Goal: Communication & Community: Answer question/provide support

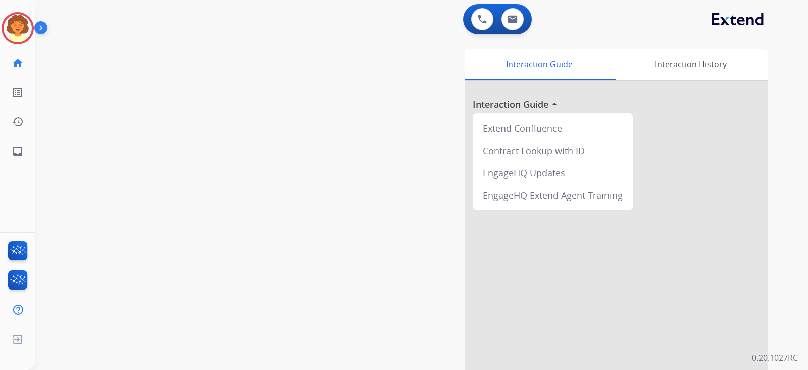
click at [18, 42] on img at bounding box center [18, 28] width 28 height 28
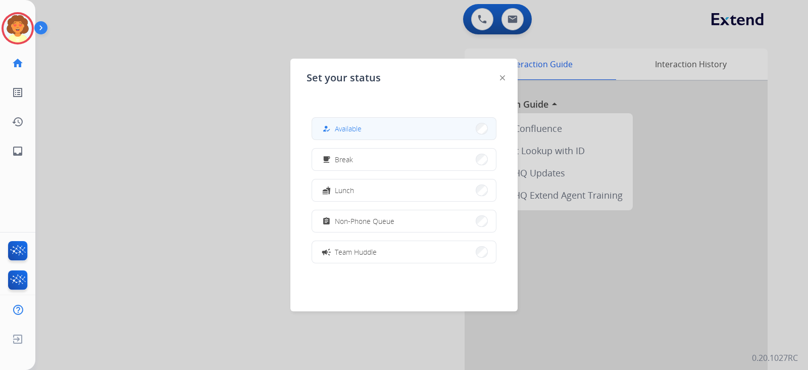
click at [409, 139] on button "how_to_reg Available" at bounding box center [404, 129] width 184 height 22
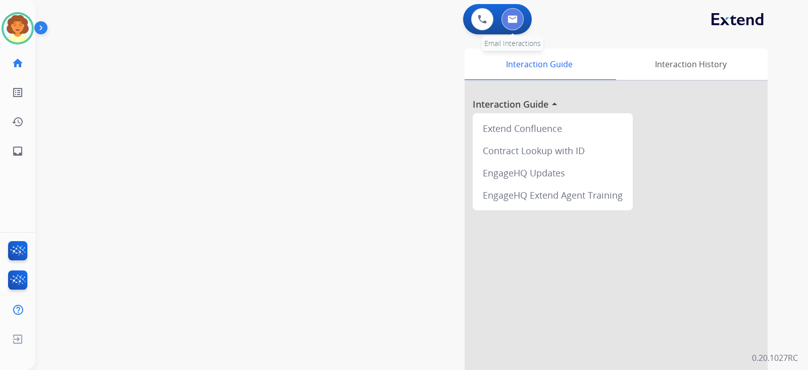
click at [502, 24] on button at bounding box center [512, 19] width 22 height 22
select select "**********"
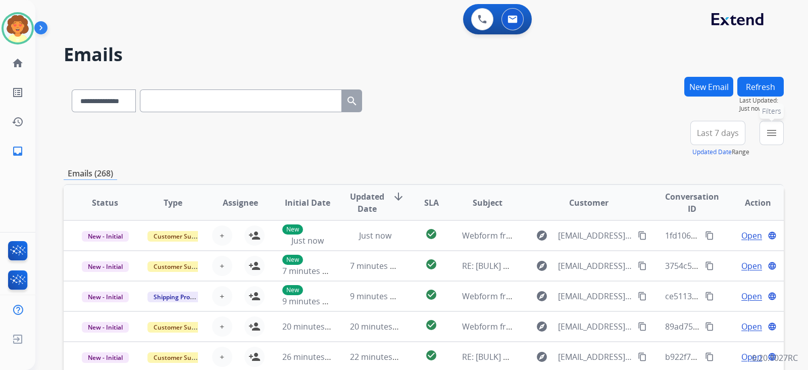
click at [766, 139] on mat-icon "menu" at bounding box center [772, 133] width 12 height 12
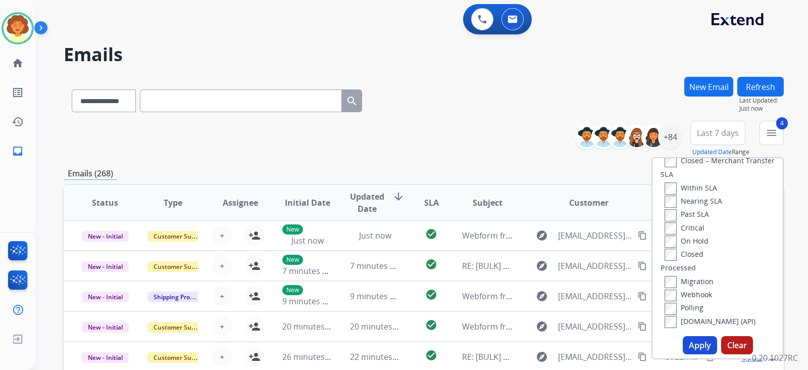
scroll to position [189, 0]
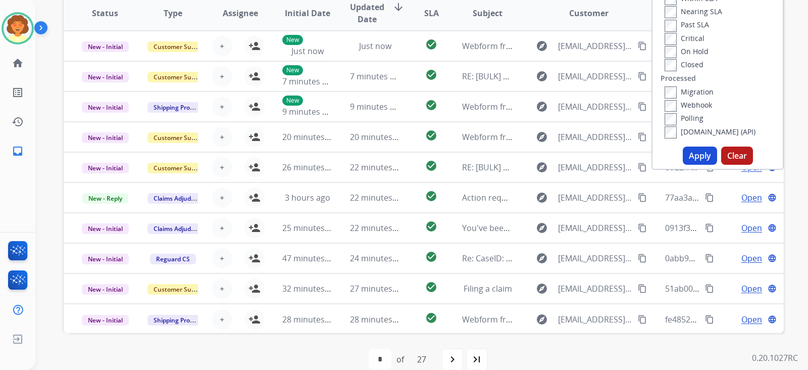
click at [683, 165] on button "Apply" at bounding box center [700, 155] width 34 height 18
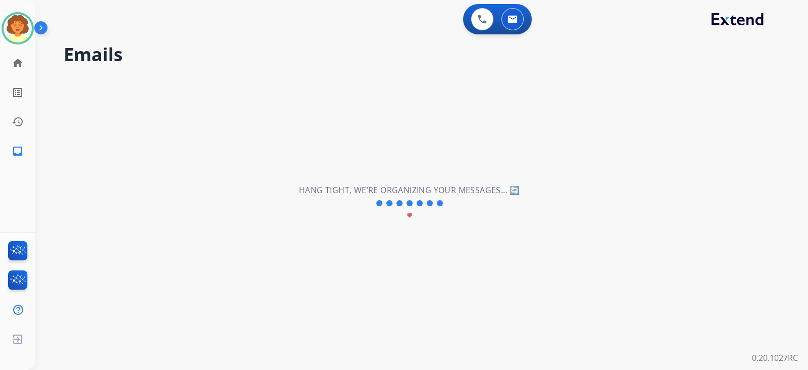
scroll to position [0, 0]
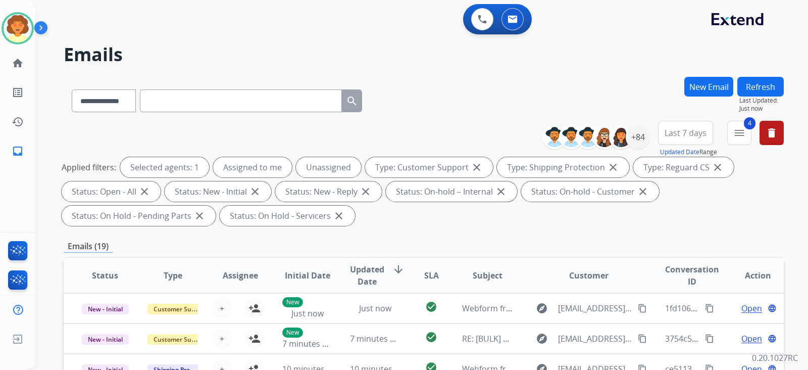
click at [665, 135] on span "Last 7 days" at bounding box center [686, 133] width 42 height 4
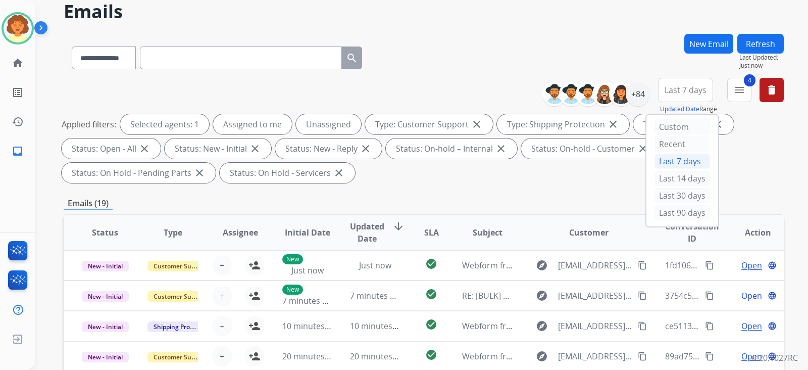
scroll to position [63, 0]
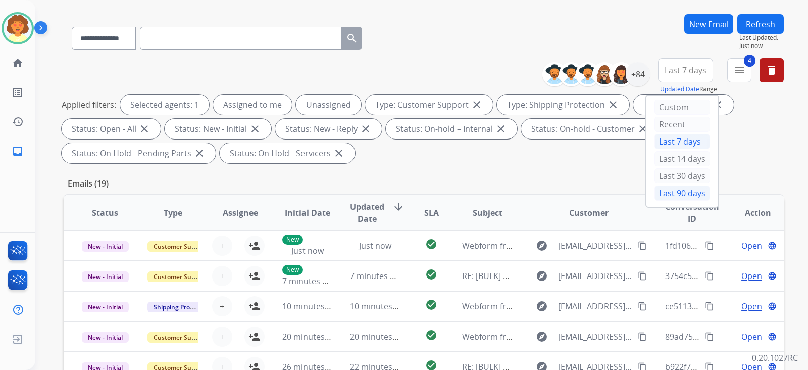
click at [654, 200] on div "Last 90 days" at bounding box center [682, 192] width 56 height 15
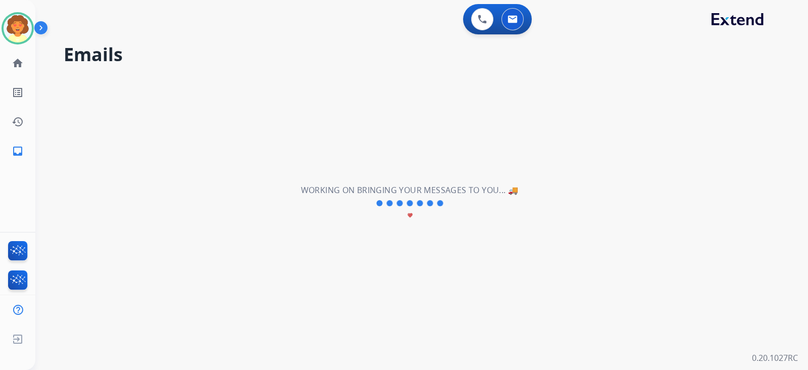
scroll to position [0, 0]
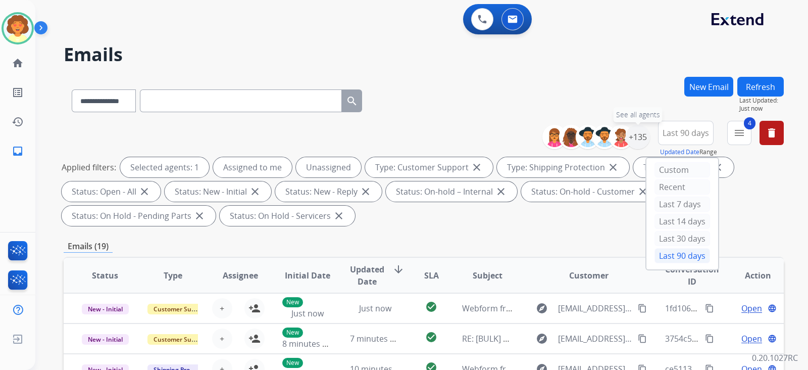
click at [626, 149] on div "+135" at bounding box center [638, 137] width 24 height 24
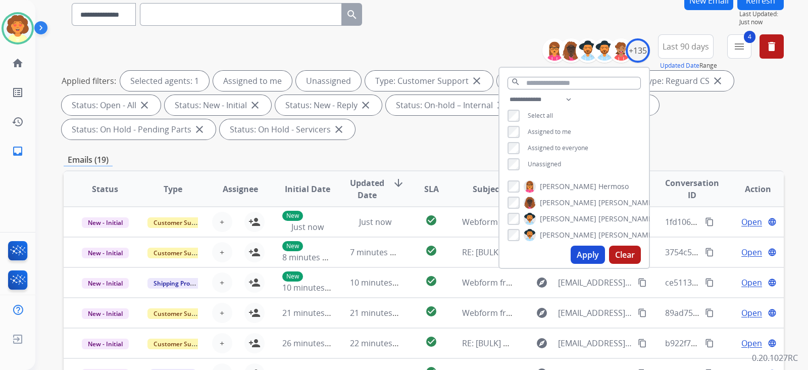
scroll to position [126, 0]
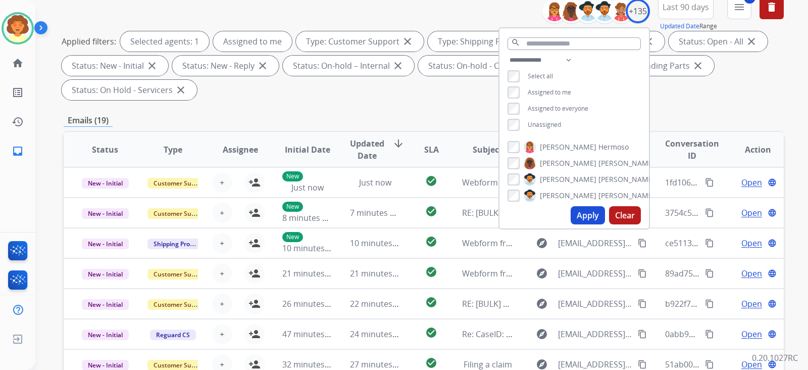
click at [571, 224] on button "Apply" at bounding box center [588, 215] width 34 height 18
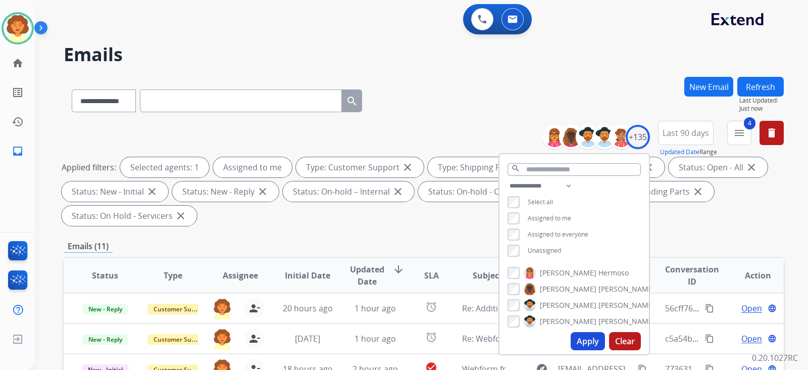
click at [533, 121] on div "**********" at bounding box center [424, 99] width 720 height 44
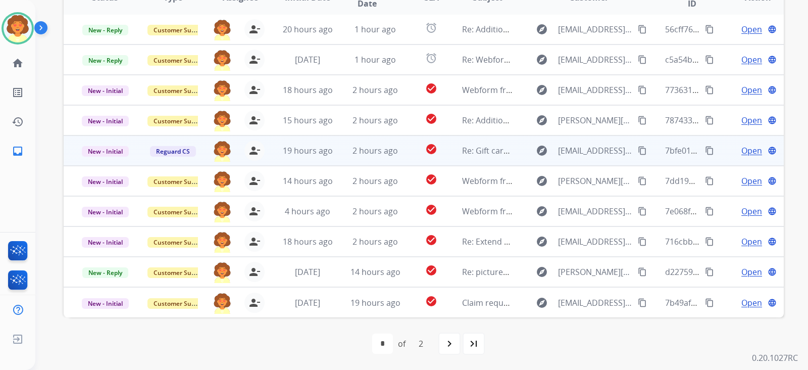
scroll to position [441, 0]
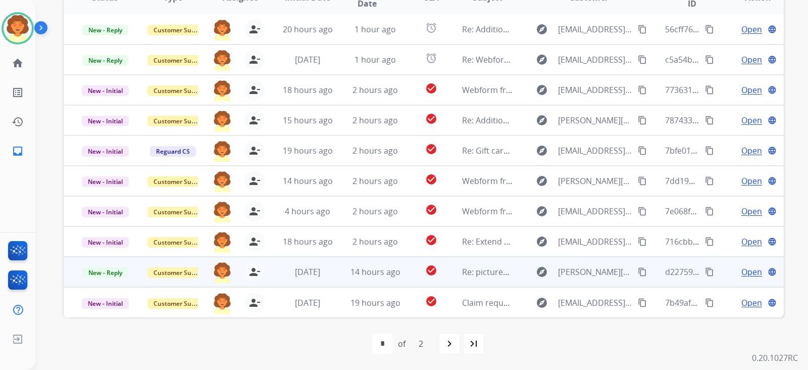
click at [741, 266] on span "Open" at bounding box center [751, 272] width 21 height 12
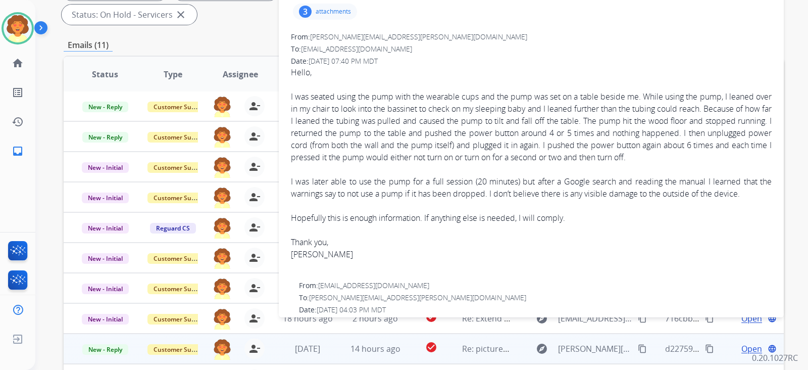
scroll to position [189, 0]
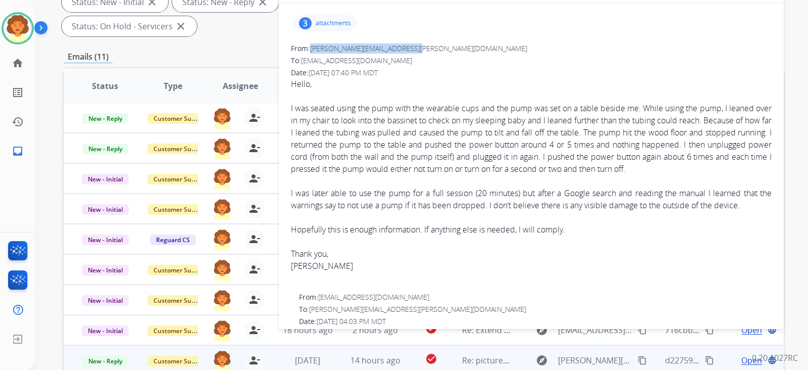
drag, startPoint x: 317, startPoint y: 140, endPoint x: 471, endPoint y: 145, distance: 153.6
click at [471, 54] on div "From: [PERSON_NAME][EMAIL_ADDRESS][PERSON_NAME][DOMAIN_NAME]" at bounding box center [531, 48] width 481 height 10
copy span "[PERSON_NAME][EMAIL_ADDRESS][PERSON_NAME][DOMAIN_NAME]"
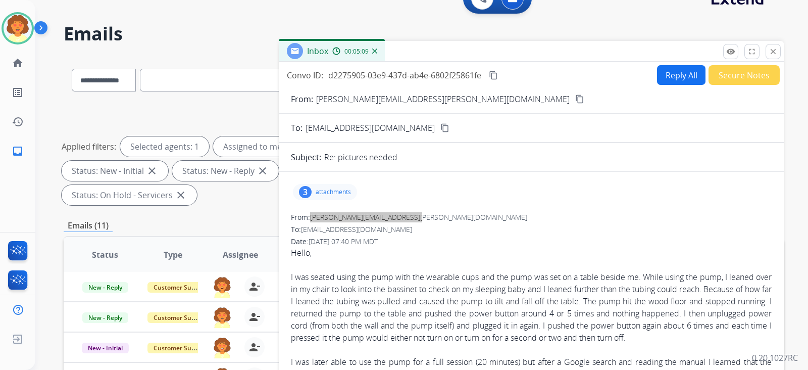
scroll to position [0, 0]
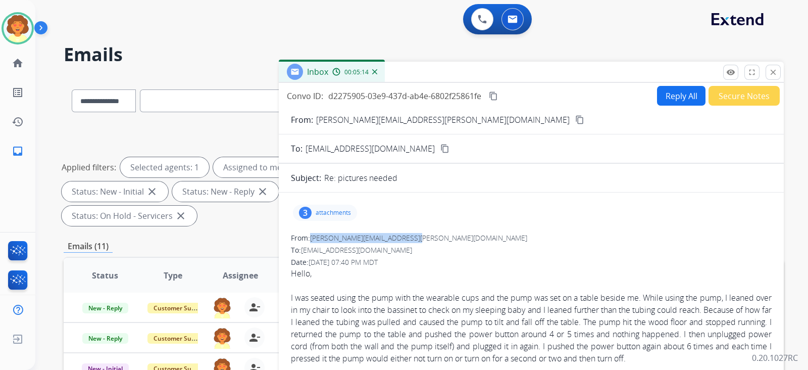
drag, startPoint x: 278, startPoint y: 133, endPoint x: 573, endPoint y: 137, distance: 295.5
click at [573, 106] on div "Convo ID: d2275905-03e9-437d-ab4e-6802f25861fe content_copy Reply All Secure No…" at bounding box center [531, 96] width 505 height 20
copy div "Convo ID: d2275905-03e9-437d-ab4e-6802f25861fe"
click at [657, 106] on button "Reply All" at bounding box center [681, 96] width 48 height 20
select select "**********"
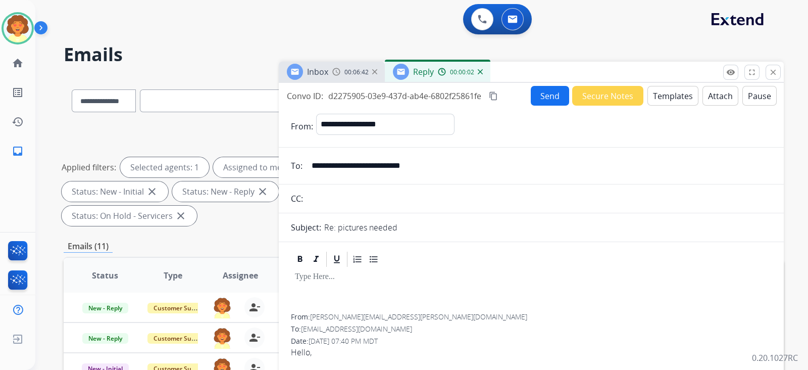
click at [647, 106] on button "Templates" at bounding box center [672, 96] width 51 height 20
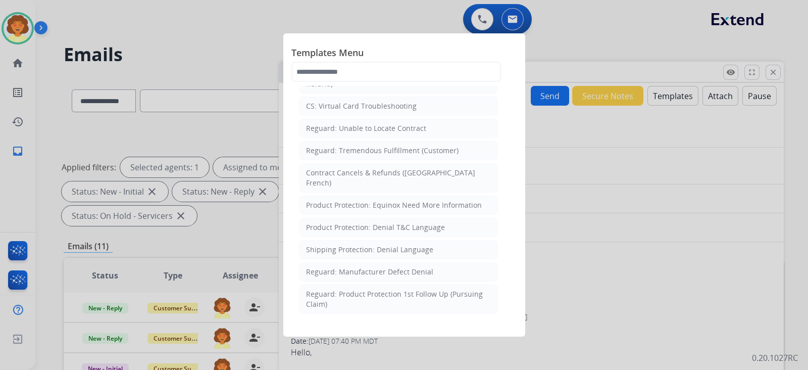
scroll to position [946, 0]
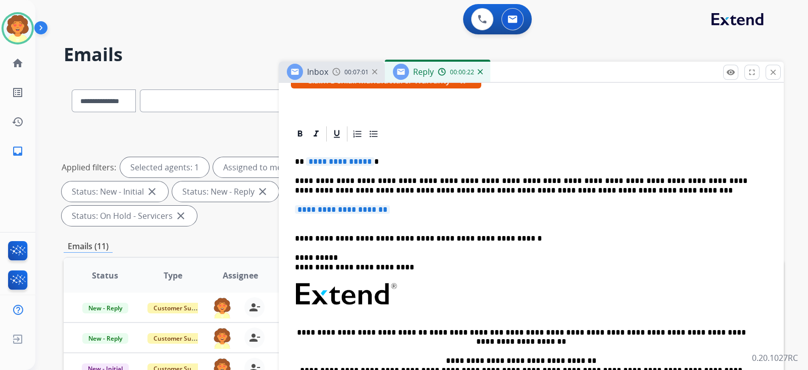
scroll to position [252, 0]
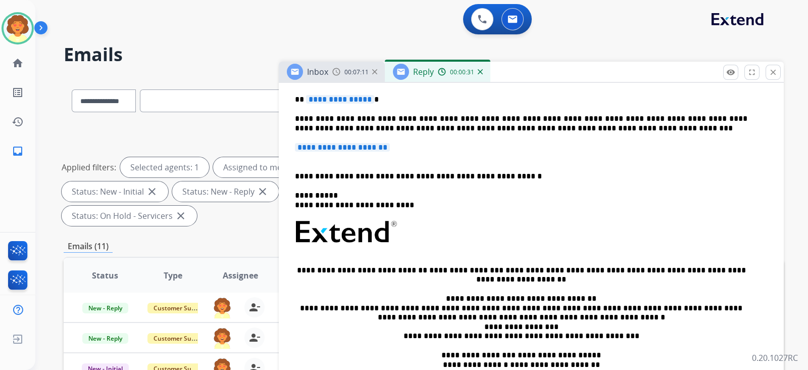
drag, startPoint x: 300, startPoint y: 256, endPoint x: 345, endPoint y: 259, distance: 45.0
click at [345, 104] on span "**********" at bounding box center [340, 99] width 68 height 9
drag, startPoint x: 298, startPoint y: 254, endPoint x: 369, endPoint y: 260, distance: 70.9
click at [369, 104] on p "**********" at bounding box center [521, 99] width 452 height 9
click at [295, 151] on span "**********" at bounding box center [342, 147] width 95 height 9
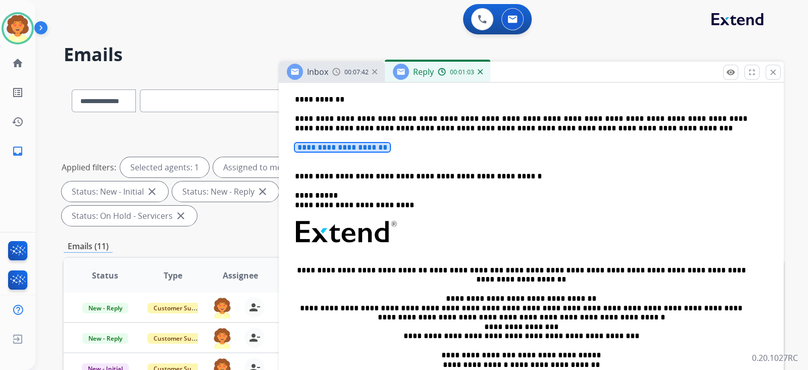
click at [320, 151] on span "**********" at bounding box center [342, 147] width 95 height 9
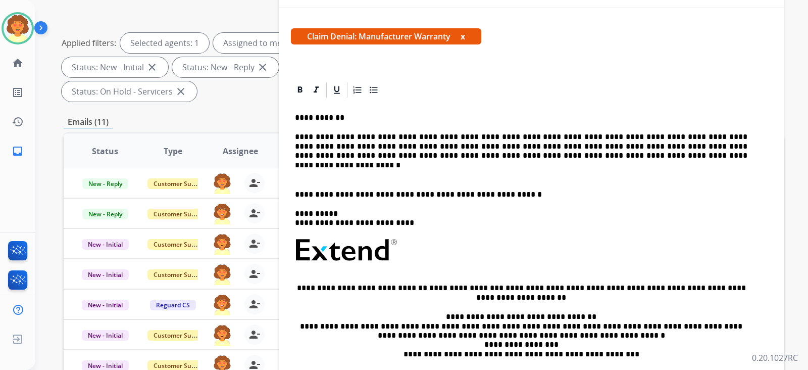
scroll to position [189, 0]
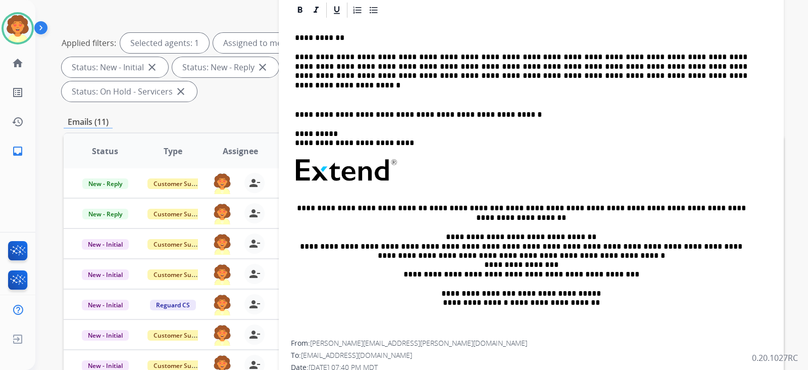
click at [333, 99] on p at bounding box center [521, 94] width 452 height 9
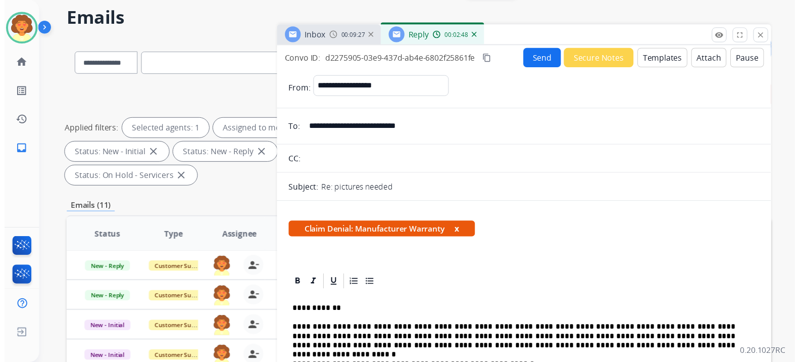
scroll to position [0, 0]
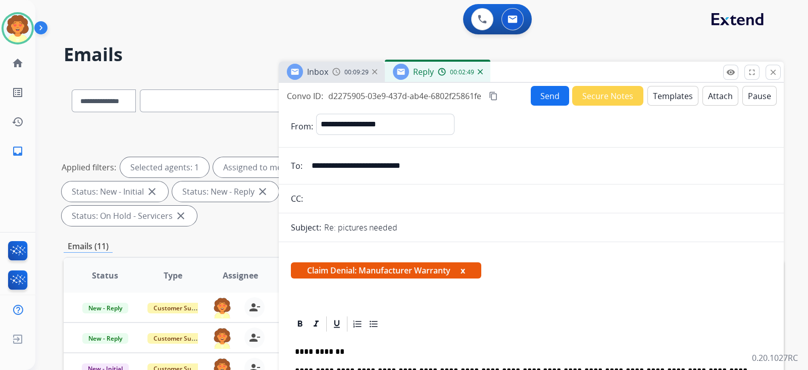
click at [531, 106] on button "Send" at bounding box center [550, 96] width 38 height 20
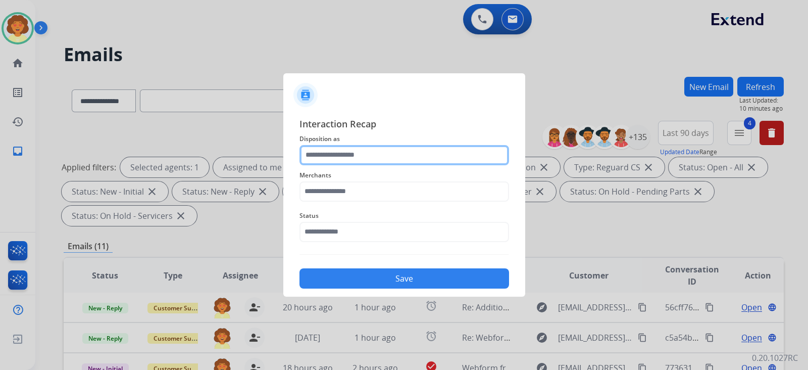
click at [340, 145] on input "text" at bounding box center [404, 155] width 210 height 20
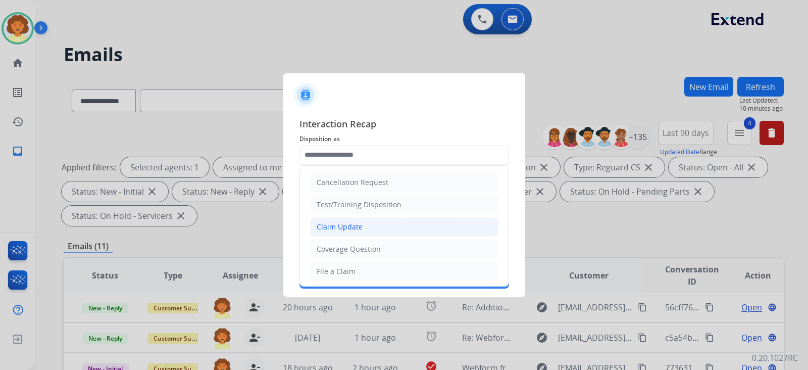
click at [363, 231] on div "Claim Update" at bounding box center [340, 227] width 46 height 10
type input "**********"
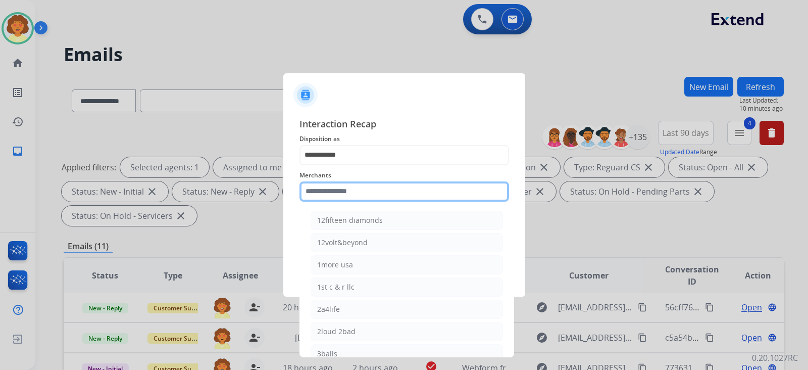
click at [381, 185] on input "text" at bounding box center [404, 191] width 210 height 20
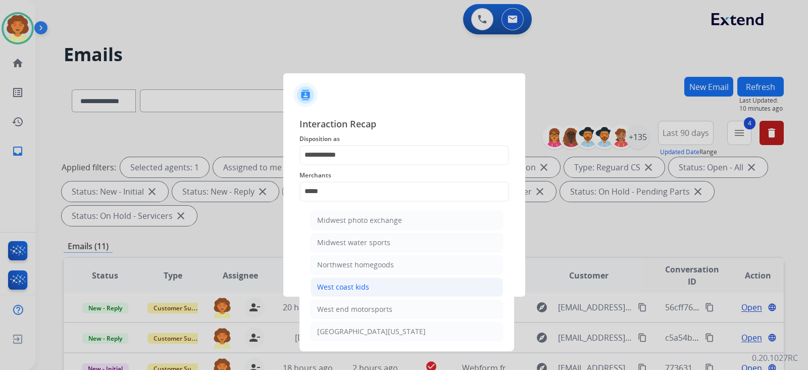
click at [369, 292] on div "West coast kids" at bounding box center [343, 287] width 52 height 10
type input "**********"
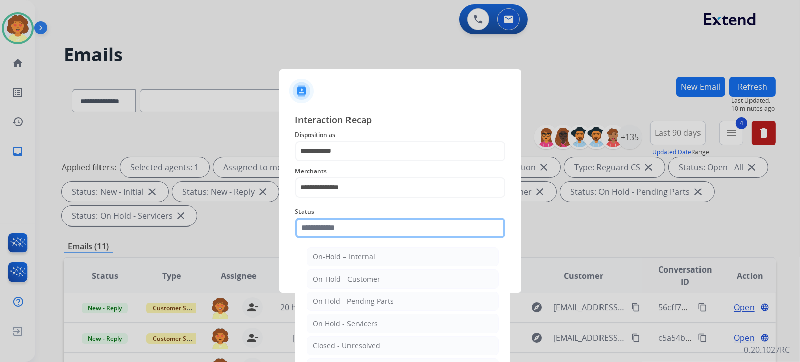
click at [336, 238] on input "text" at bounding box center [400, 228] width 210 height 20
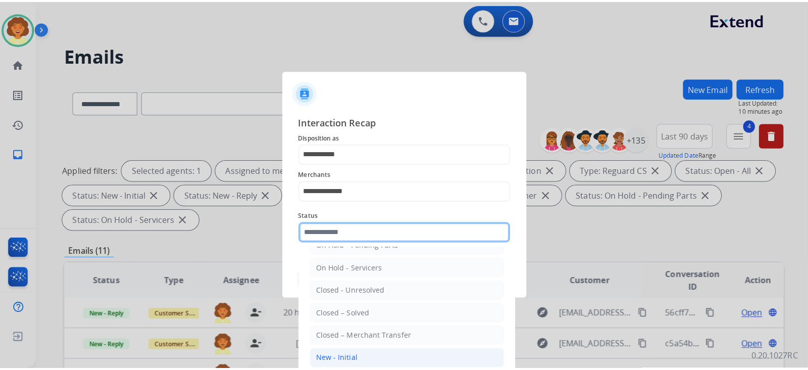
scroll to position [160, 0]
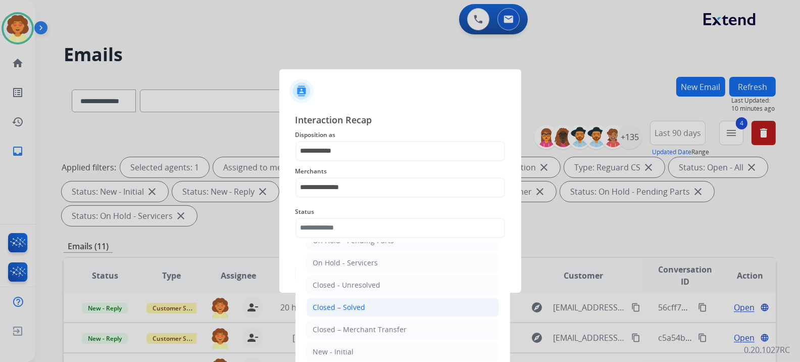
click at [366, 302] on div "Closed – Solved" at bounding box center [339, 307] width 53 height 10
type input "**********"
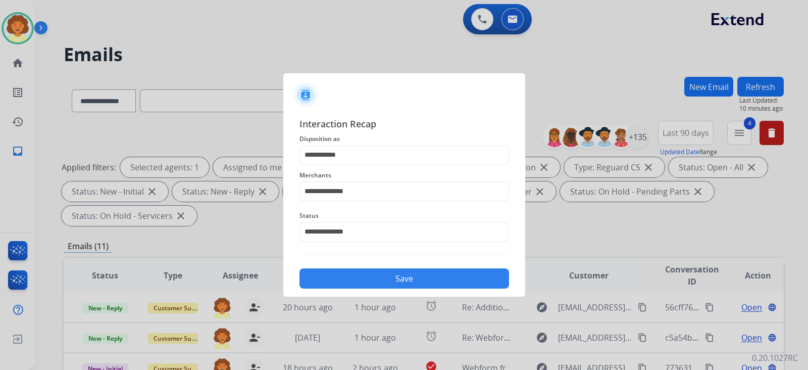
click at [390, 288] on button "Save" at bounding box center [404, 278] width 210 height 20
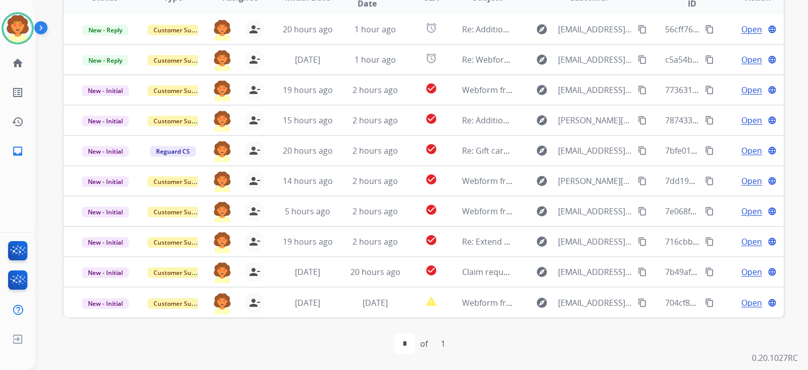
scroll to position [459, 0]
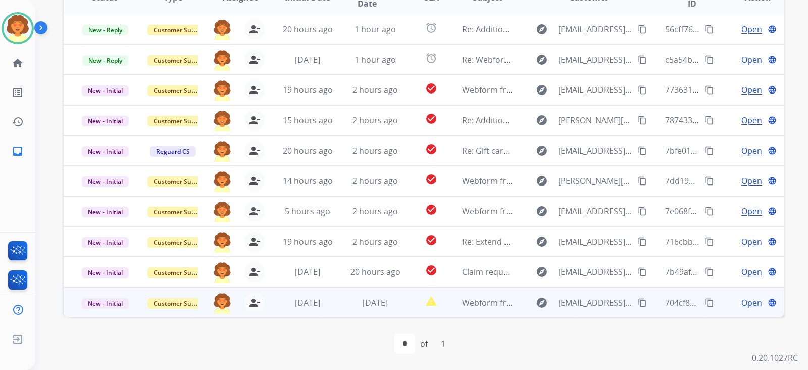
click at [741, 296] on span "Open" at bounding box center [751, 302] width 21 height 12
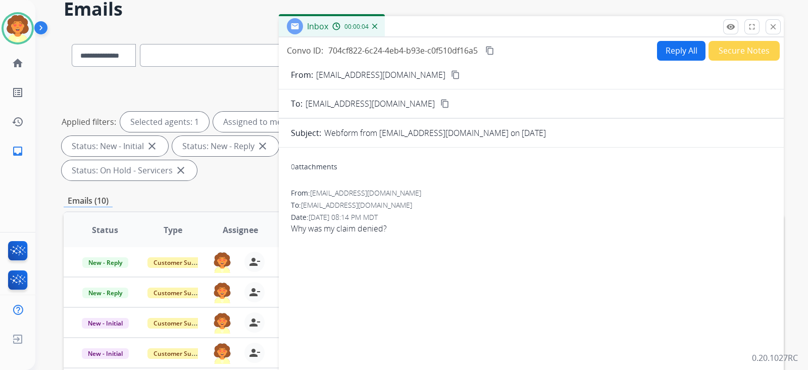
scroll to position [17, 0]
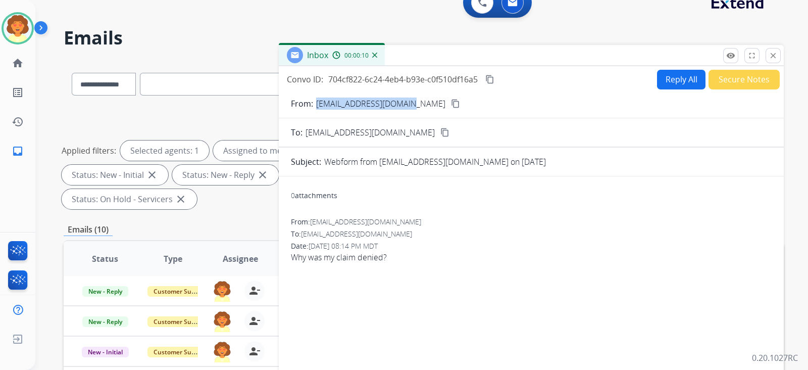
drag, startPoint x: 322, startPoint y: 162, endPoint x: 470, endPoint y: 162, distance: 148.0
click at [445, 110] on p "[EMAIL_ADDRESS][DOMAIN_NAME]" at bounding box center [380, 103] width 129 height 12
copy p "[EMAIL_ADDRESS][DOMAIN_NAME]"
click at [769, 60] on mat-icon "close" at bounding box center [773, 55] width 9 height 9
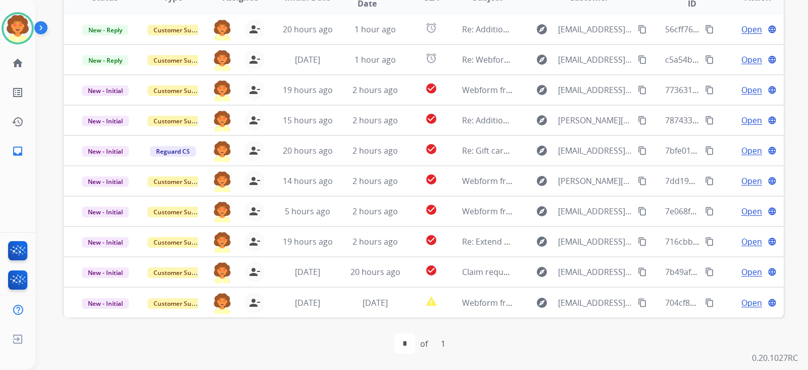
scroll to position [459, 0]
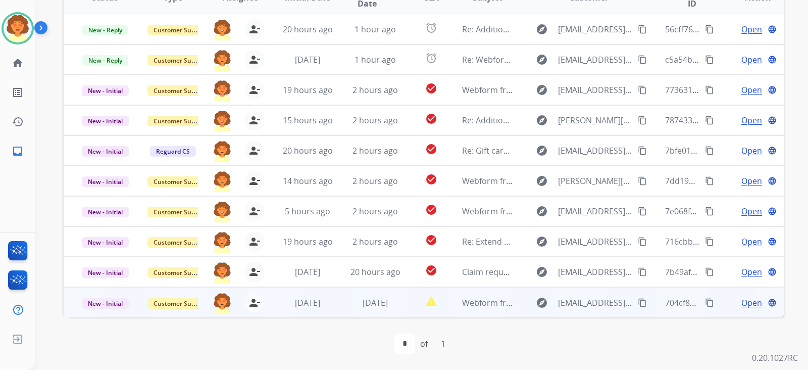
click at [741, 296] on span "Open" at bounding box center [751, 302] width 21 height 12
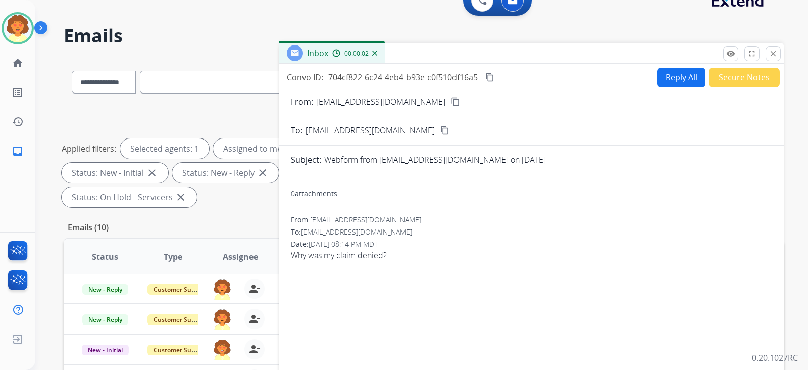
scroll to position [17, 0]
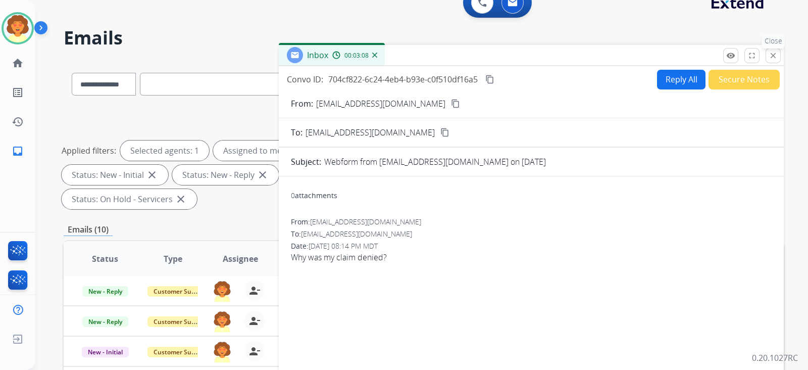
click at [769, 60] on mat-icon "close" at bounding box center [773, 55] width 9 height 9
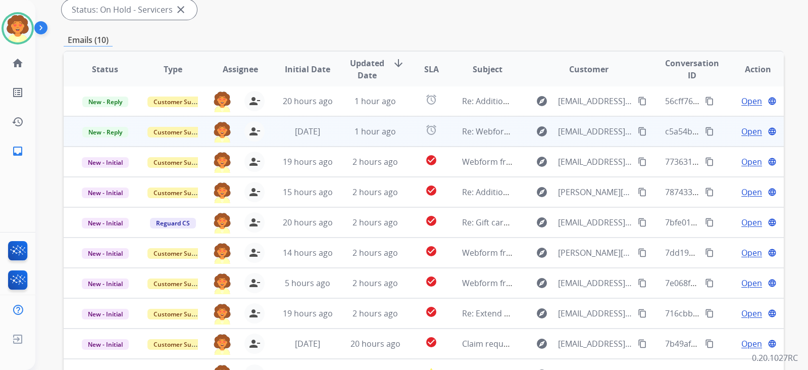
scroll to position [21, 0]
click at [741, 137] on span "Open" at bounding box center [751, 131] width 21 height 12
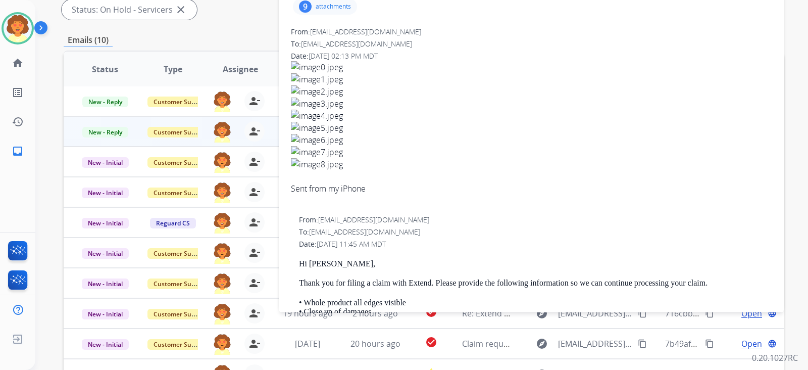
scroll to position [0, 0]
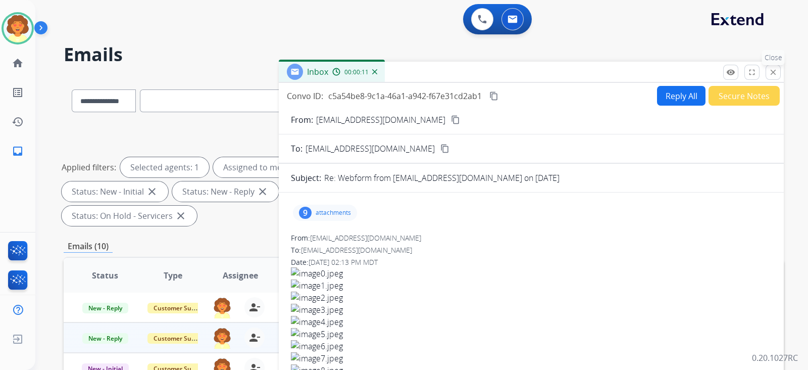
click at [769, 77] on mat-icon "close" at bounding box center [773, 72] width 9 height 9
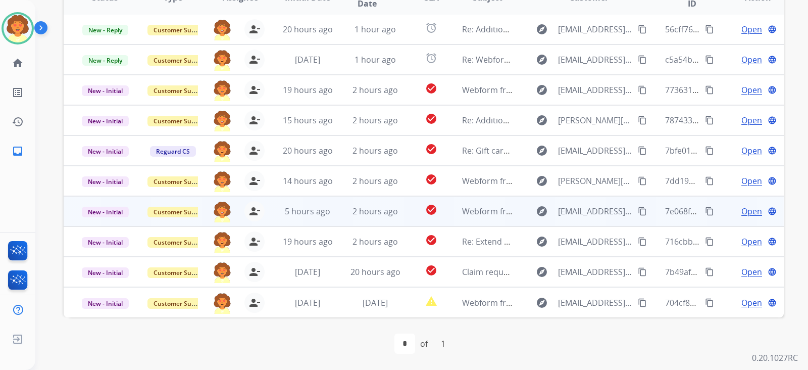
scroll to position [441, 0]
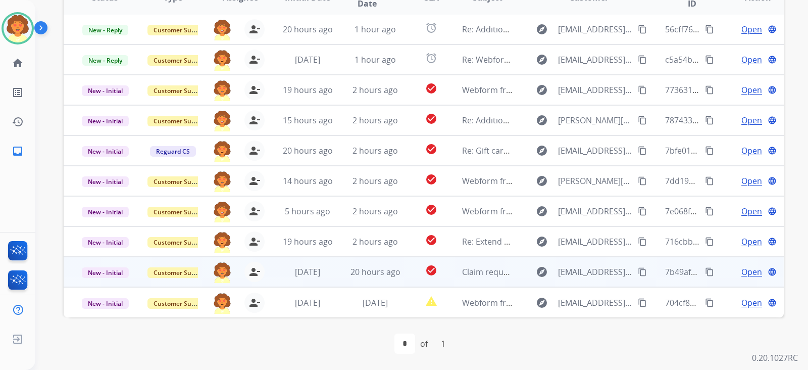
click at [741, 266] on span "Open" at bounding box center [751, 272] width 21 height 12
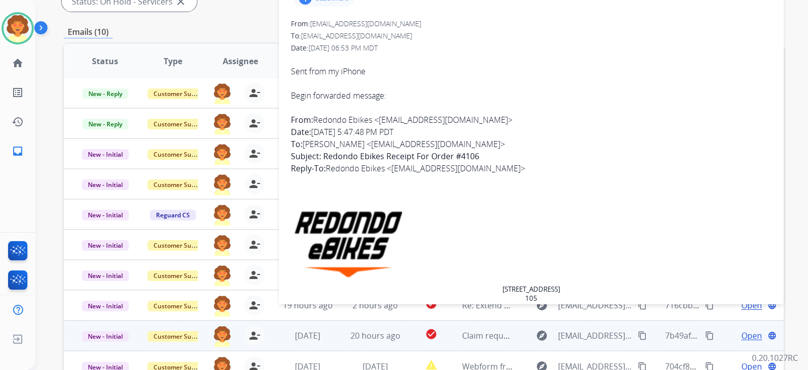
scroll to position [126, 0]
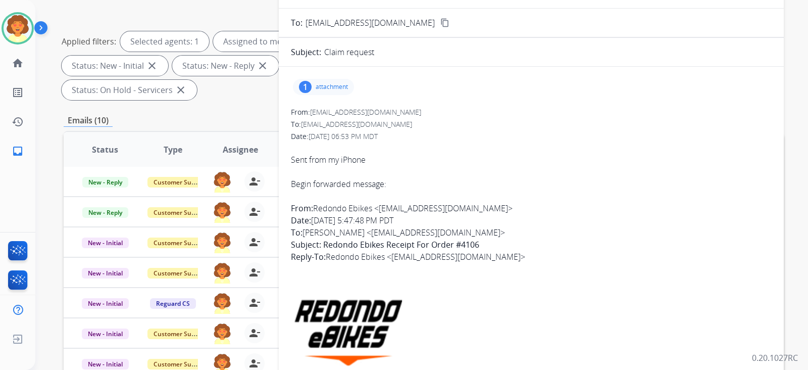
drag, startPoint x: 323, startPoint y: 41, endPoint x: 438, endPoint y: 34, distance: 115.4
drag, startPoint x: 432, startPoint y: 34, endPoint x: 567, endPoint y: 209, distance: 220.7
click at [567, 117] on div "From: [EMAIL_ADDRESS][DOMAIN_NAME]" at bounding box center [531, 112] width 481 height 10
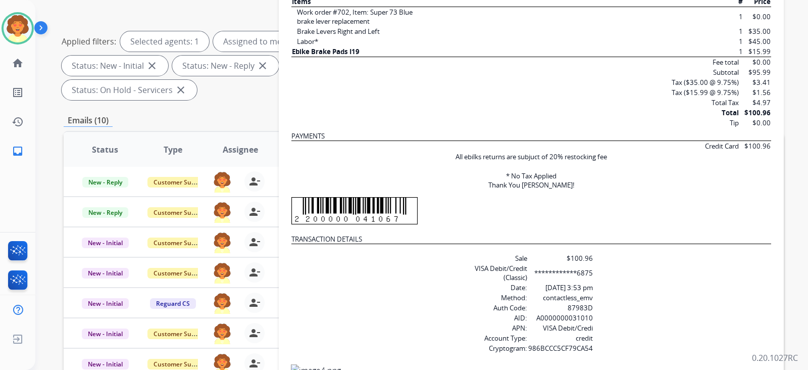
scroll to position [554, 0]
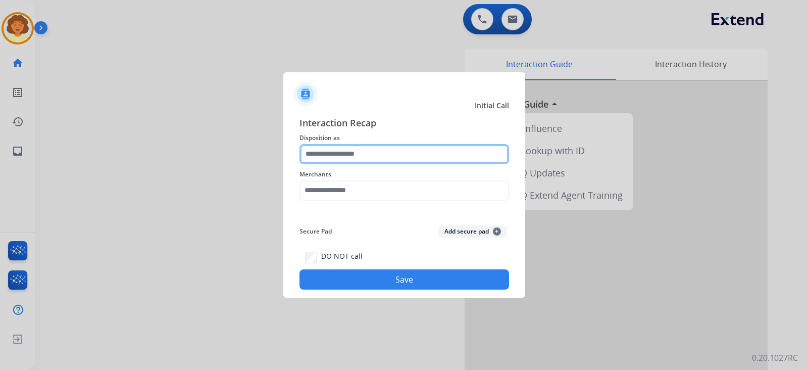
click at [360, 144] on input "text" at bounding box center [404, 154] width 210 height 20
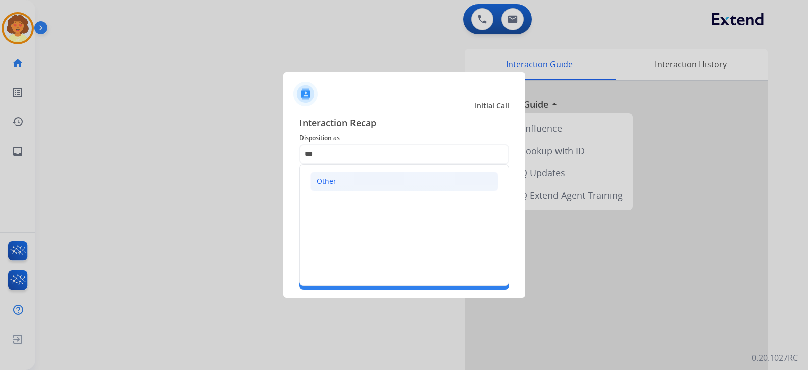
click at [336, 176] on div "Other" at bounding box center [327, 181] width 20 height 10
type input "*****"
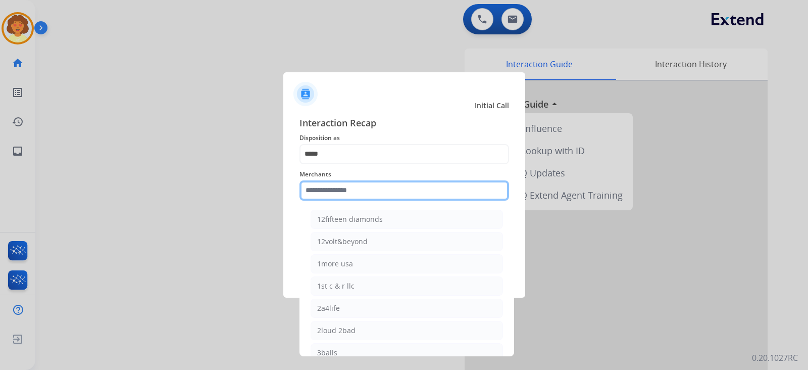
click at [351, 187] on input "text" at bounding box center [404, 190] width 210 height 20
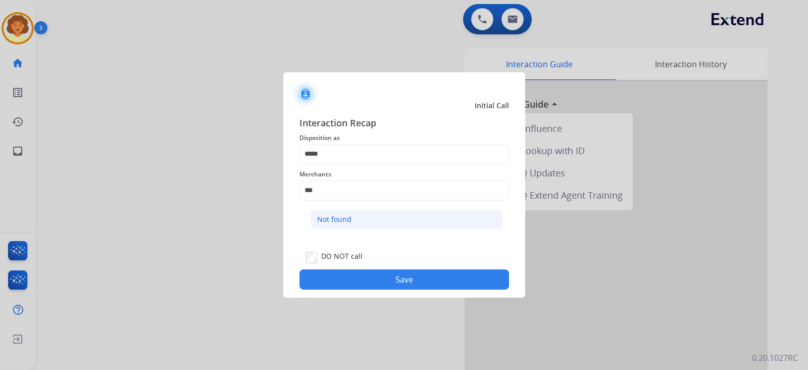
click at [388, 229] on li "Not found" at bounding box center [407, 219] width 192 height 19
type input "*********"
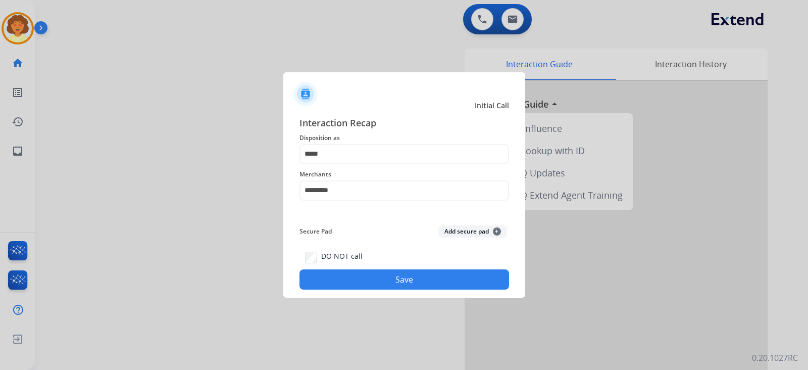
click at [396, 289] on button "Save" at bounding box center [404, 279] width 210 height 20
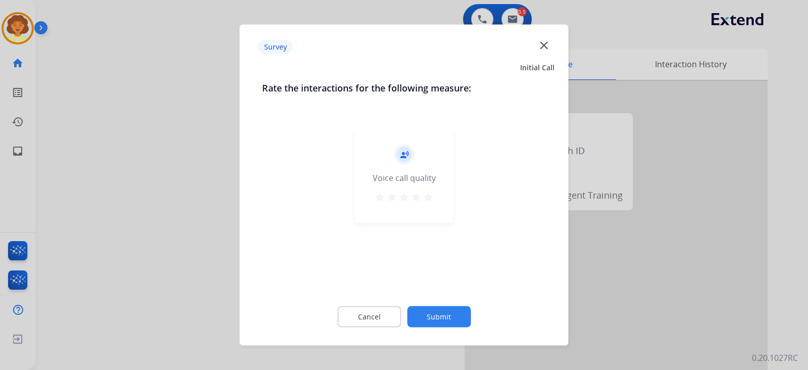
click at [537, 50] on mat-icon "close" at bounding box center [543, 44] width 13 height 13
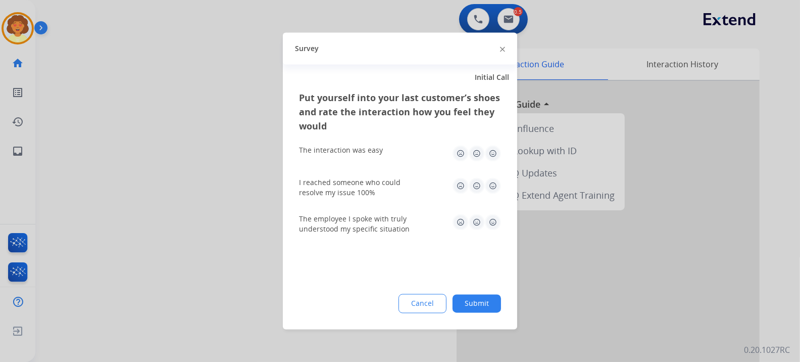
click at [500, 50] on img at bounding box center [502, 48] width 5 height 5
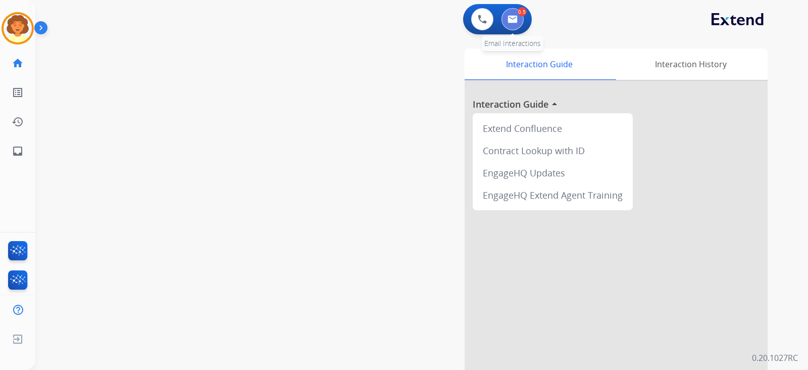
click at [509, 23] on button at bounding box center [512, 19] width 22 height 22
select select "**********"
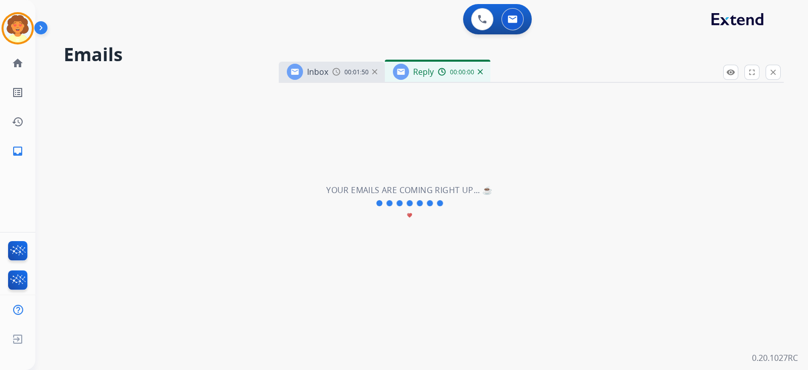
select select "**********"
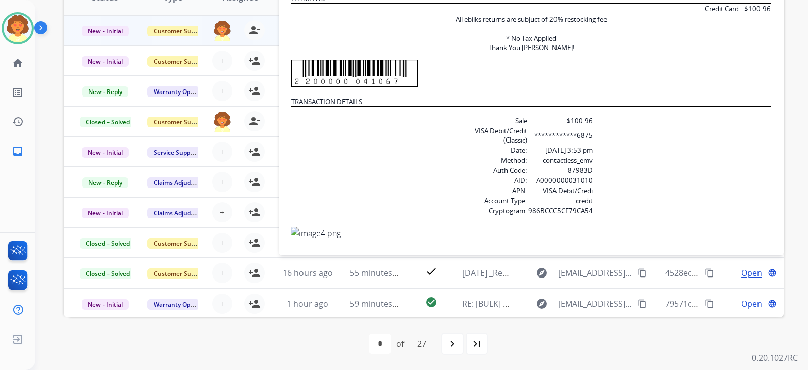
scroll to position [313, 0]
click at [643, 333] on div "first_page navigate_before * * * * * * * * * ** ** ** ** ** ** ** ** ** ** ** *…" at bounding box center [424, 343] width 720 height 20
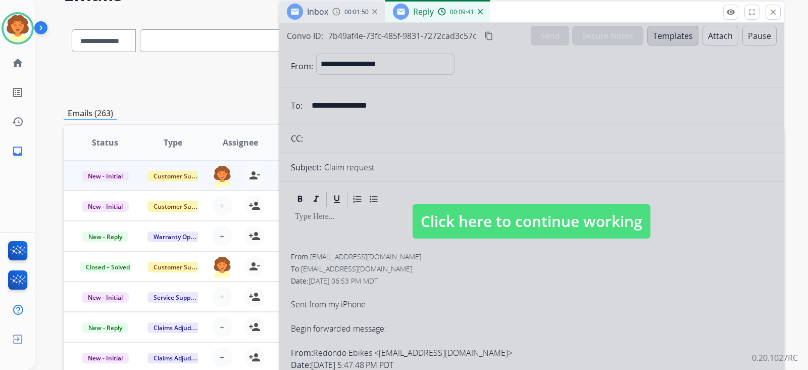
scroll to position [0, 0]
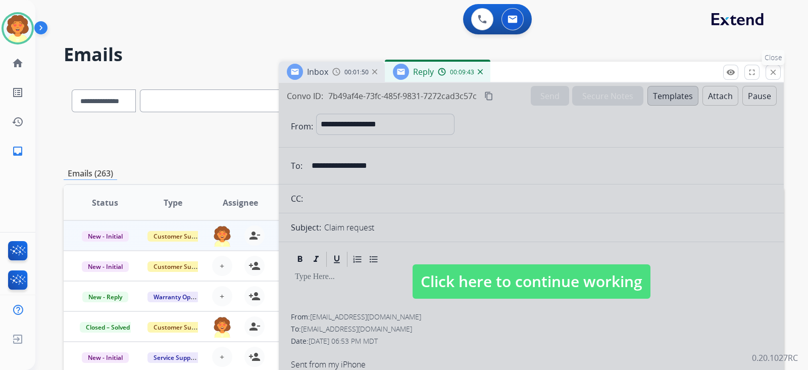
click at [769, 77] on mat-icon "close" at bounding box center [773, 72] width 9 height 9
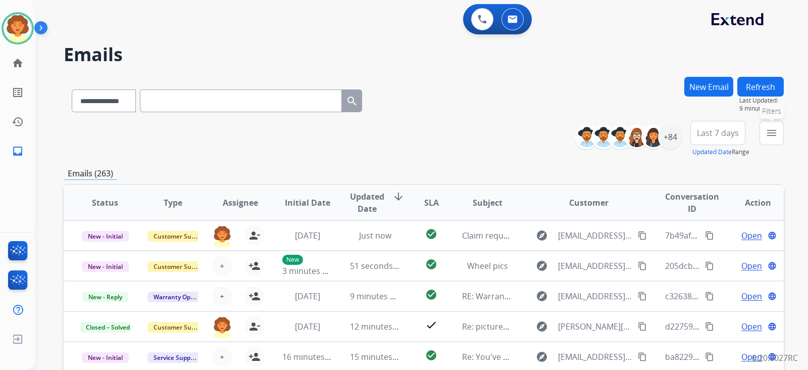
click at [766, 139] on mat-icon "menu" at bounding box center [772, 133] width 12 height 12
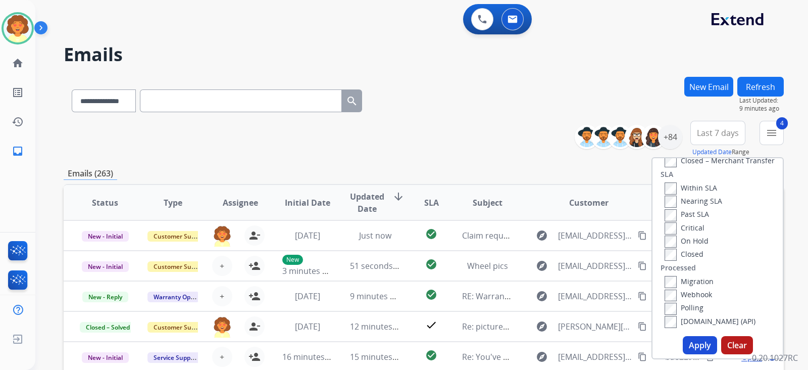
scroll to position [189, 0]
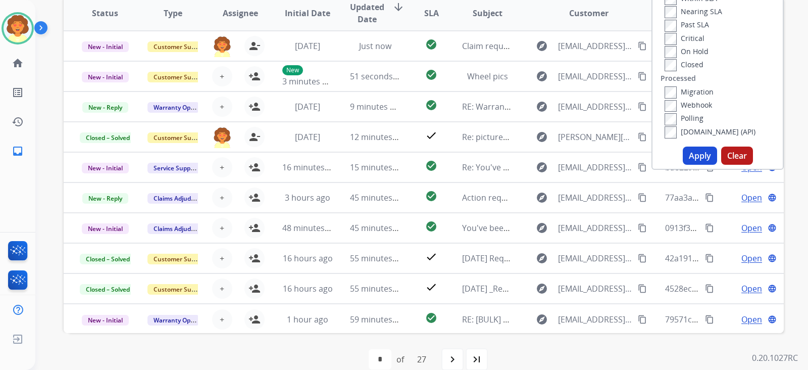
click at [683, 165] on button "Apply" at bounding box center [700, 155] width 34 height 18
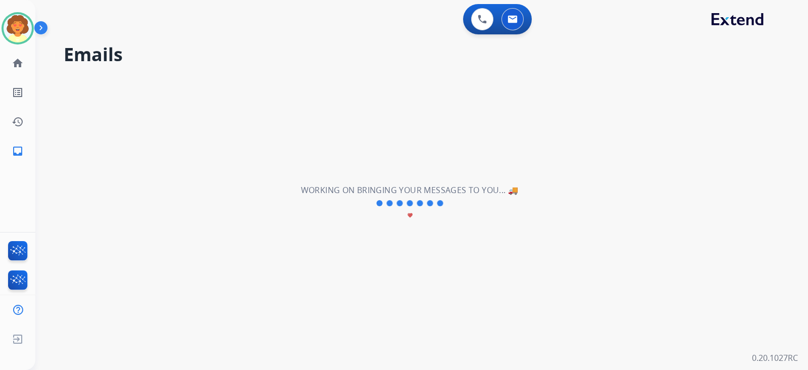
scroll to position [0, 0]
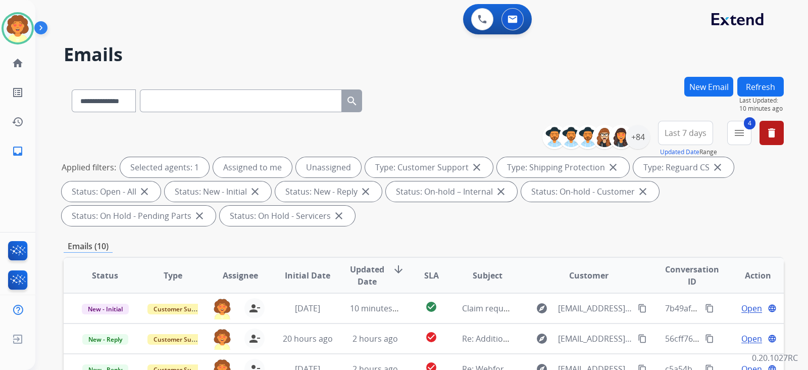
click at [665, 135] on span "Last 7 days" at bounding box center [686, 133] width 42 height 4
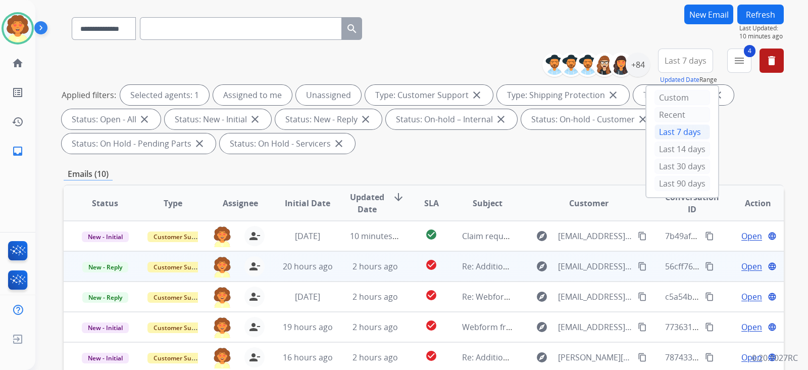
scroll to position [189, 0]
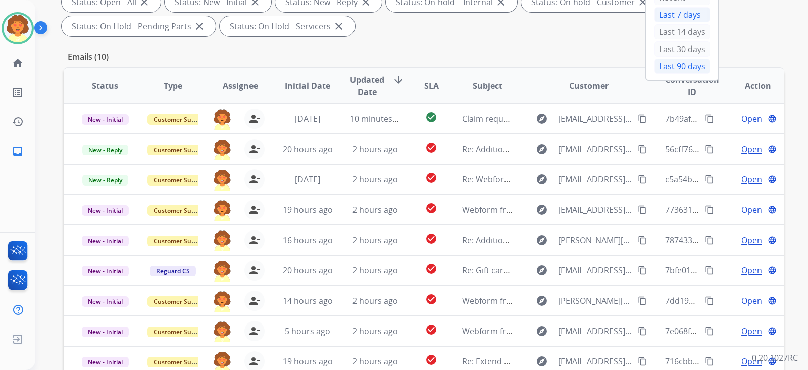
click at [654, 74] on div "Last 90 days" at bounding box center [682, 66] width 56 height 15
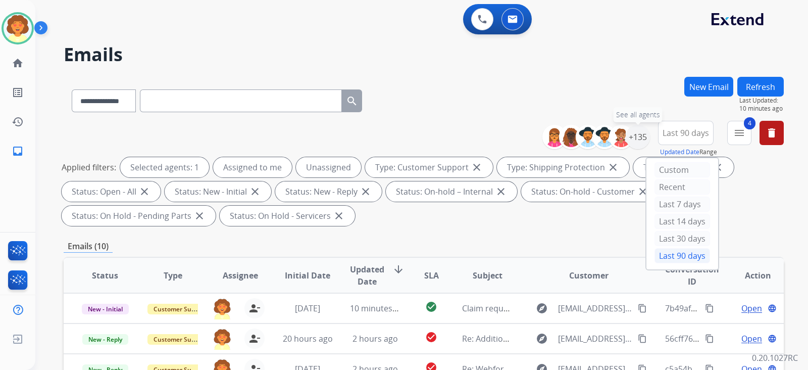
click at [626, 149] on div "+135" at bounding box center [638, 137] width 24 height 24
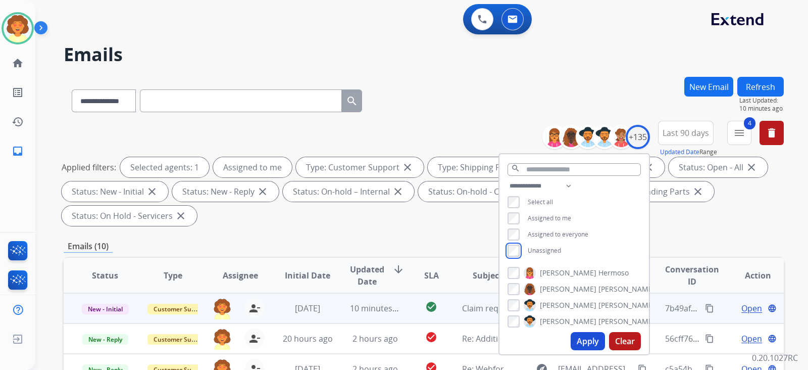
scroll to position [189, 0]
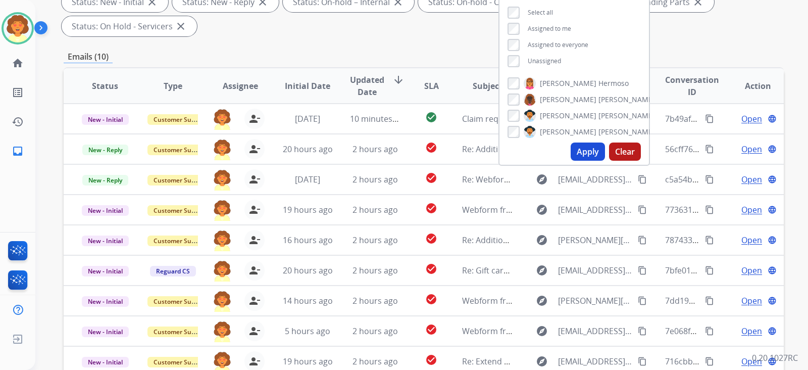
click at [571, 161] on button "Apply" at bounding box center [588, 151] width 34 height 18
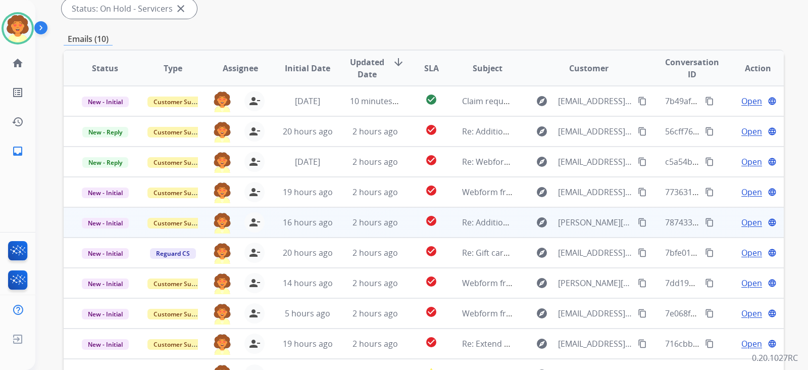
scroll to position [206, 0]
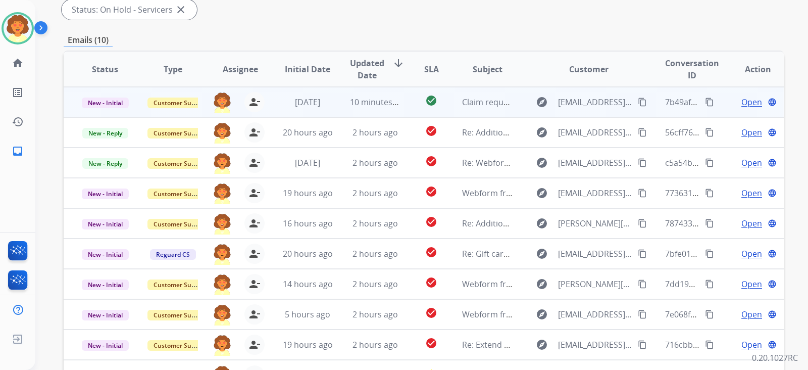
click at [741, 108] on span "Open" at bounding box center [751, 102] width 21 height 12
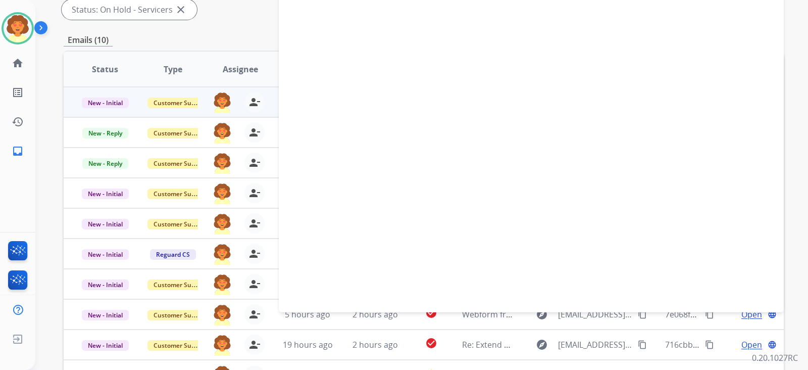
select select "**********"
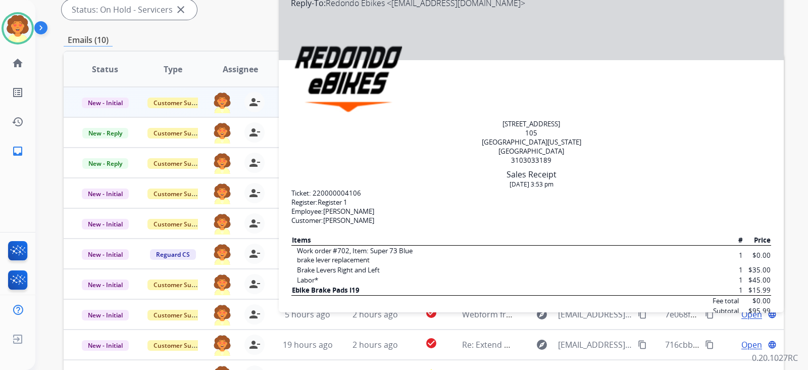
scroll to position [63, 0]
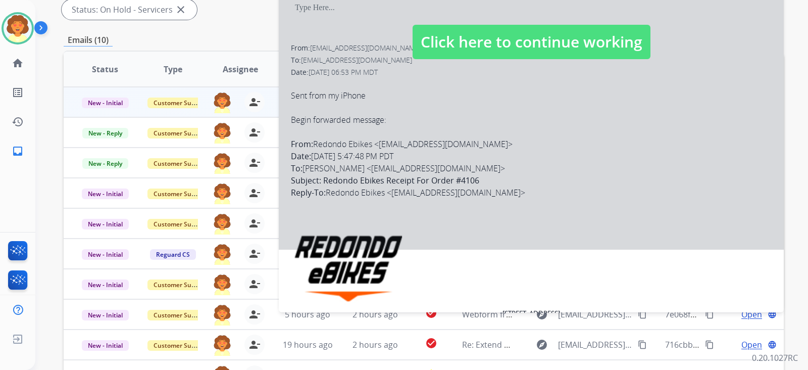
drag, startPoint x: 316, startPoint y: 182, endPoint x: 356, endPoint y: 186, distance: 40.1
click at [356, 186] on div at bounding box center [531, 31] width 505 height 435
select select
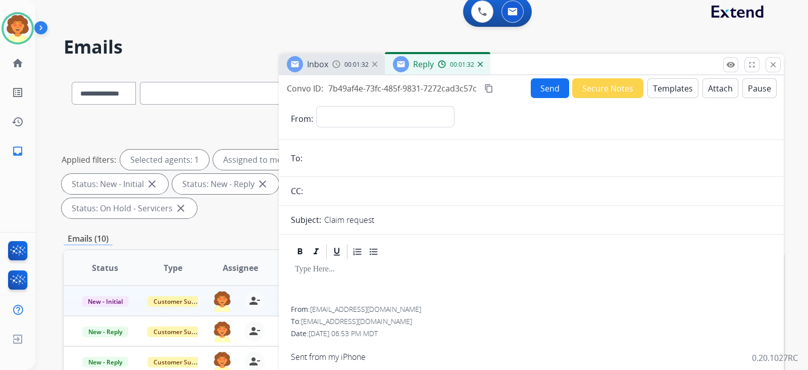
scroll to position [0, 0]
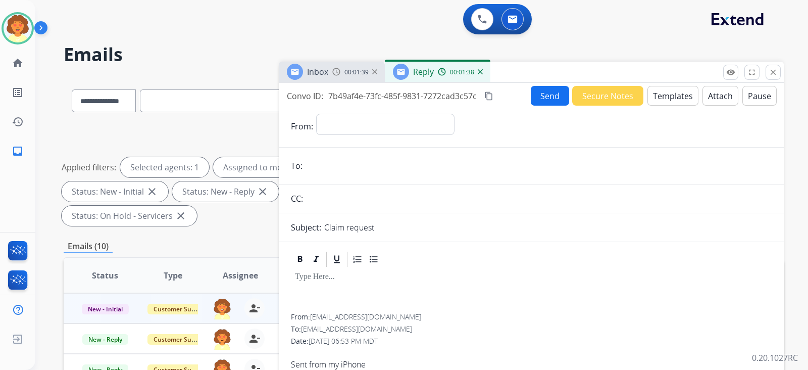
drag, startPoint x: 280, startPoint y: 135, endPoint x: 435, endPoint y: 147, distance: 155.0
click at [435, 102] on div "Convo ID: 7b49af4e-73fc-485f-9831-7272cad3c57c content_copy" at bounding box center [391, 96] width 208 height 12
copy div "Convo ID: 7b49af4e-73fc-485f-9831-7272cad3c57c"
click at [335, 134] on select "**********" at bounding box center [384, 124] width 137 height 20
select select "**********"
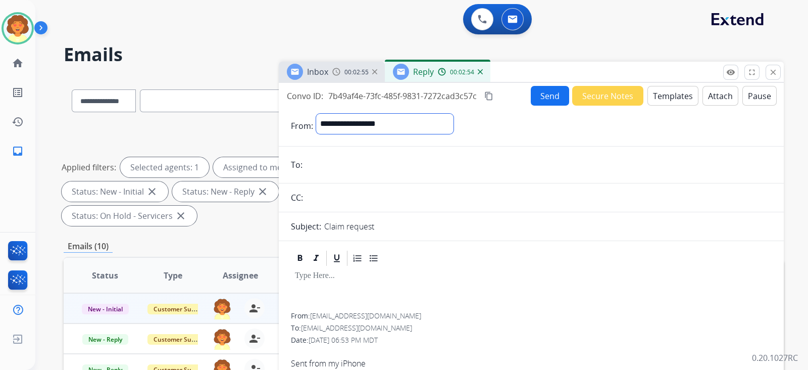
click at [322, 134] on select "**********" at bounding box center [384, 124] width 137 height 20
click at [322, 176] on input "email" at bounding box center [539, 166] width 466 height 20
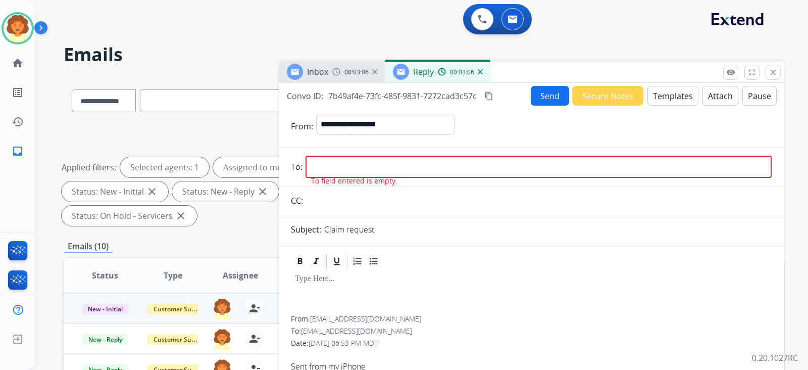
click at [343, 178] on input "email" at bounding box center [539, 167] width 466 height 22
paste input "**********"
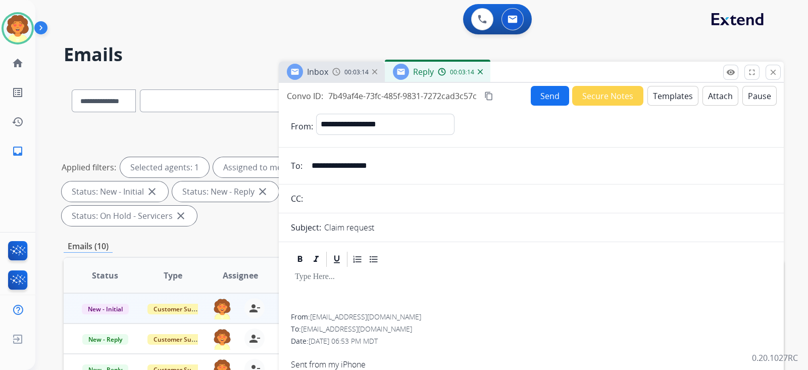
type input "**********"
click at [647, 106] on button "Templates" at bounding box center [672, 96] width 51 height 20
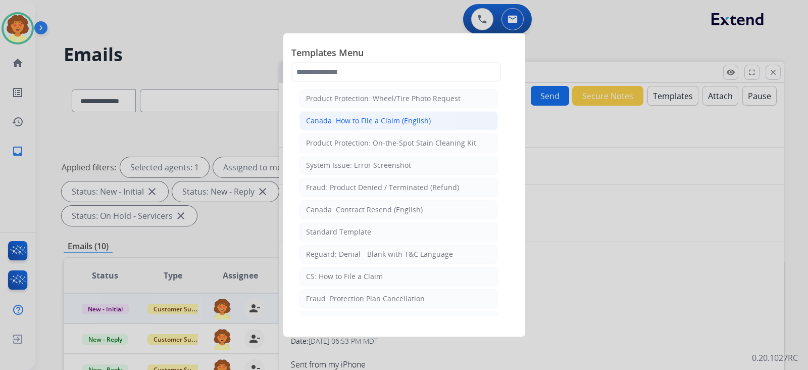
scroll to position [189, 0]
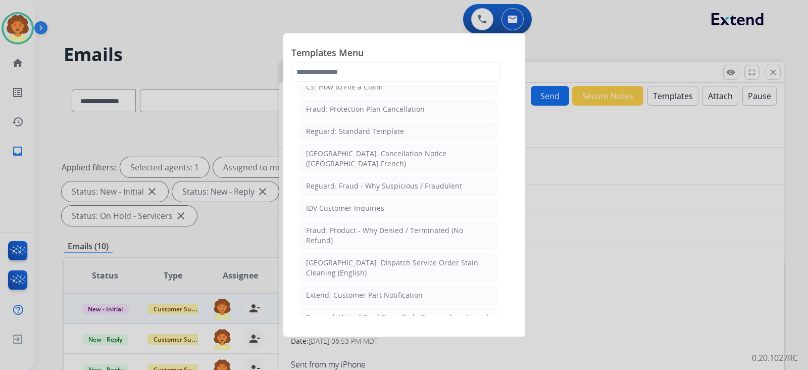
click at [371, 47] on div "Standard Template" at bounding box center [338, 42] width 65 height 10
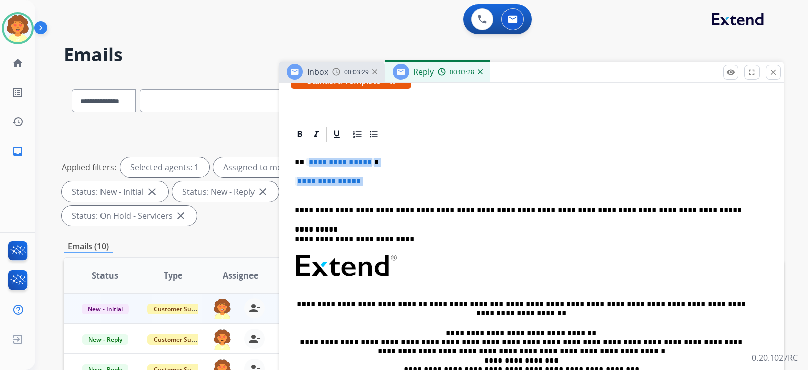
drag, startPoint x: 301, startPoint y: 322, endPoint x: 364, endPoint y: 349, distance: 69.0
click at [364, 349] on div "**********" at bounding box center [531, 289] width 481 height 292
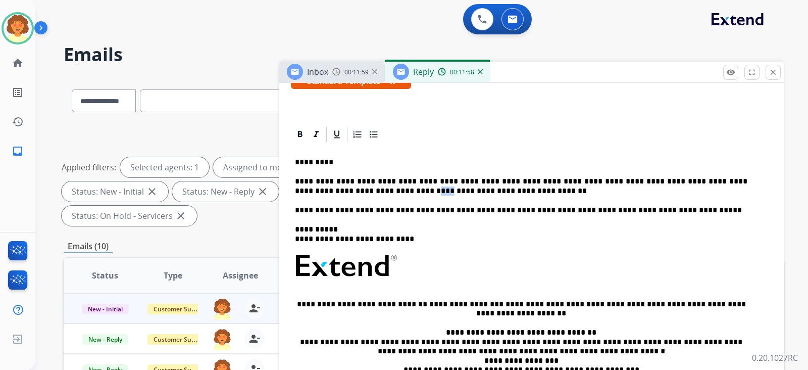
drag, startPoint x: 366, startPoint y: 355, endPoint x: 356, endPoint y: 355, distance: 10.1
click at [356, 195] on p "**********" at bounding box center [521, 186] width 452 height 19
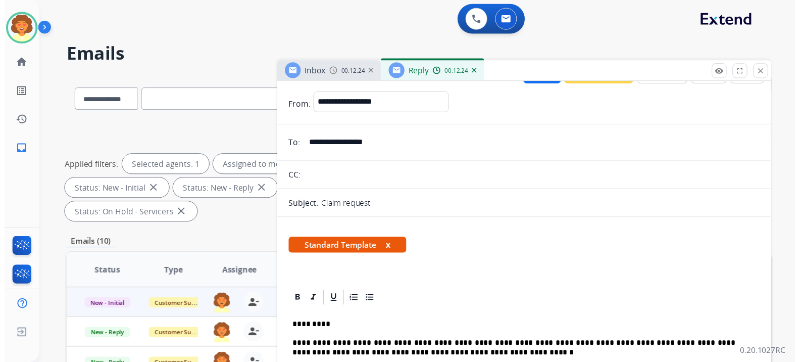
scroll to position [0, 0]
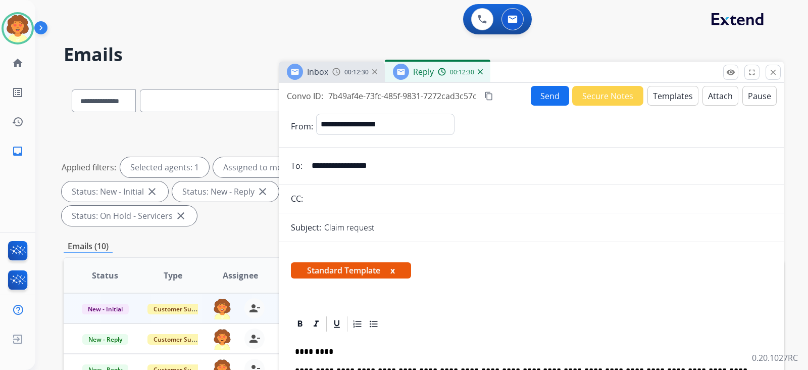
click at [531, 106] on button "Send" at bounding box center [550, 96] width 38 height 20
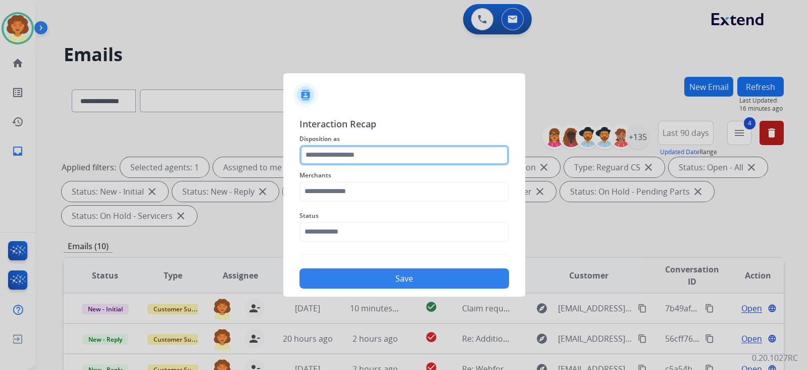
click at [367, 145] on input "text" at bounding box center [404, 155] width 210 height 20
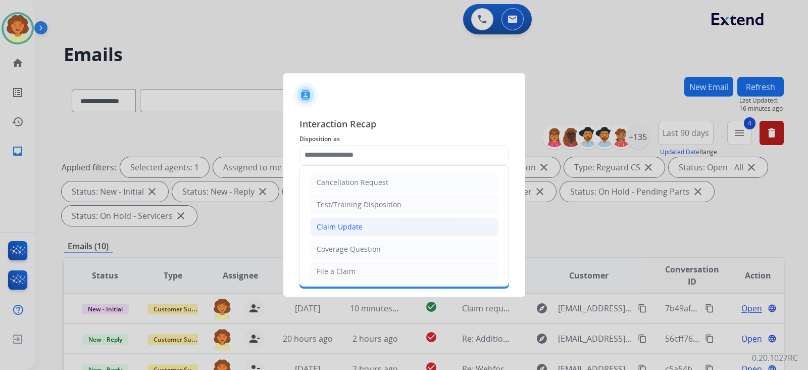
click at [363, 232] on div "Claim Update" at bounding box center [340, 227] width 46 height 10
type input "**********"
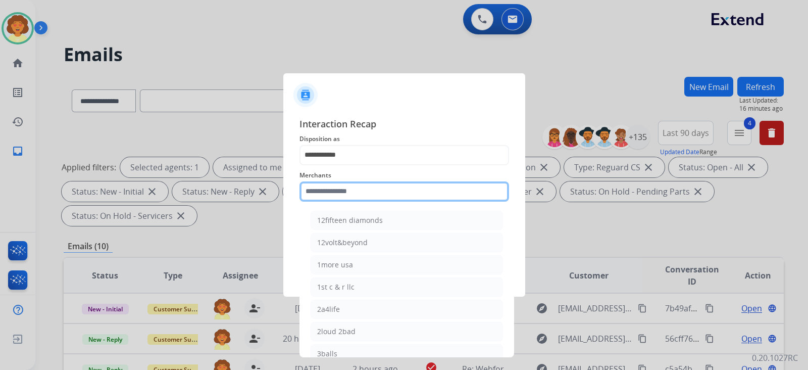
click at [359, 185] on input "text" at bounding box center [404, 191] width 210 height 20
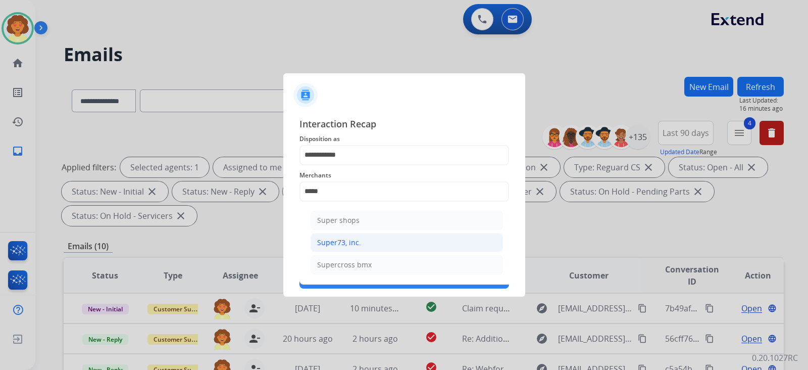
click at [361, 247] on div "Super73, inc." at bounding box center [339, 242] width 44 height 10
type input "**********"
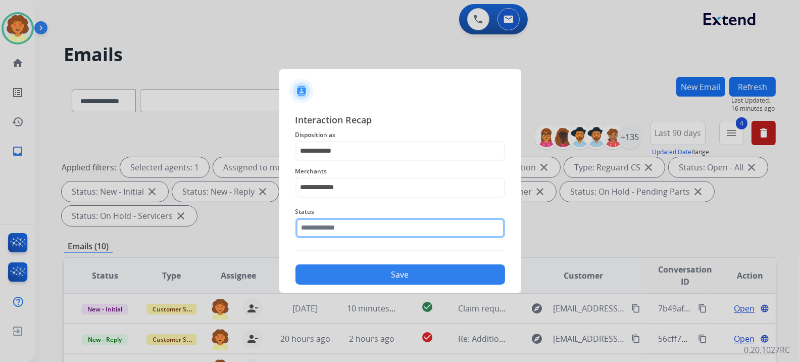
click at [353, 238] on input "text" at bounding box center [400, 228] width 210 height 20
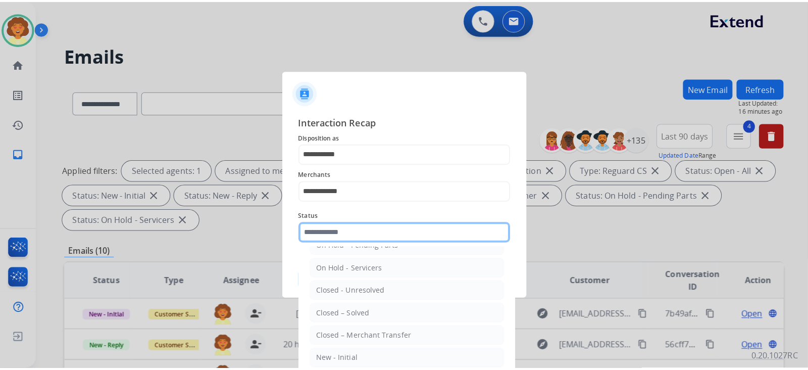
scroll to position [126, 0]
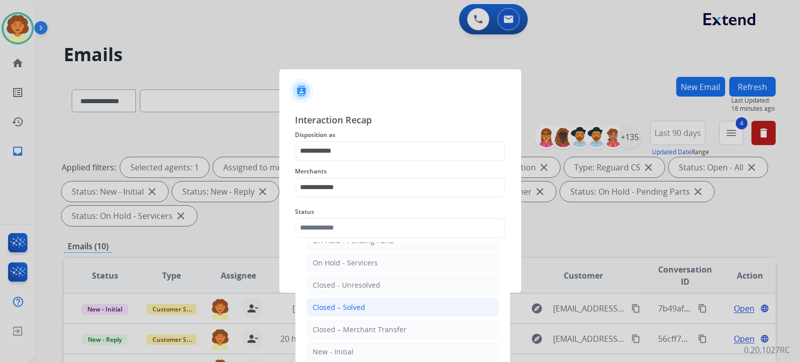
click at [366, 312] on div "Closed – Solved" at bounding box center [339, 307] width 53 height 10
type input "**********"
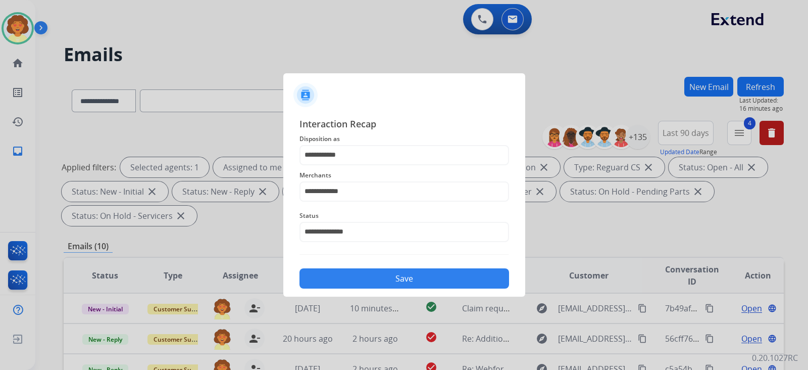
click at [414, 288] on button "Save" at bounding box center [404, 278] width 210 height 20
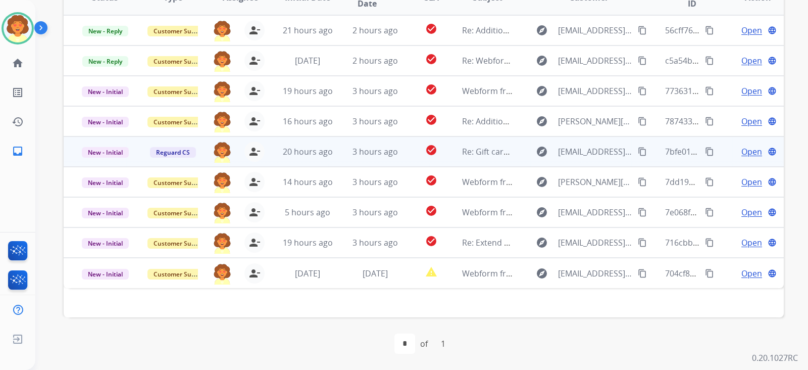
scroll to position [459, 0]
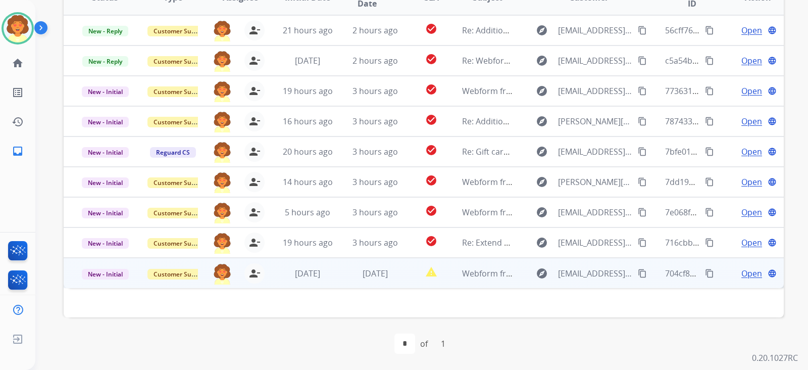
click at [742, 271] on span "Open" at bounding box center [751, 273] width 21 height 12
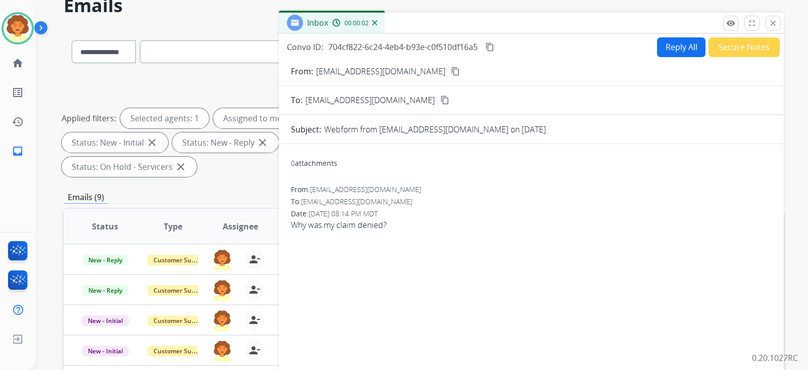
scroll to position [17, 0]
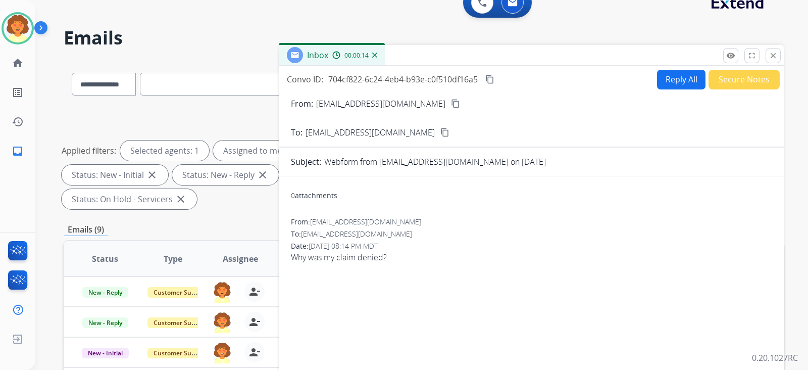
click at [657, 89] on button "Reply All" at bounding box center [681, 80] width 48 height 20
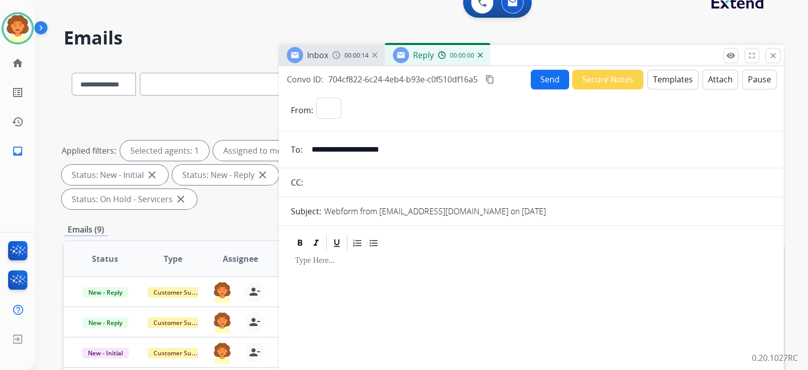
select select "**********"
click at [647, 89] on button "Templates" at bounding box center [672, 80] width 51 height 20
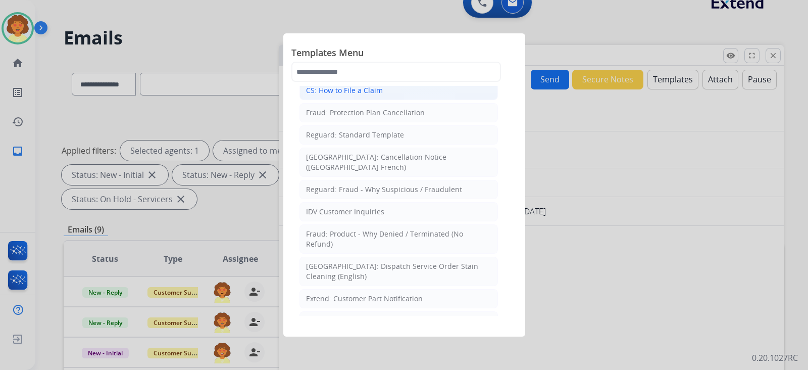
scroll to position [252, 0]
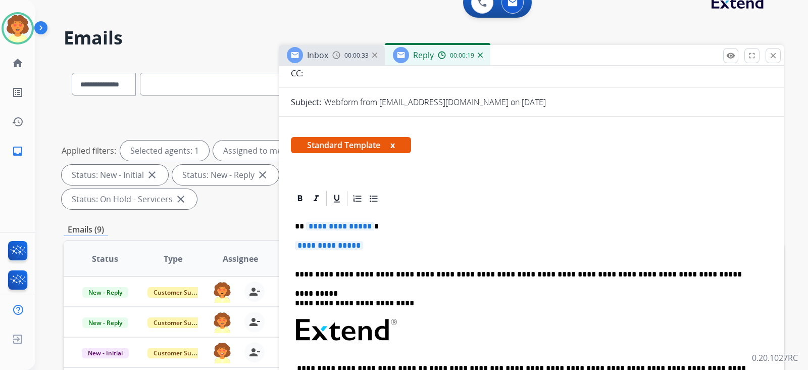
scroll to position [189, 0]
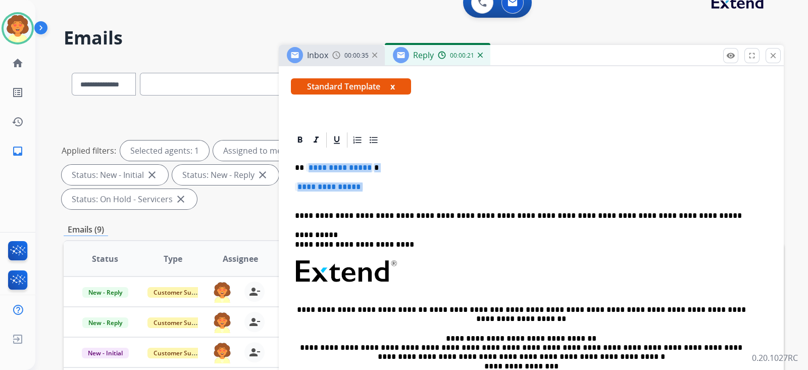
drag, startPoint x: 300, startPoint y: 300, endPoint x: 319, endPoint y: 334, distance: 38.7
click at [319, 334] on div "**********" at bounding box center [531, 295] width 481 height 292
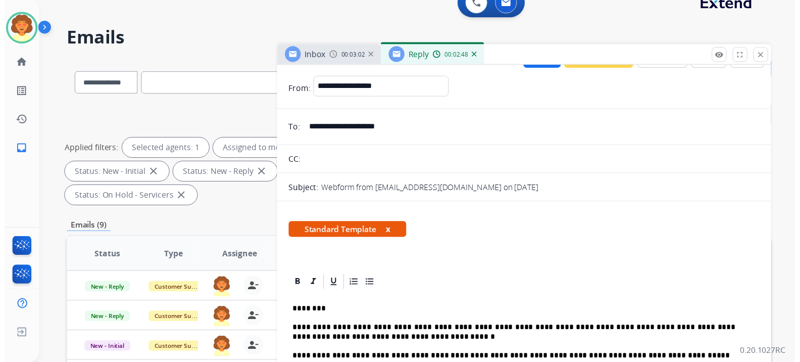
scroll to position [0, 0]
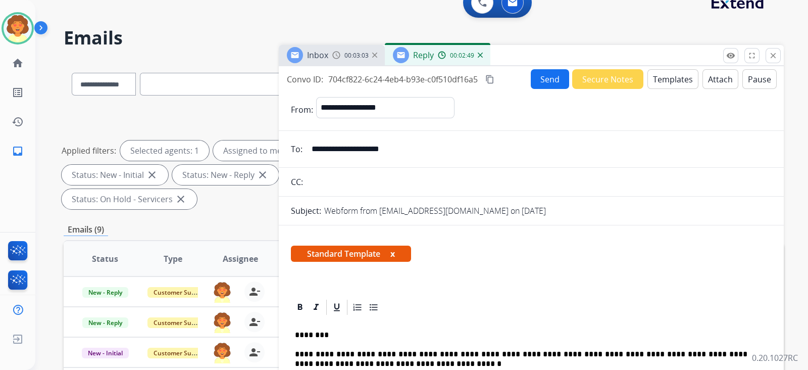
click at [531, 89] on button "Send" at bounding box center [550, 79] width 38 height 20
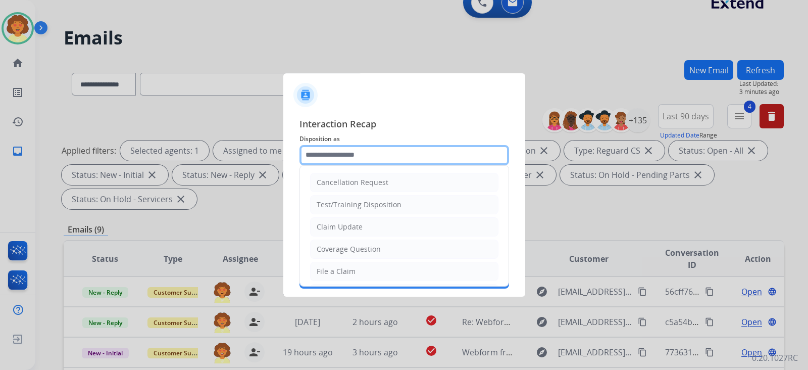
click at [372, 145] on input "text" at bounding box center [404, 155] width 210 height 20
drag, startPoint x: 370, startPoint y: 232, endPoint x: 388, endPoint y: 217, distance: 24.0
click at [363, 232] on div "Claim Update" at bounding box center [340, 227] width 46 height 10
type input "**********"
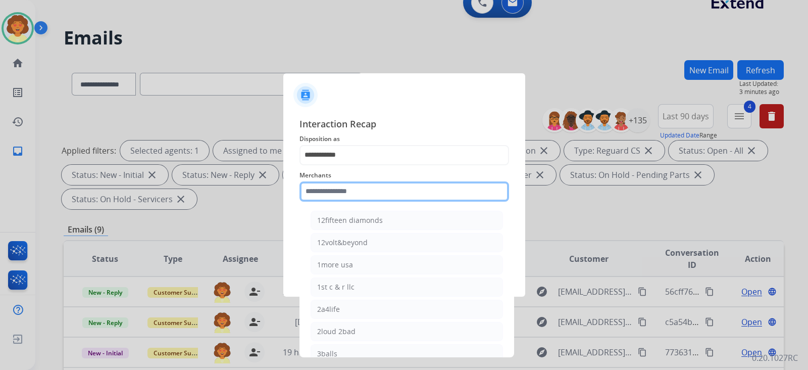
click at [352, 182] on input "text" at bounding box center [404, 191] width 210 height 20
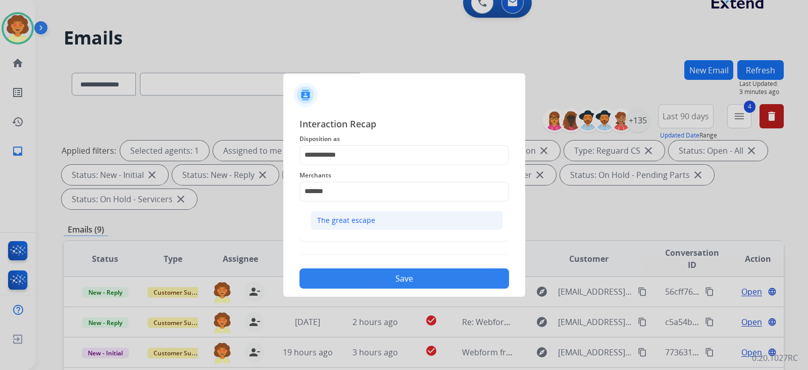
click at [375, 225] on div "The great escape" at bounding box center [346, 220] width 58 height 10
type input "**********"
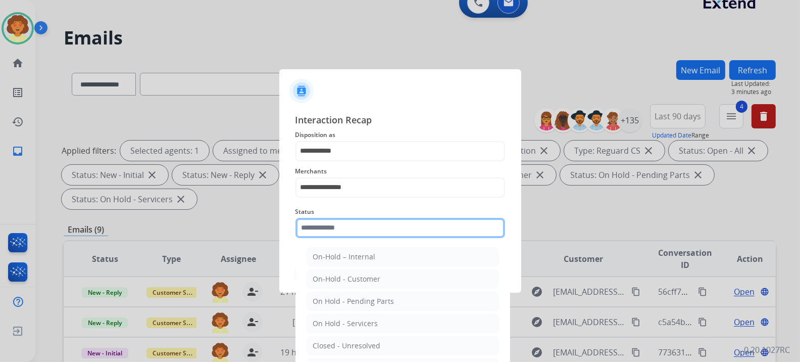
click at [383, 238] on input "text" at bounding box center [400, 228] width 210 height 20
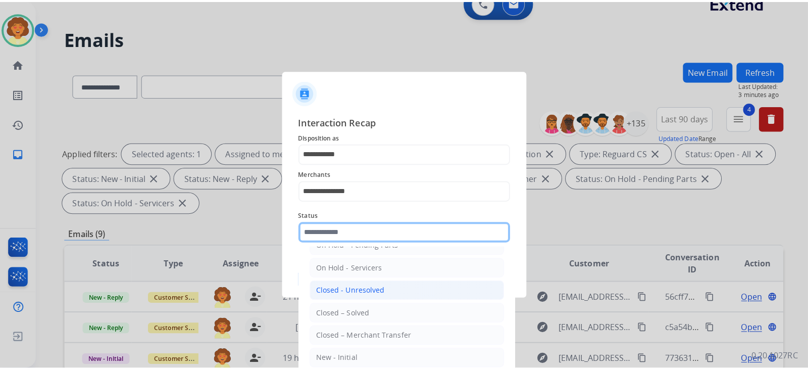
scroll to position [160, 0]
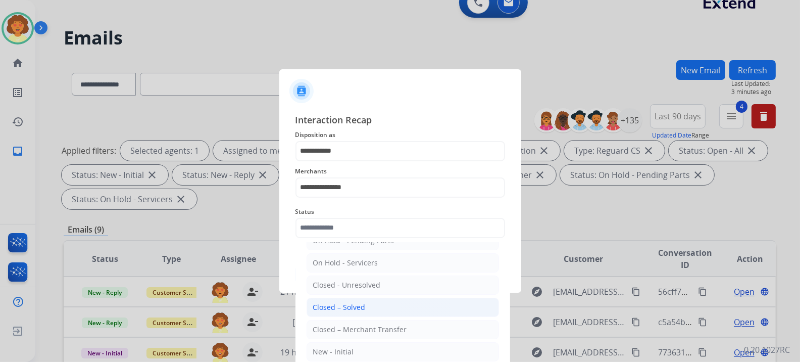
click at [366, 302] on div "Closed – Solved" at bounding box center [339, 307] width 53 height 10
type input "**********"
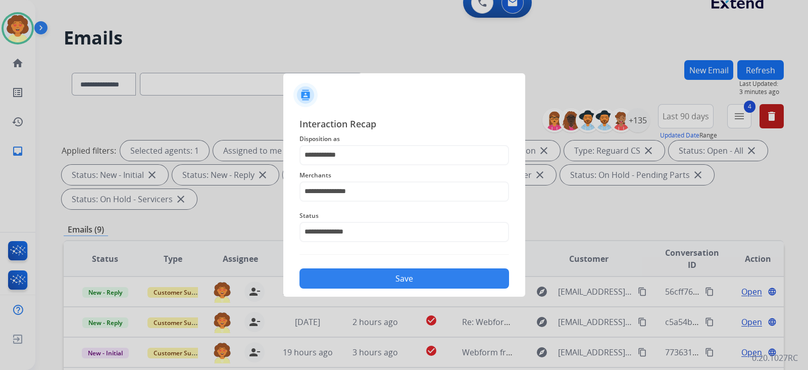
click at [419, 288] on button "Save" at bounding box center [404, 278] width 210 height 20
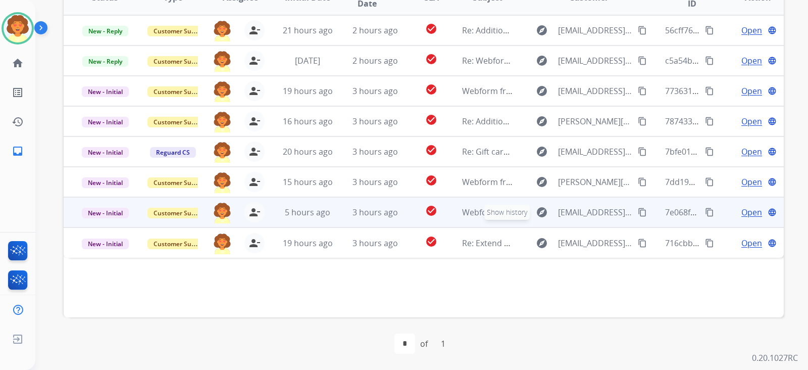
scroll to position [332, 0]
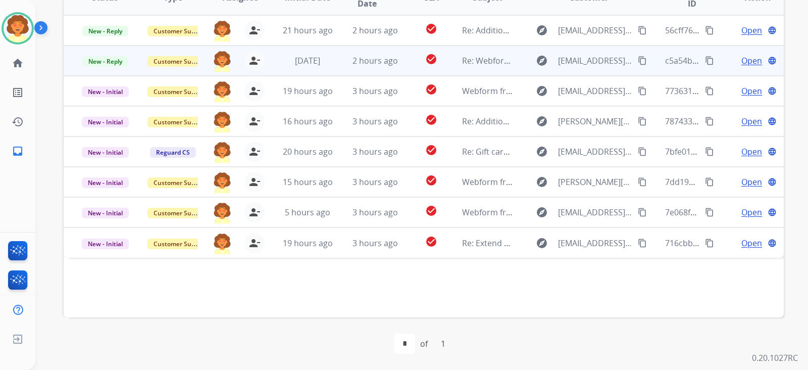
click at [741, 67] on span "Open" at bounding box center [751, 61] width 21 height 12
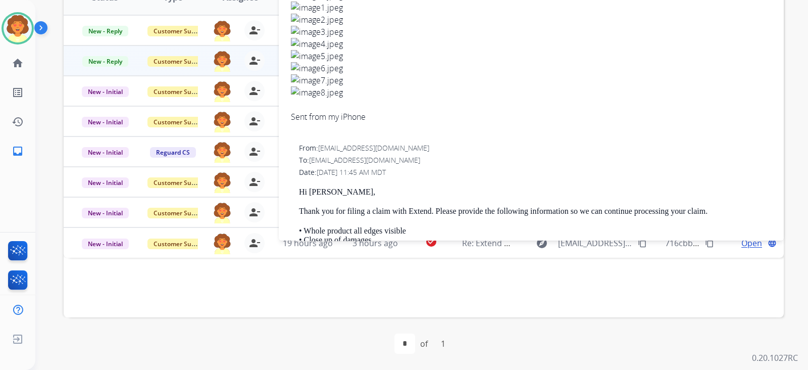
click at [800, 177] on div "**********" at bounding box center [421, 185] width 773 height 370
click at [786, 178] on div "**********" at bounding box center [421, 185] width 773 height 370
click at [38, 141] on div "**********" at bounding box center [421, 185] width 773 height 370
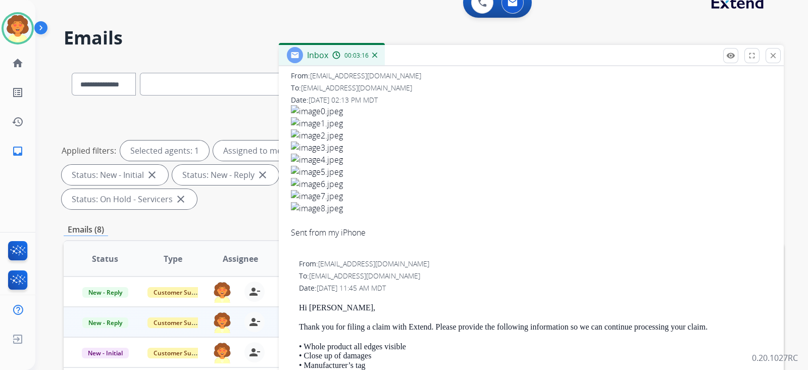
scroll to position [126, 0]
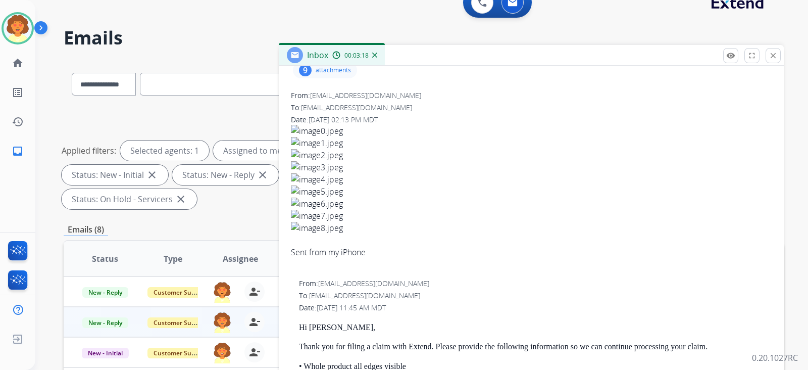
click at [301, 76] on div "9" at bounding box center [305, 70] width 13 height 12
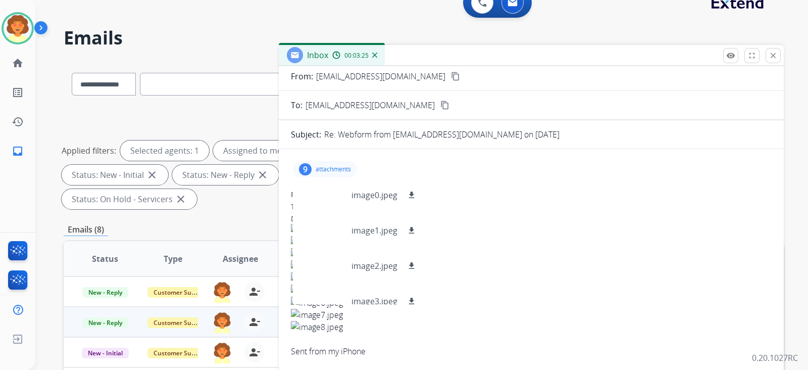
scroll to position [0, 0]
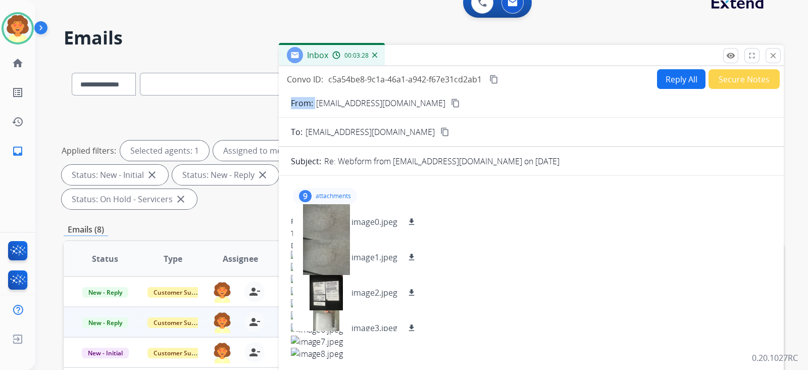
drag, startPoint x: 322, startPoint y: 147, endPoint x: 452, endPoint y: 149, distance: 129.8
click at [452, 109] on div "From: [EMAIL_ADDRESS][DOMAIN_NAME] content_copy" at bounding box center [531, 103] width 505 height 12
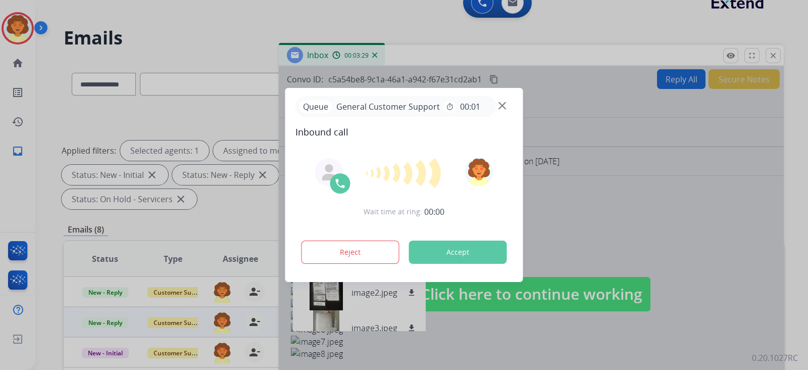
copy p "From:"
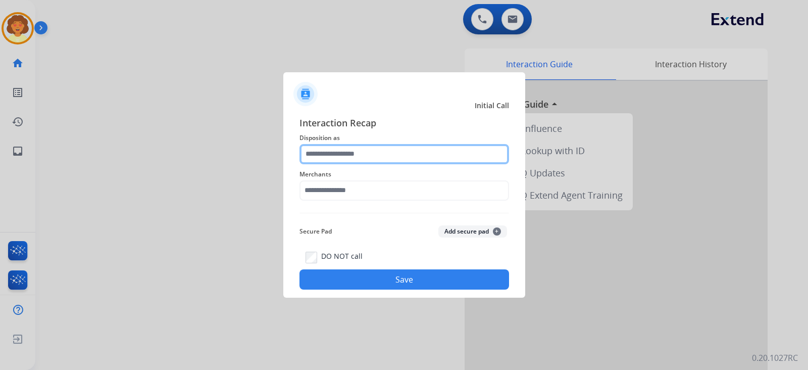
click at [372, 144] on input "text" at bounding box center [404, 154] width 210 height 20
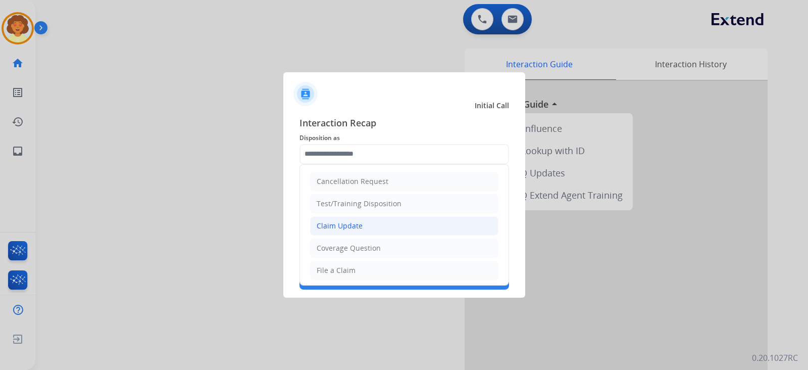
click at [415, 235] on li "Claim Update" at bounding box center [404, 225] width 188 height 19
type input "**********"
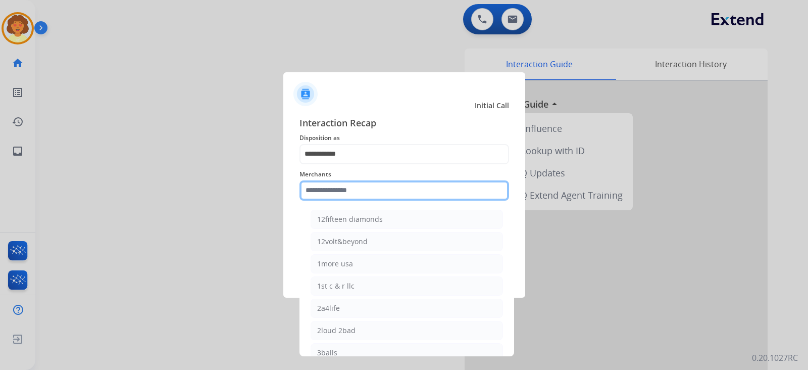
click at [359, 186] on input "text" at bounding box center [404, 190] width 210 height 20
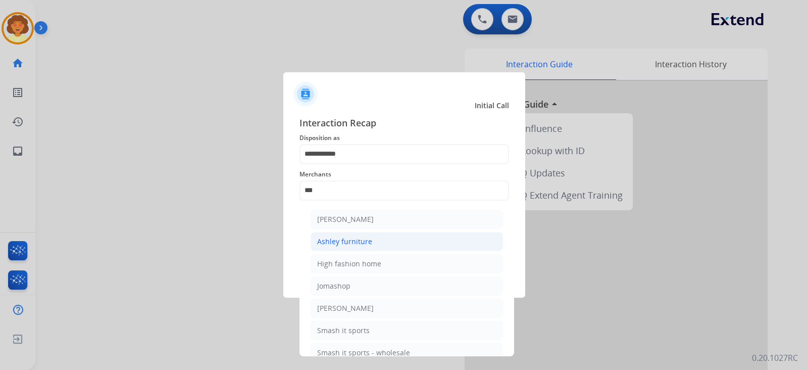
click at [372, 246] on div "Ashley furniture" at bounding box center [344, 241] width 55 height 10
type input "**********"
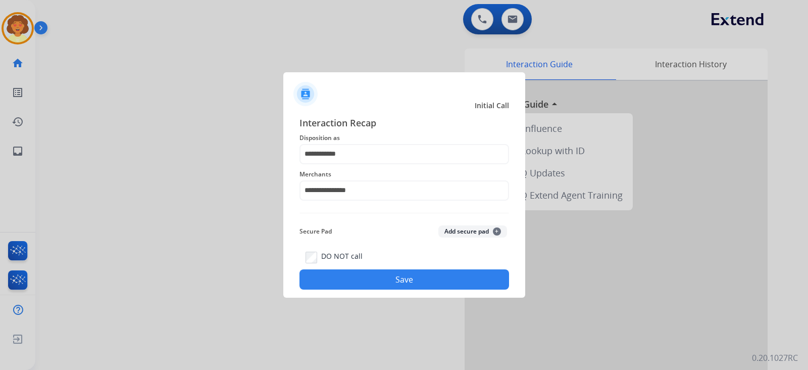
click at [413, 289] on button "Save" at bounding box center [404, 279] width 210 height 20
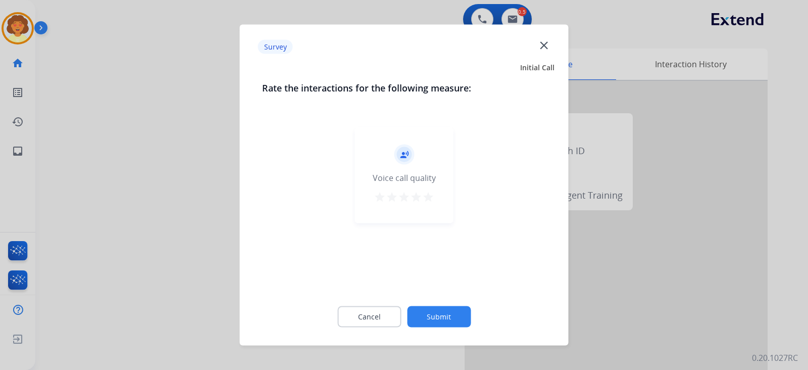
click at [537, 44] on mat-icon "close" at bounding box center [543, 44] width 13 height 13
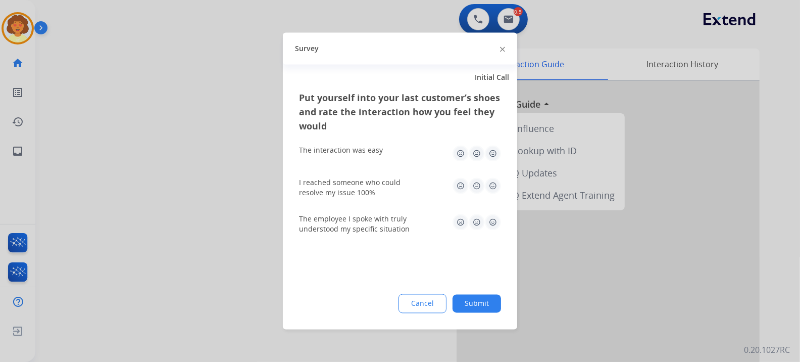
click at [492, 46] on div "Survey" at bounding box center [400, 49] width 234 height 32
click at [500, 52] on img at bounding box center [502, 48] width 5 height 5
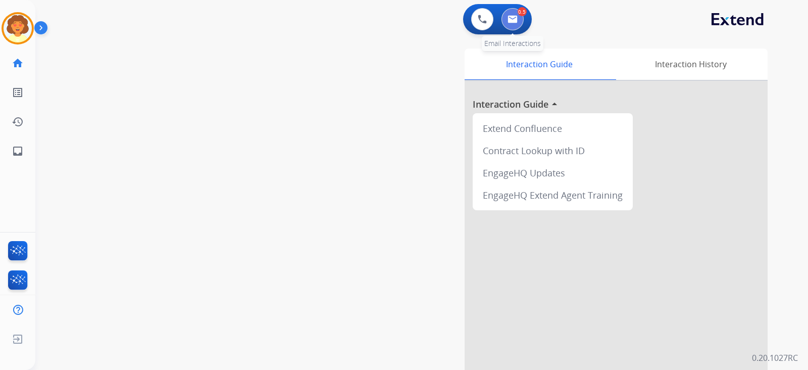
click at [506, 30] on button at bounding box center [512, 19] width 22 height 22
select select "**********"
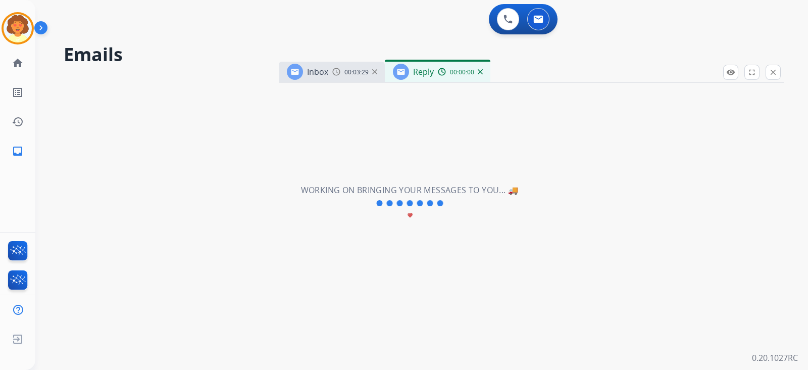
select select "**********"
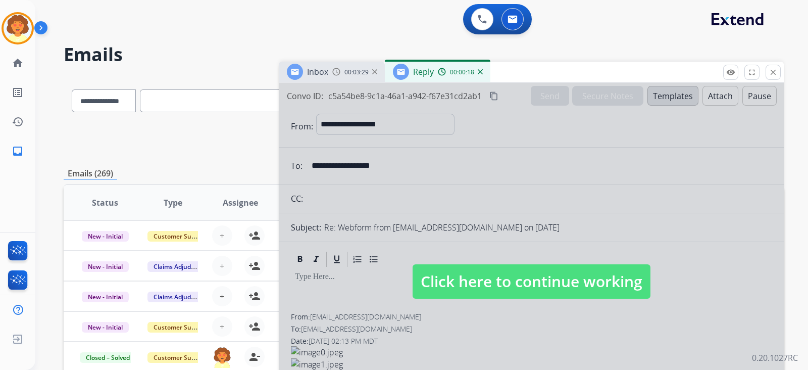
click at [643, 60] on div "**********" at bounding box center [409, 221] width 748 height 370
click at [792, 173] on div "**********" at bounding box center [421, 185] width 773 height 370
click at [555, 201] on div at bounding box center [531, 271] width 505 height 377
select select
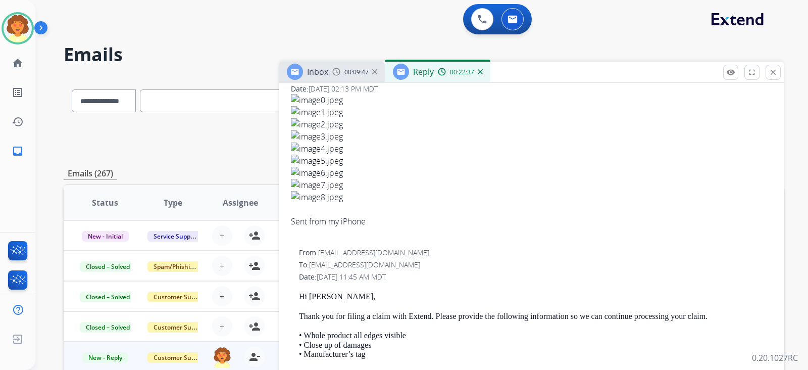
scroll to position [252, 0]
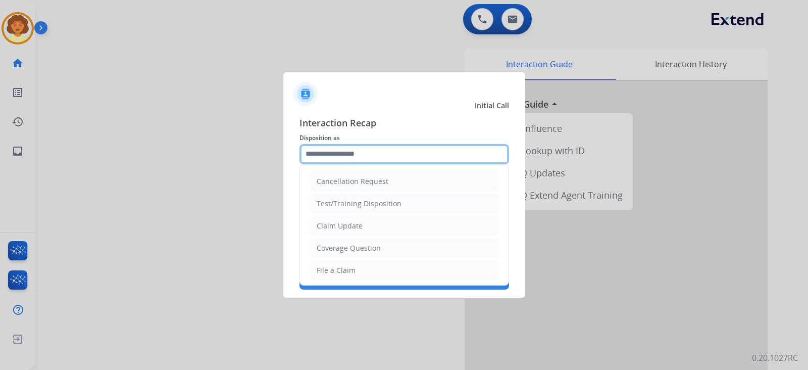
click at [403, 144] on input "text" at bounding box center [404, 154] width 210 height 20
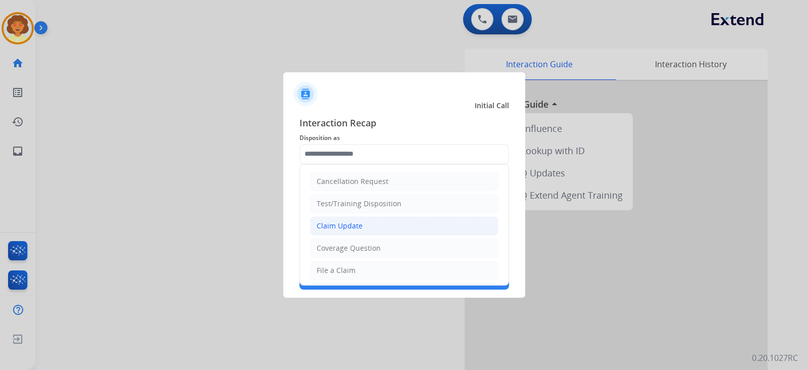
click at [363, 231] on div "Claim Update" at bounding box center [340, 226] width 46 height 10
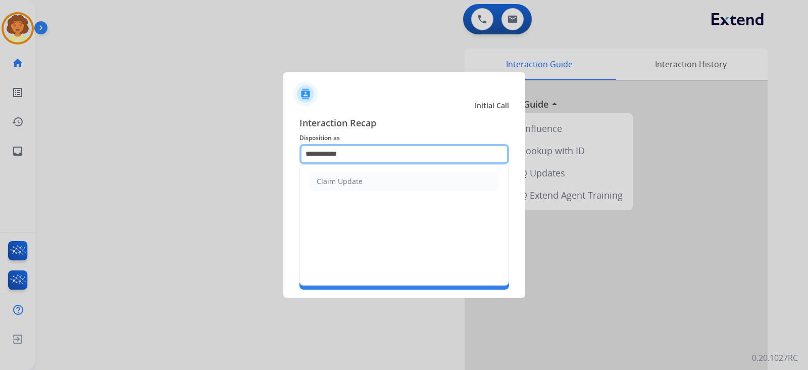
drag, startPoint x: 378, startPoint y: 130, endPoint x: 304, endPoint y: 127, distance: 74.3
click at [304, 127] on div "**********" at bounding box center [404, 203] width 242 height 190
drag, startPoint x: 333, startPoint y: 127, endPoint x: 297, endPoint y: 135, distance: 36.6
click at [297, 135] on div "Interaction Recap Disposition as * Cancellation Request Test/Training Dispositi…" at bounding box center [404, 203] width 242 height 190
type input "*"
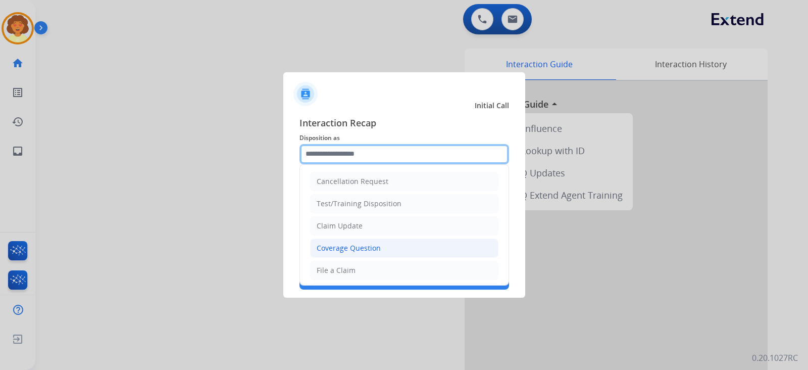
scroll to position [126, 0]
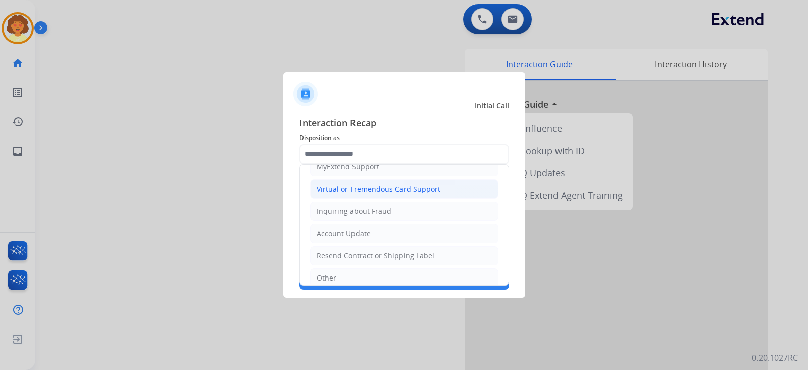
click at [376, 194] on div "Virtual or Tremendous Card Support" at bounding box center [379, 189] width 124 height 10
type input "**********"
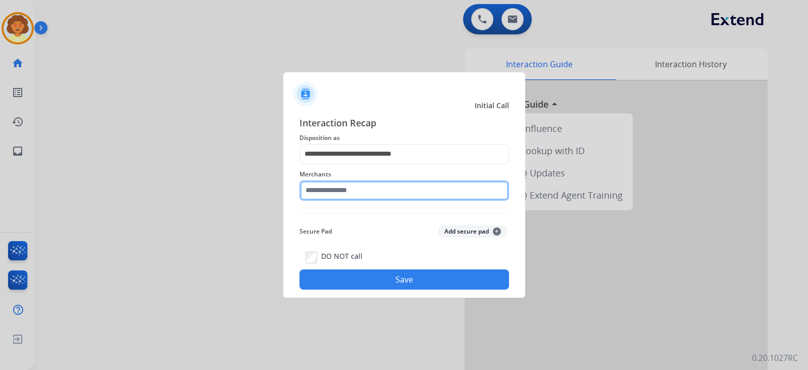
click at [333, 182] on input "text" at bounding box center [404, 190] width 210 height 20
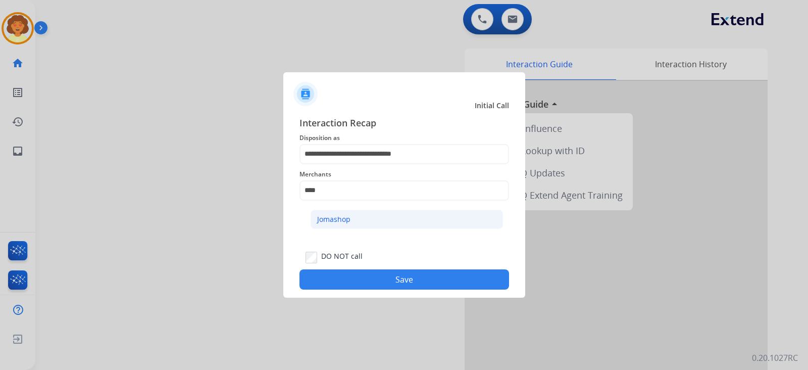
click at [392, 228] on li "Jomashop" at bounding box center [407, 219] width 192 height 19
type input "********"
click at [433, 289] on button "Save" at bounding box center [404, 279] width 210 height 20
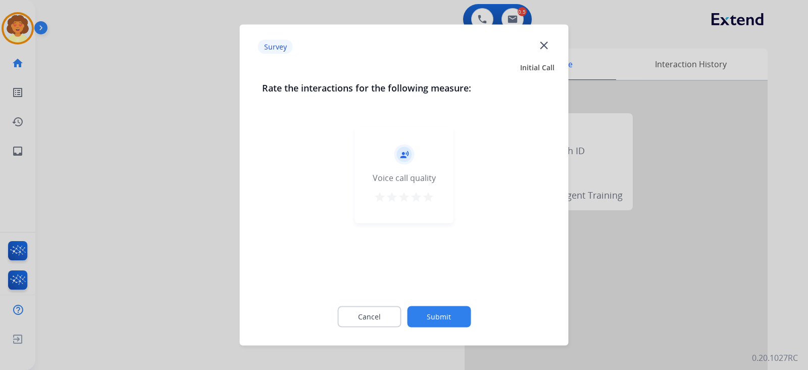
click at [537, 47] on mat-icon "close" at bounding box center [543, 44] width 13 height 13
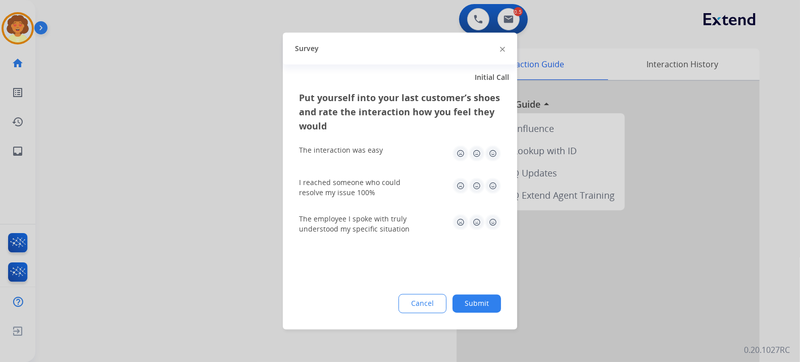
click at [499, 45] on div "Survey" at bounding box center [400, 49] width 234 height 32
click at [492, 47] on div "Survey" at bounding box center [400, 49] width 234 height 32
click at [553, 24] on div at bounding box center [400, 181] width 800 height 362
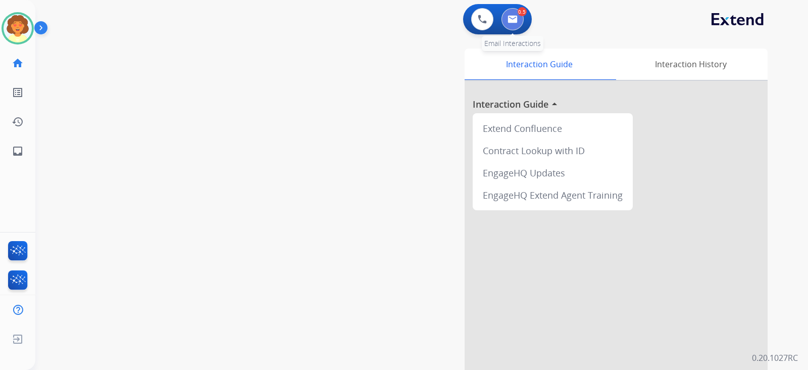
click at [508, 23] on img at bounding box center [513, 19] width 10 height 8
select select "**********"
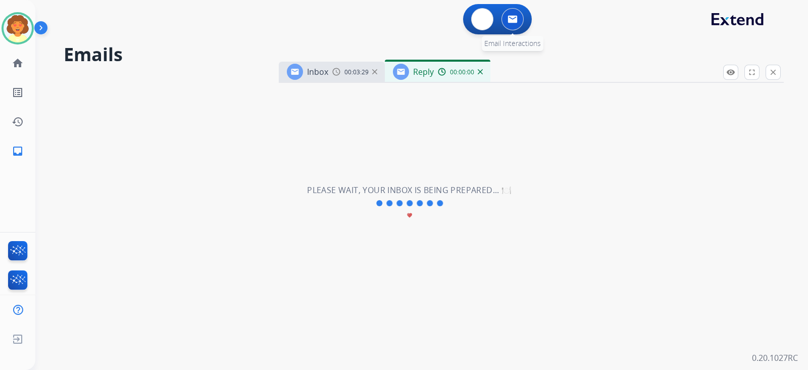
select select "**********"
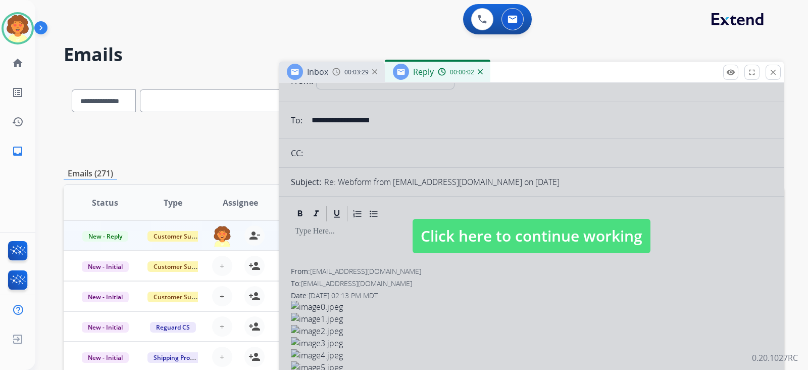
scroll to position [63, 0]
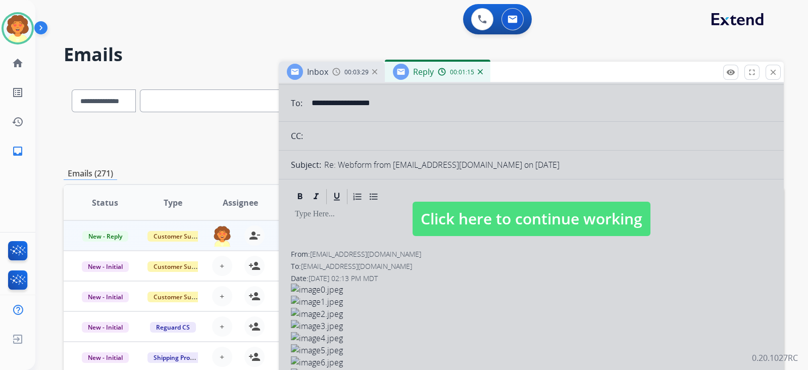
click at [592, 222] on div at bounding box center [531, 208] width 505 height 377
select select
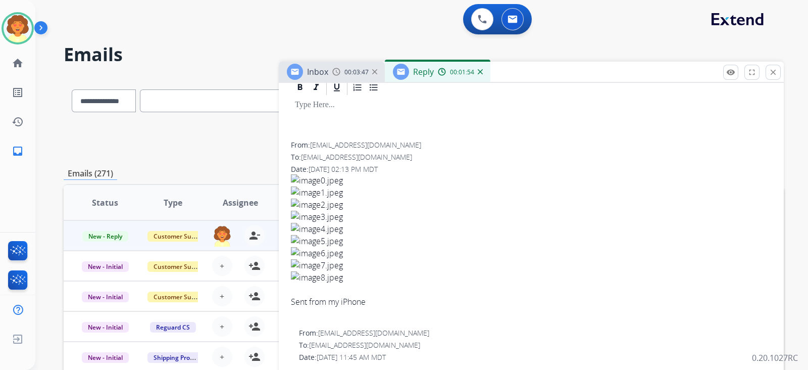
scroll to position [252, 0]
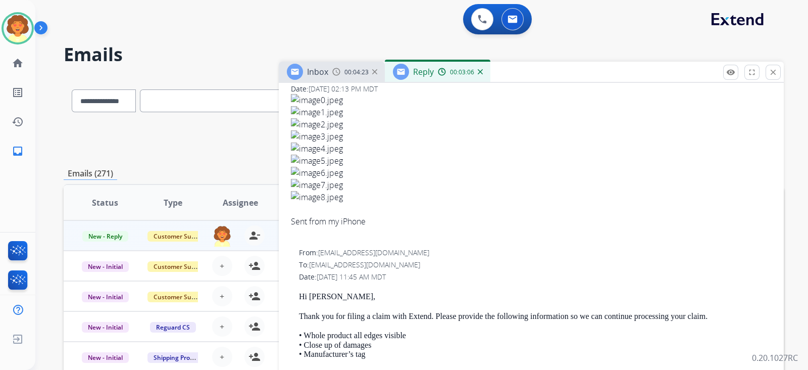
drag, startPoint x: 316, startPoint y: 198, endPoint x: 424, endPoint y: 203, distance: 108.7
click at [424, 70] on div "From: [EMAIL_ADDRESS][DOMAIN_NAME]" at bounding box center [531, 65] width 481 height 10
copy span "[EMAIL_ADDRESS][DOMAIN_NAME]"
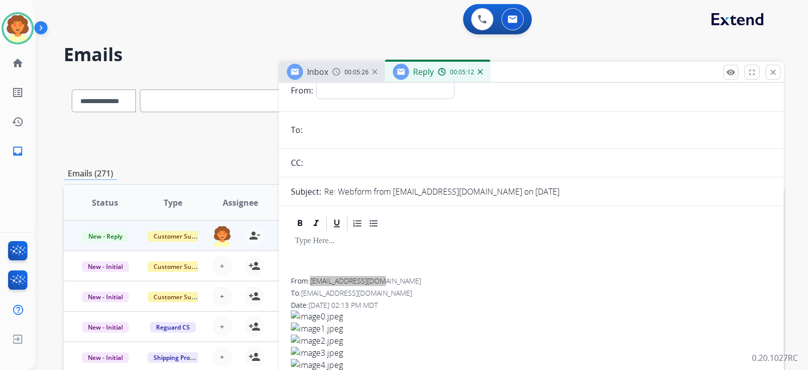
scroll to position [0, 0]
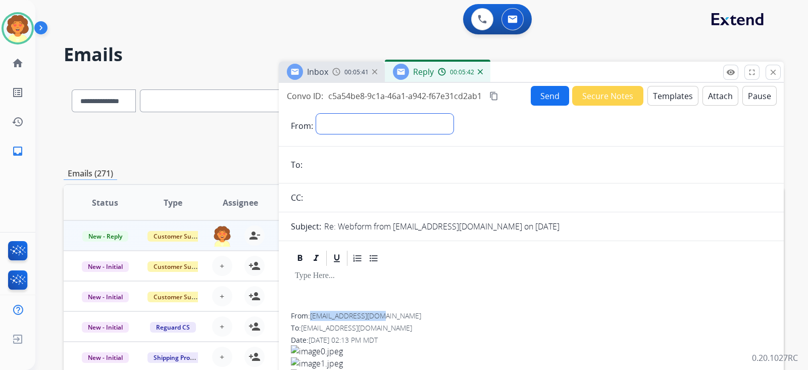
click at [363, 134] on select "**********" at bounding box center [384, 124] width 137 height 20
select select "**********"
click at [322, 134] on select "**********" at bounding box center [384, 124] width 137 height 20
click at [333, 176] on input "email" at bounding box center [539, 166] width 466 height 20
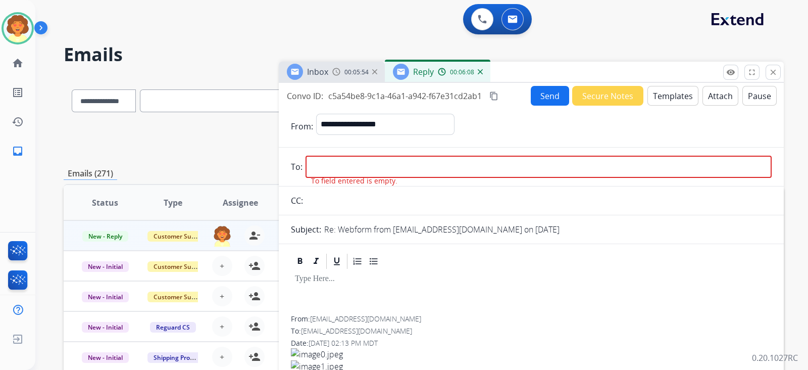
click at [358, 178] on input "email" at bounding box center [539, 167] width 466 height 22
paste input "**********"
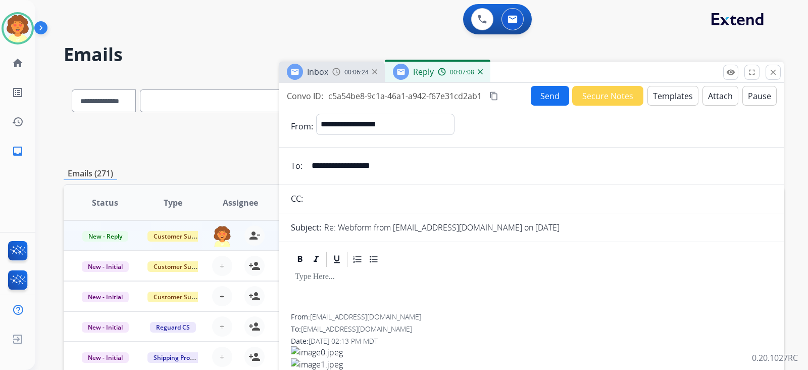
type input "**********"
click at [647, 106] on button "Templates" at bounding box center [672, 96] width 51 height 20
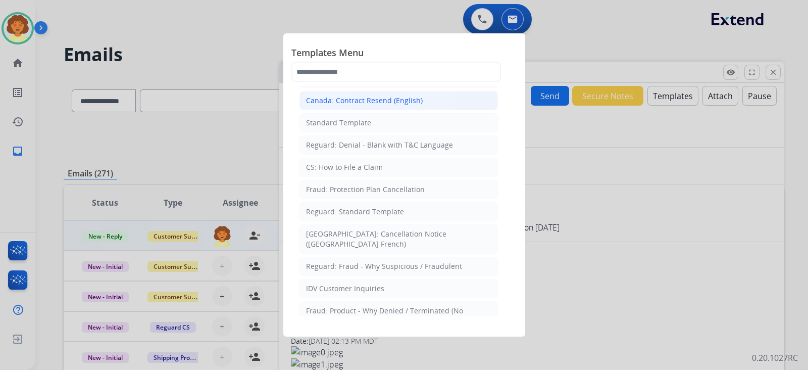
scroll to position [126, 0]
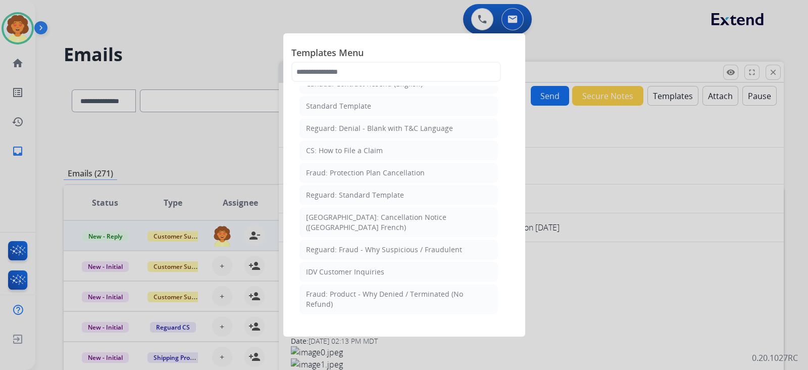
click at [423, 22] on div "Product Protection: On-the-Spot Stain Cleaning Kit" at bounding box center [391, 17] width 170 height 10
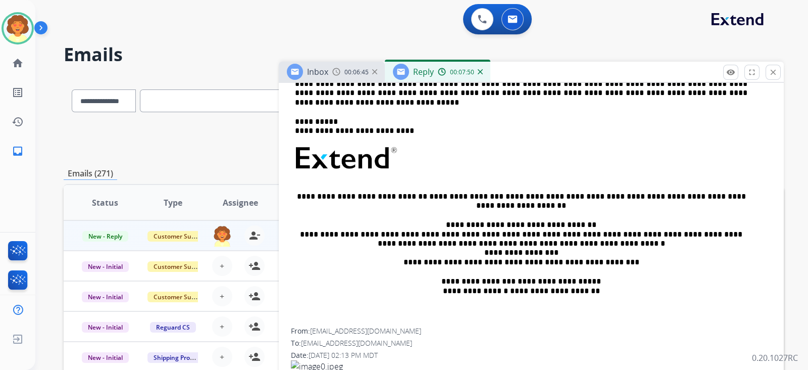
scroll to position [252, 0]
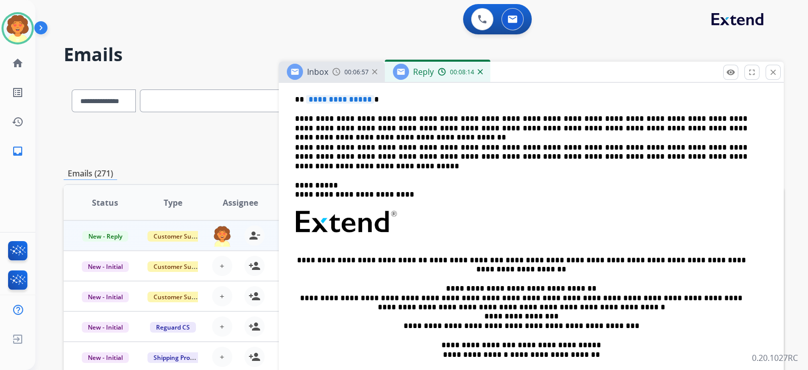
click at [231, 36] on div "0 Voice Interactions 0 Email Interactions" at bounding box center [415, 20] width 736 height 32
click at [769, 77] on mat-icon "close" at bounding box center [773, 72] width 9 height 9
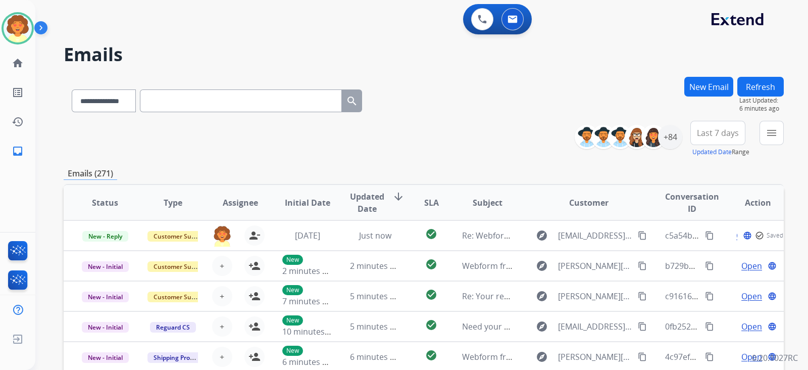
click at [254, 112] on input "text" at bounding box center [241, 100] width 202 height 23
drag, startPoint x: 254, startPoint y: 145, endPoint x: 190, endPoint y: 147, distance: 63.1
click at [135, 112] on select "**********" at bounding box center [103, 100] width 63 height 23
select select "**********"
click at [89, 112] on select "**********" at bounding box center [103, 100] width 63 height 23
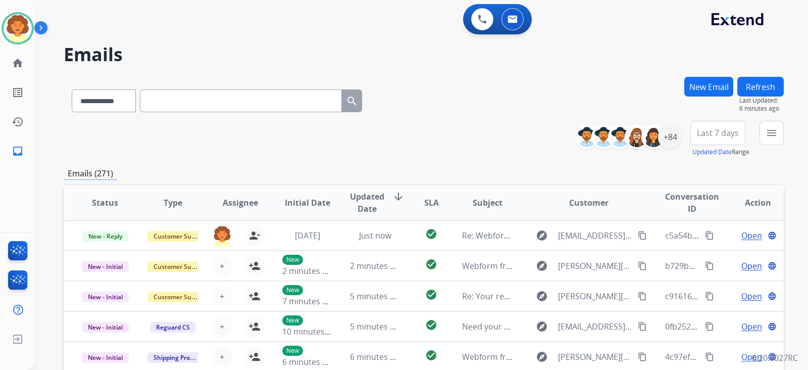
click at [254, 112] on input "text" at bounding box center [241, 100] width 202 height 23
paste input "**********"
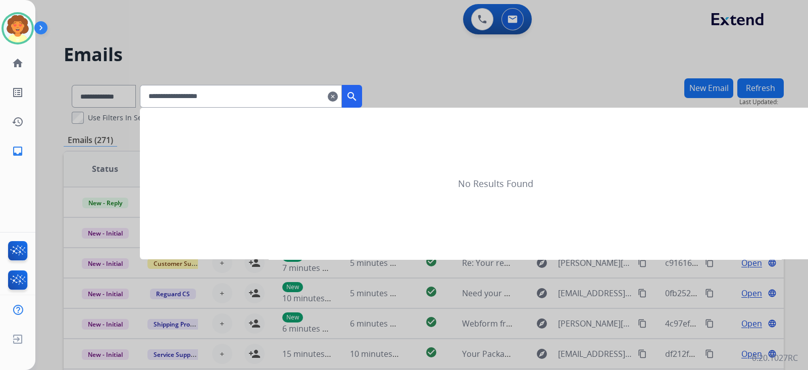
type input "**********"
click at [358, 103] on mat-icon "search" at bounding box center [352, 96] width 12 height 12
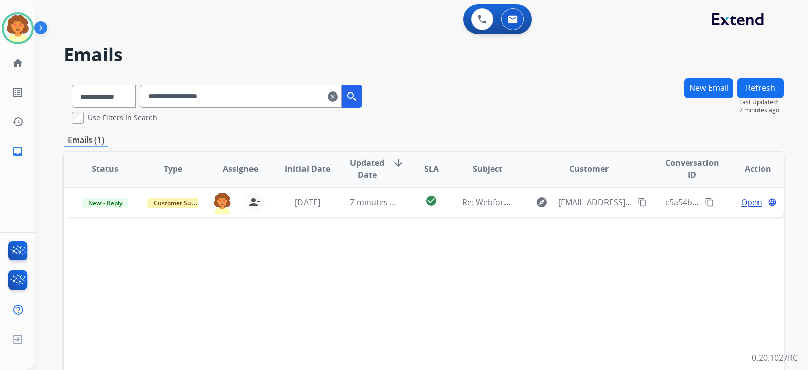
click at [338, 103] on mat-icon "clear" at bounding box center [333, 96] width 10 height 12
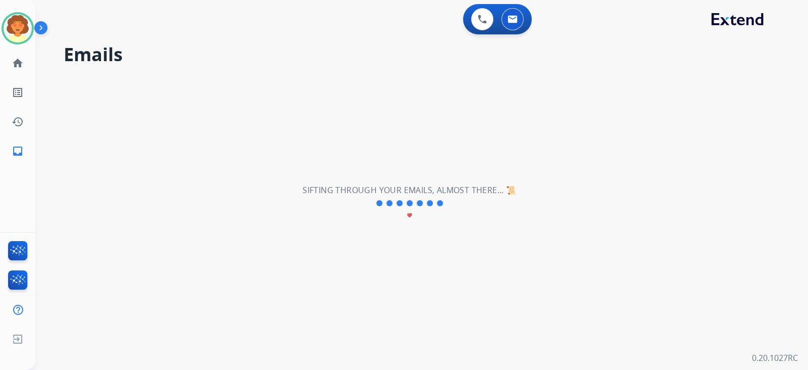
select select "**********"
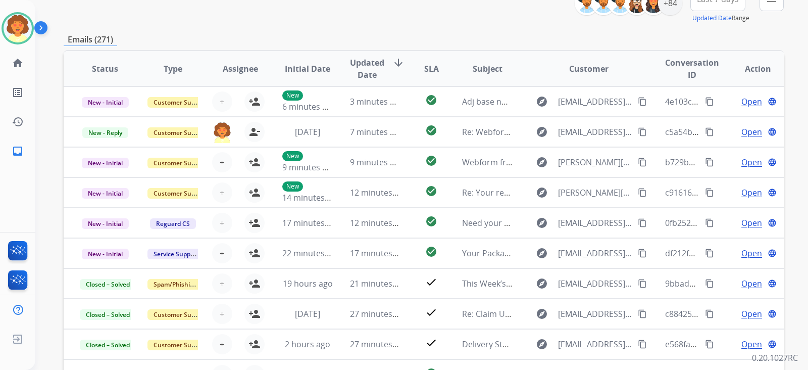
scroll to position [60, 0]
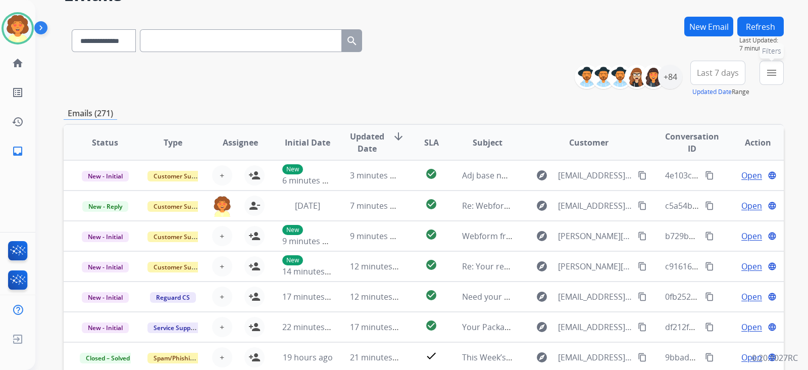
click at [766, 79] on mat-icon "menu" at bounding box center [772, 73] width 12 height 12
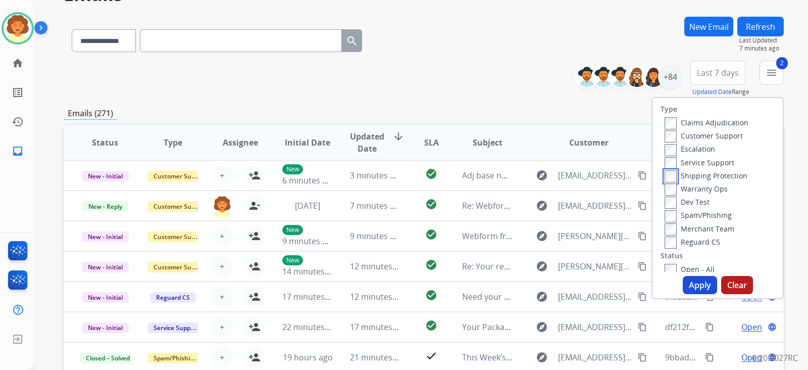
scroll to position [126, 0]
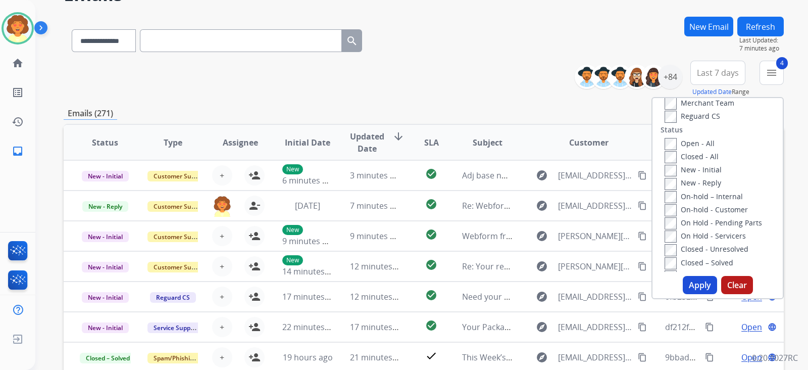
click at [683, 294] on button "Apply" at bounding box center [700, 285] width 34 height 18
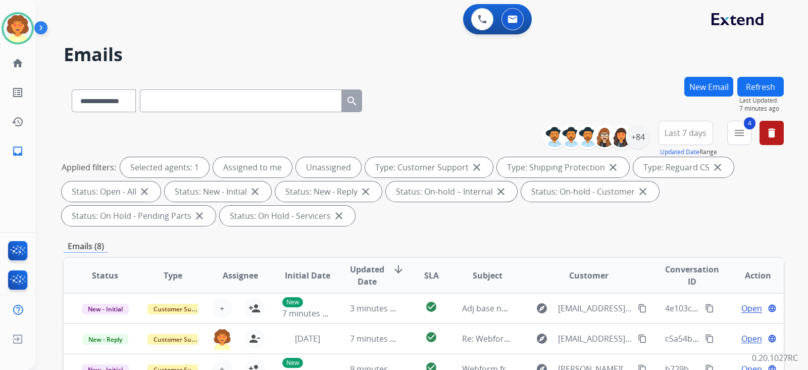
click at [665, 135] on span "Last 7 days" at bounding box center [686, 133] width 42 height 4
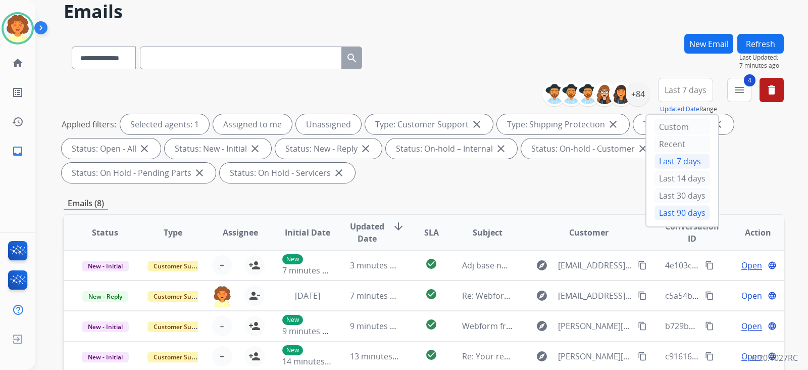
scroll to position [63, 0]
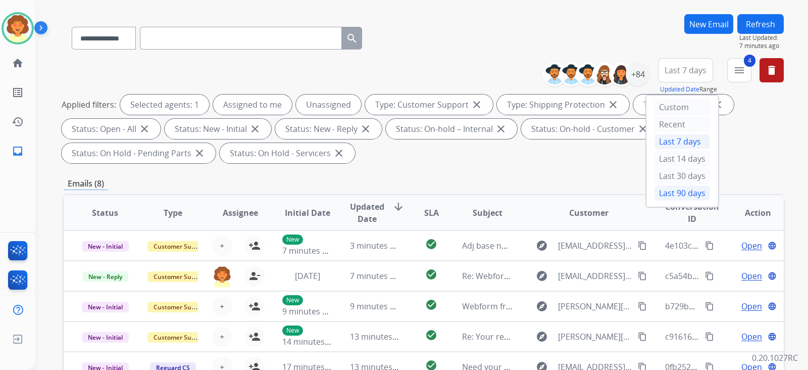
click at [654, 200] on div "Last 90 days" at bounding box center [682, 192] width 56 height 15
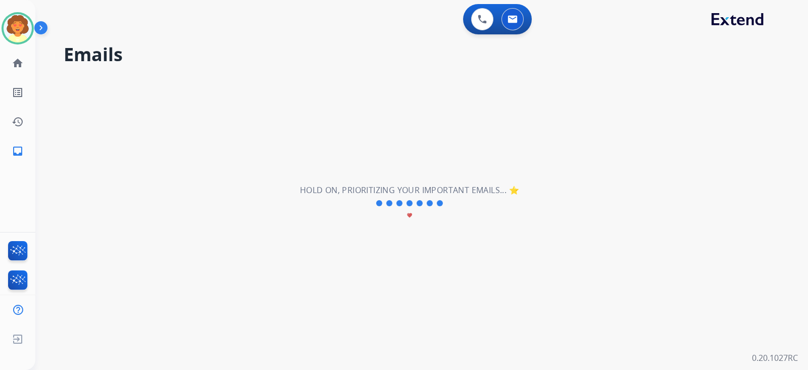
scroll to position [0, 0]
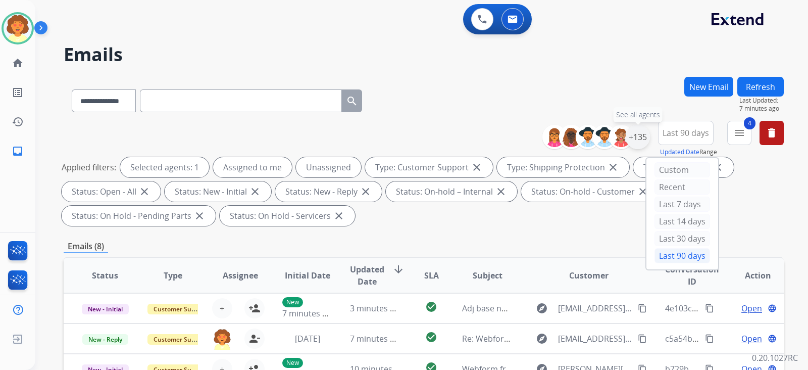
click at [626, 149] on div "+135" at bounding box center [638, 137] width 24 height 24
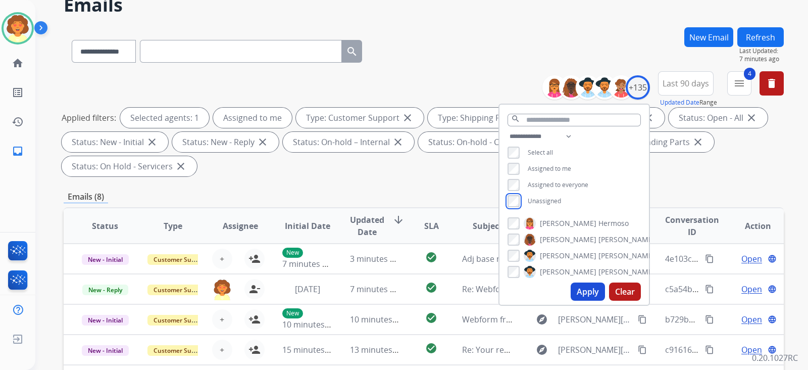
scroll to position [126, 0]
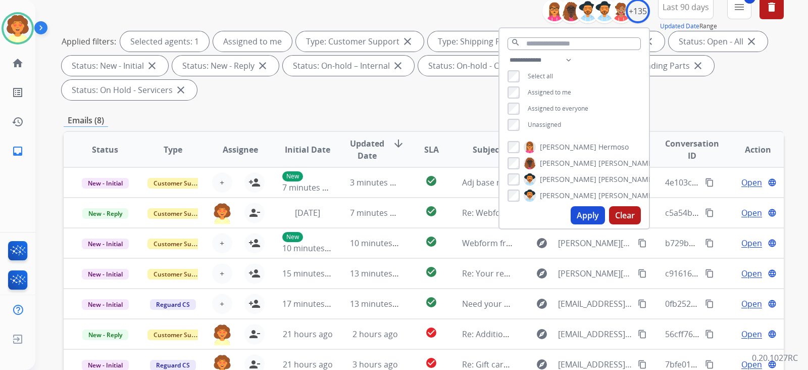
click at [571, 224] on button "Apply" at bounding box center [588, 215] width 34 height 18
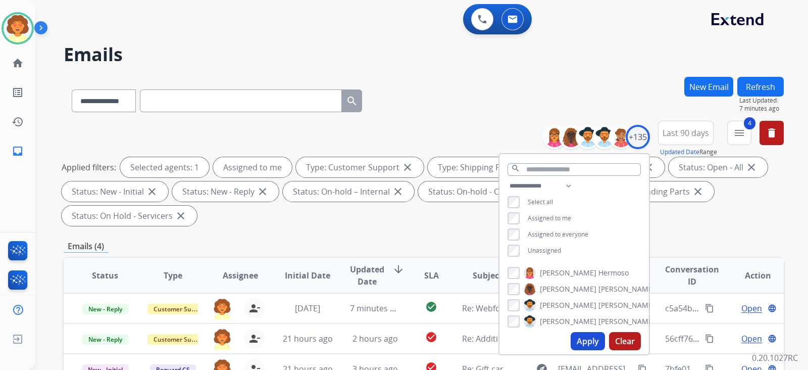
click at [524, 121] on div "**********" at bounding box center [424, 99] width 720 height 44
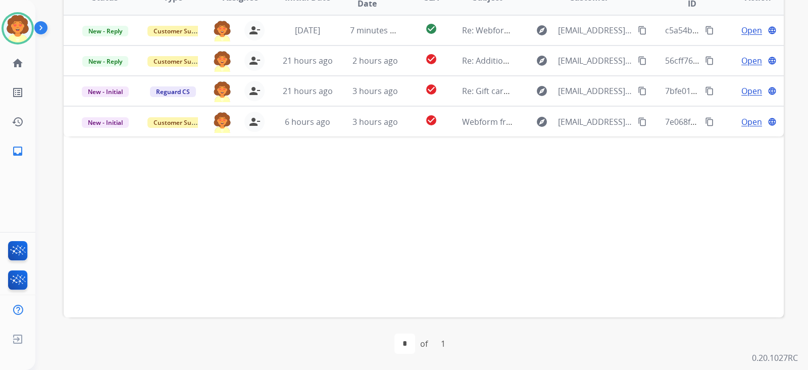
scroll to position [252, 0]
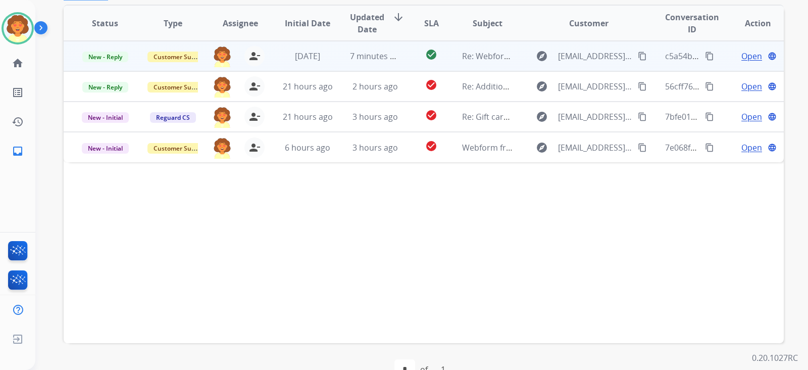
click at [741, 62] on span "Open" at bounding box center [751, 56] width 21 height 12
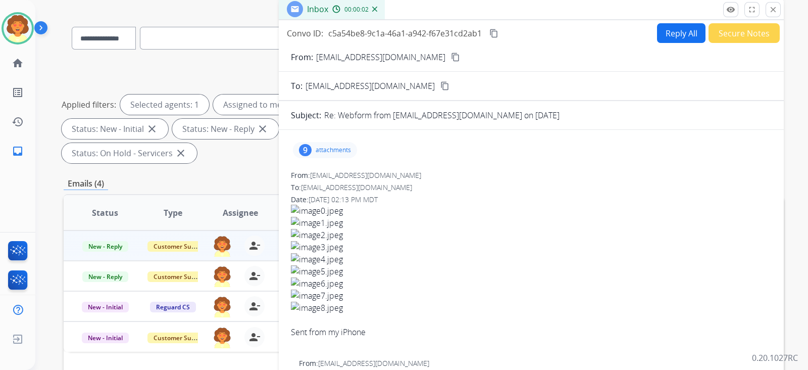
scroll to position [0, 0]
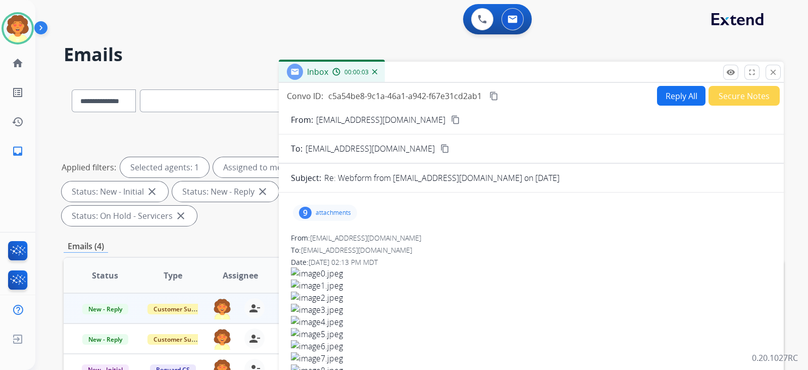
click at [709, 106] on button "Secure Notes" at bounding box center [744, 96] width 71 height 20
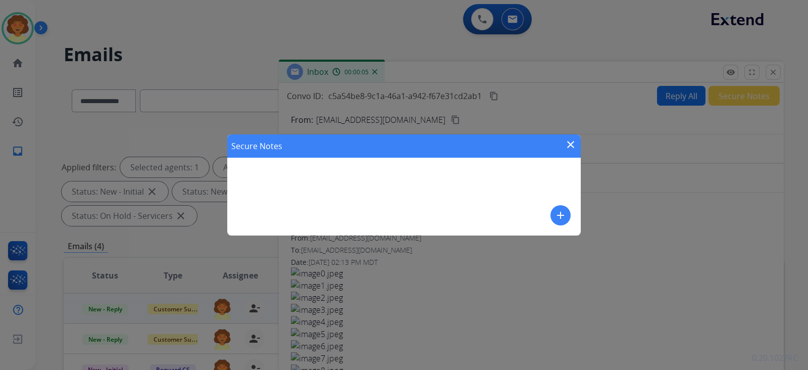
click at [554, 209] on mat-icon "add" at bounding box center [560, 215] width 12 height 12
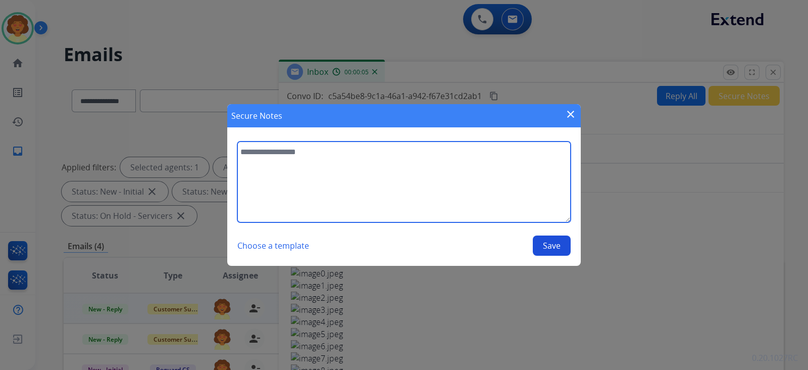
click at [274, 185] on textarea at bounding box center [403, 181] width 333 height 81
type textarea "**********"
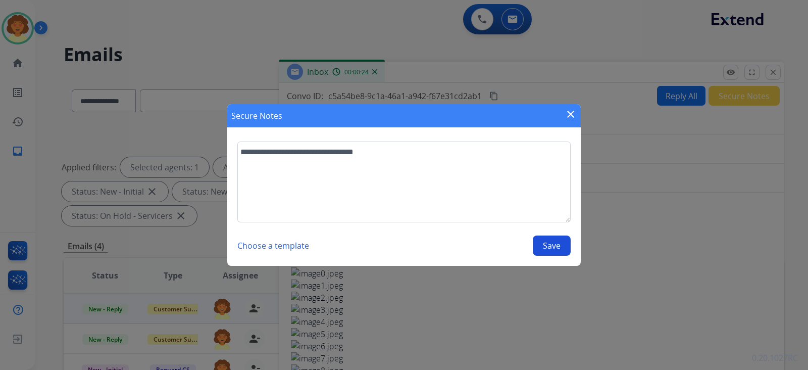
click at [533, 256] on button "Save" at bounding box center [552, 245] width 38 height 20
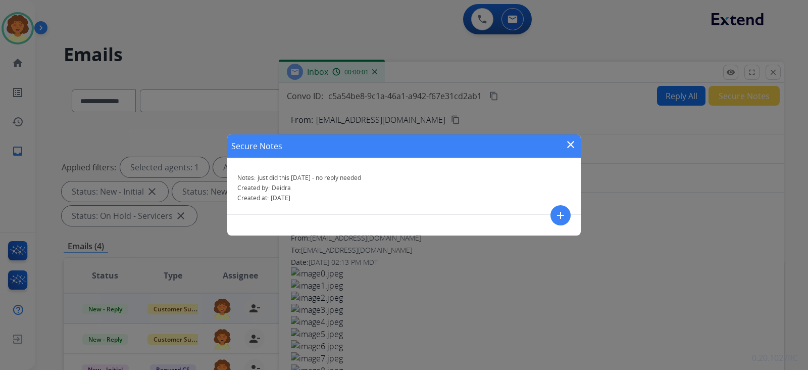
click at [567, 138] on mat-icon "close" at bounding box center [571, 144] width 12 height 12
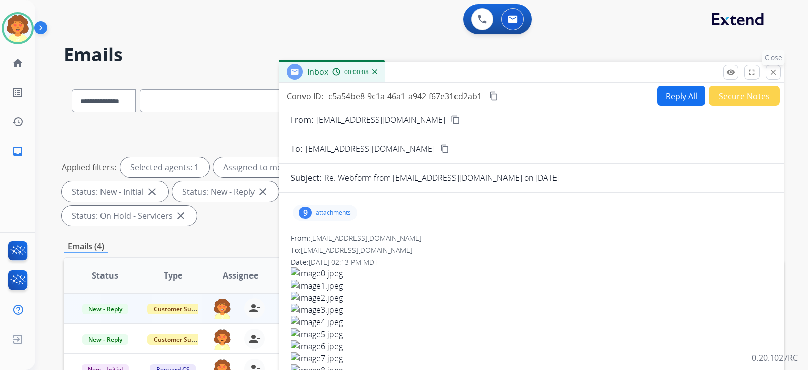
click at [769, 77] on mat-icon "close" at bounding box center [773, 72] width 9 height 9
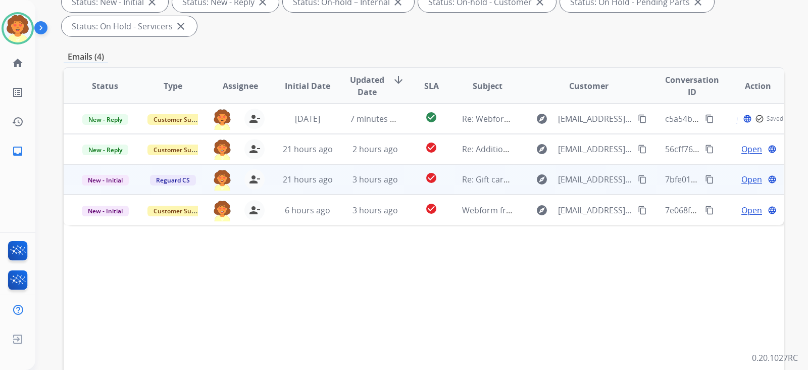
scroll to position [316, 0]
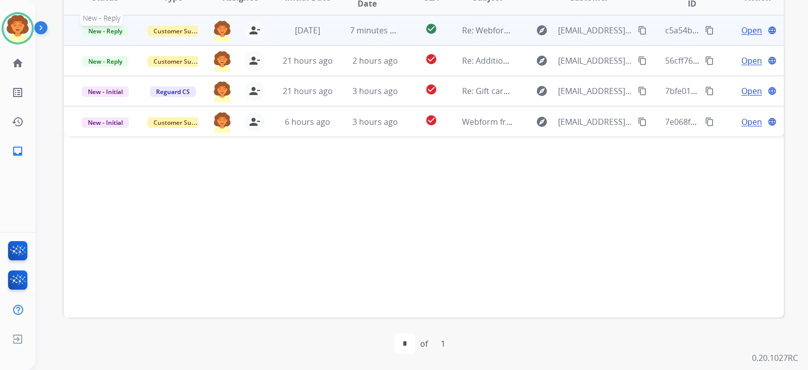
click at [128, 36] on span "New - Reply" at bounding box center [105, 31] width 46 height 11
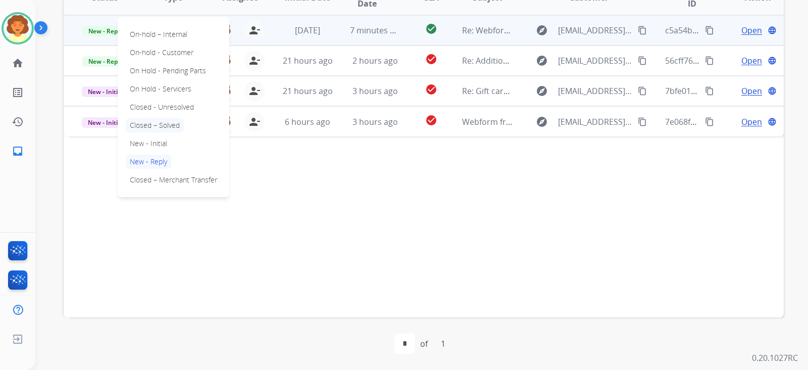
click at [177, 132] on p "Closed – Solved" at bounding box center [155, 125] width 58 height 14
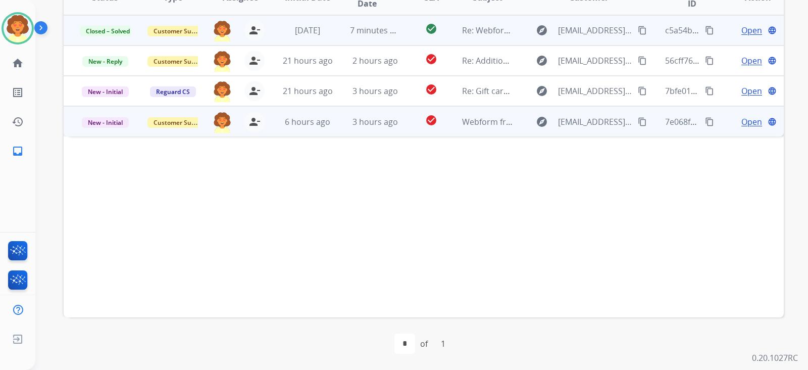
click at [741, 128] on span "Open" at bounding box center [751, 122] width 21 height 12
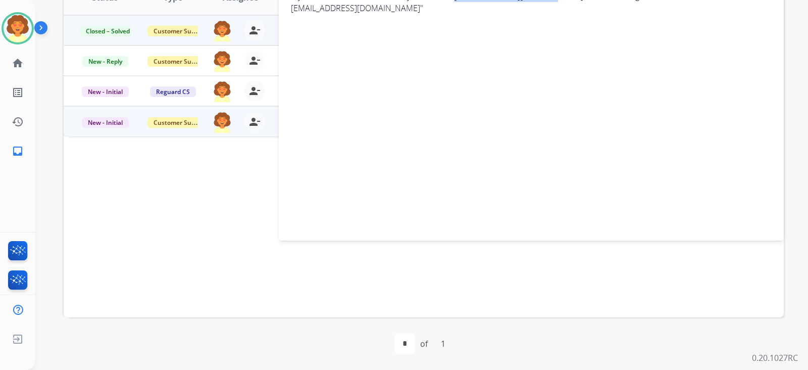
drag, startPoint x: 539, startPoint y: 83, endPoint x: 694, endPoint y: 84, distance: 155.0
click at [694, 14] on span "My email address is incorrectly listed as "[EMAIL_ADDRESS][DOMAIN_NAME]" I don'…" at bounding box center [531, 2] width 481 height 24
copy span "[EMAIL_ADDRESS][DOMAIN_NAME]"
drag, startPoint x: 492, startPoint y: 99, endPoint x: 647, endPoint y: 97, distance: 155.0
click at [647, 14] on span "My email address is incorrectly listed as "[EMAIL_ADDRESS][DOMAIN_NAME]" I don'…" at bounding box center [531, 2] width 481 height 24
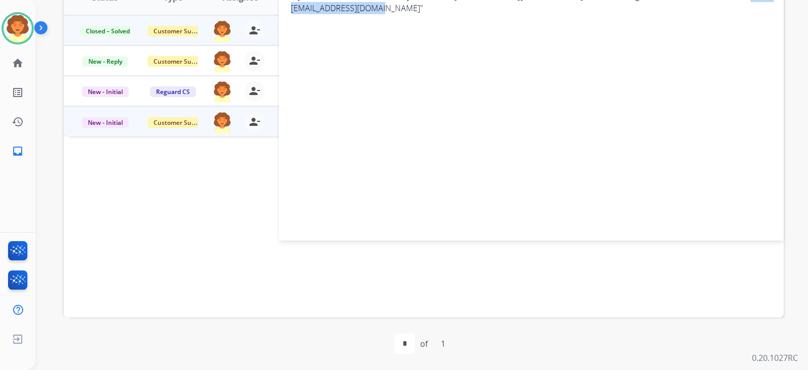
copy span "[EMAIL_ADDRESS][DOMAIN_NAME]"
drag, startPoint x: 282, startPoint y: 76, endPoint x: 671, endPoint y: 114, distance: 390.6
click at [671, 114] on div "0 attachments From: [EMAIL_ADDRESS][DOMAIN_NAME] To: [EMAIL_ADDRESS][DOMAIN_NAM…" at bounding box center [531, 75] width 505 height 305
copy span "My email address is incorrectly listed as "[EMAIL_ADDRESS][DOMAIN_NAME]" I don'…"
click at [501, 191] on div "0 attachments From: [EMAIL_ADDRESS][DOMAIN_NAME] To: [EMAIL_ADDRESS][DOMAIN_NAM…" at bounding box center [531, 75] width 505 height 305
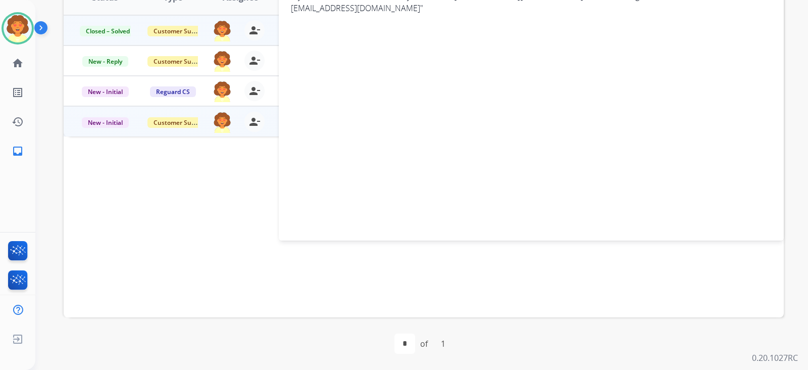
drag, startPoint x: 318, startPoint y: 26, endPoint x: 457, endPoint y: 30, distance: 138.9
copy span "[EMAIL_ADDRESS][DOMAIN_NAME]"
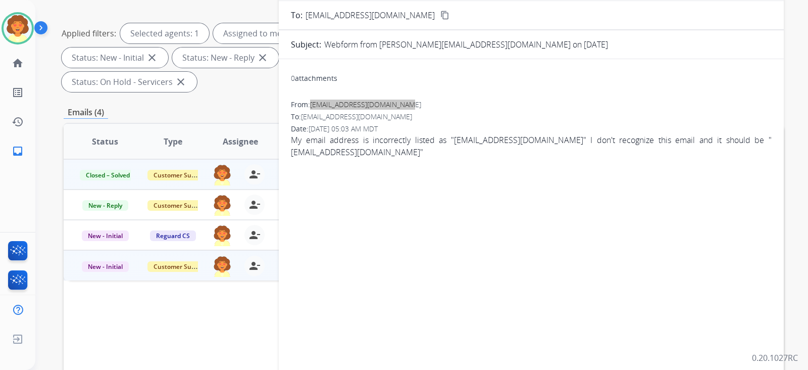
scroll to position [63, 0]
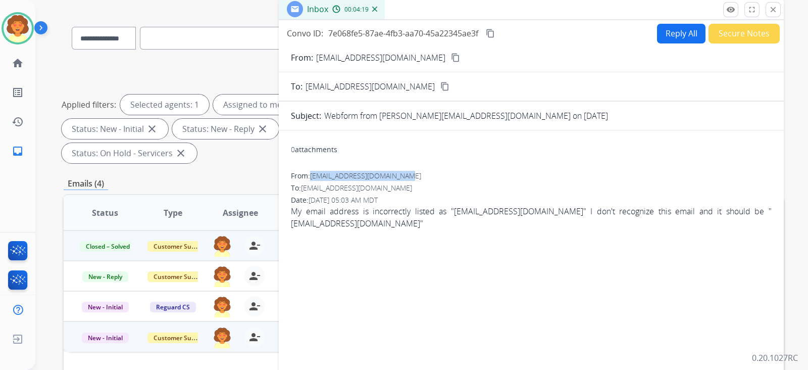
click at [657, 43] on button "Reply All" at bounding box center [681, 34] width 48 height 20
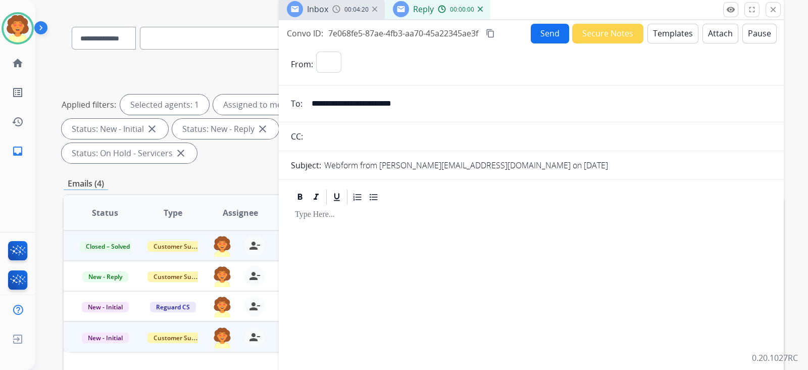
select select "**********"
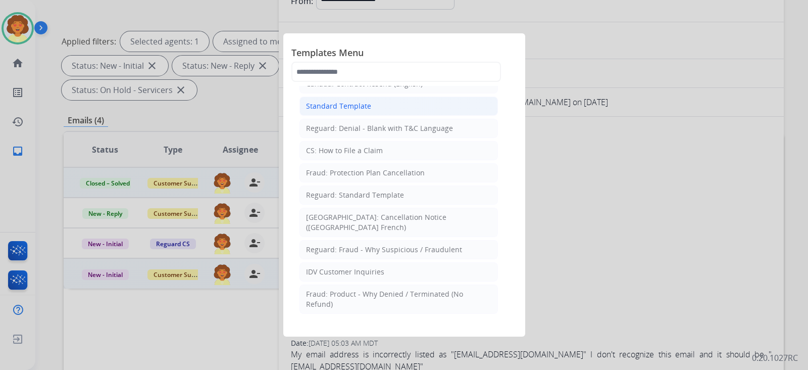
click at [345, 111] on div "Standard Template" at bounding box center [338, 106] width 65 height 10
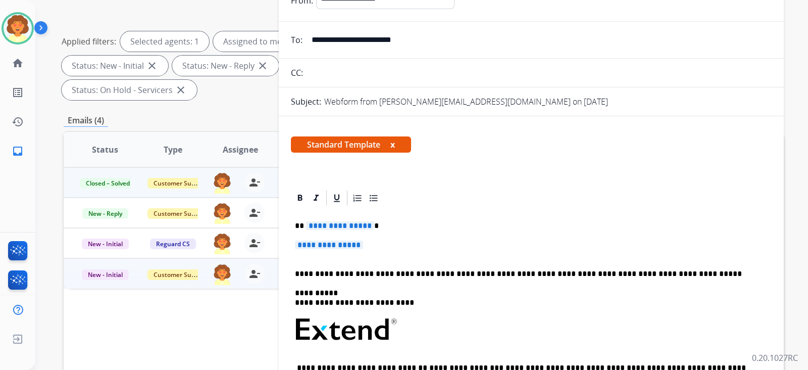
scroll to position [63, 0]
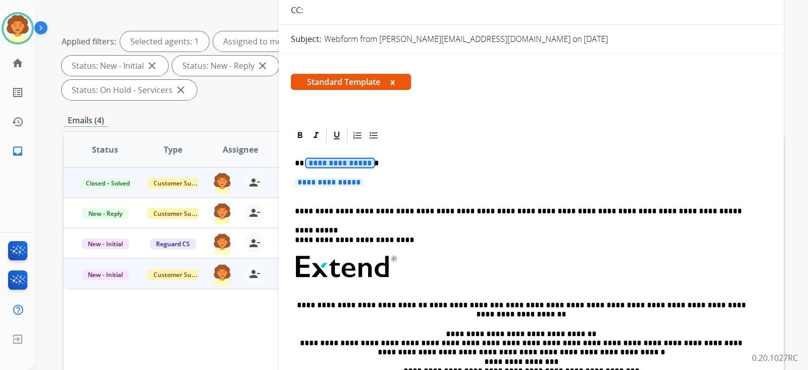
click at [324, 167] on span "**********" at bounding box center [340, 163] width 68 height 9
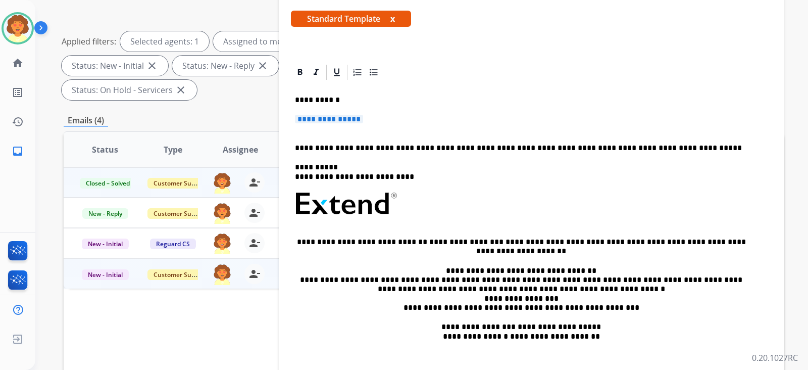
drag, startPoint x: 288, startPoint y: 280, endPoint x: 364, endPoint y: 281, distance: 75.8
click at [364, 281] on div "**********" at bounding box center [531, 227] width 481 height 292
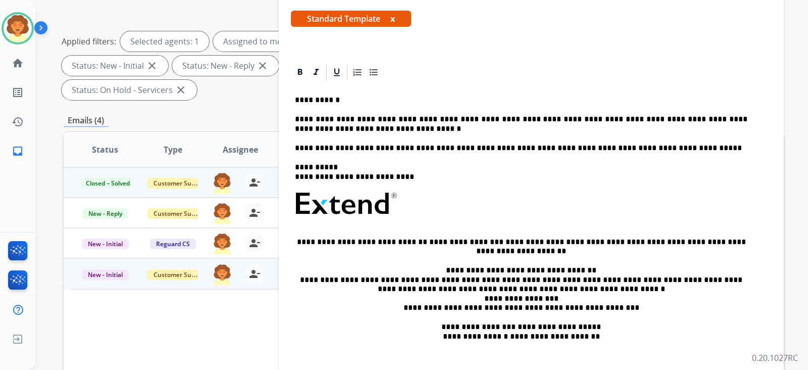
click at [372, 133] on p "**********" at bounding box center [521, 124] width 452 height 19
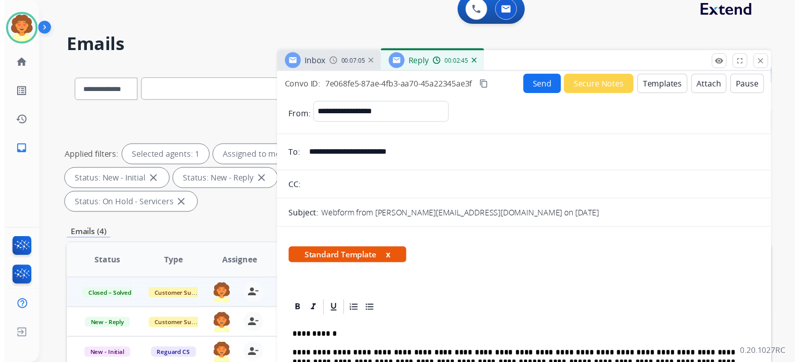
scroll to position [0, 0]
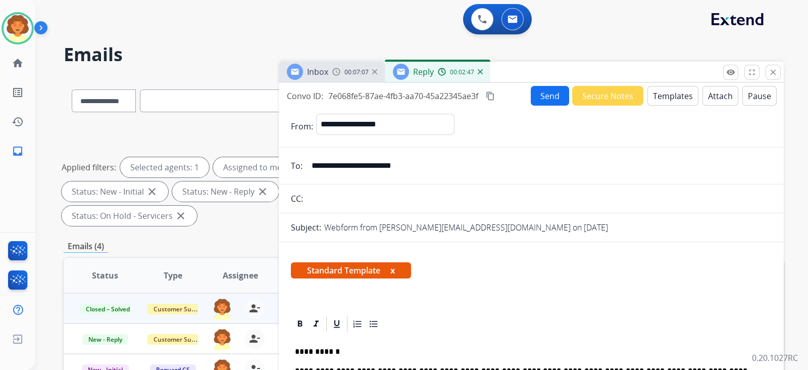
click at [531, 106] on button "Send" at bounding box center [550, 96] width 38 height 20
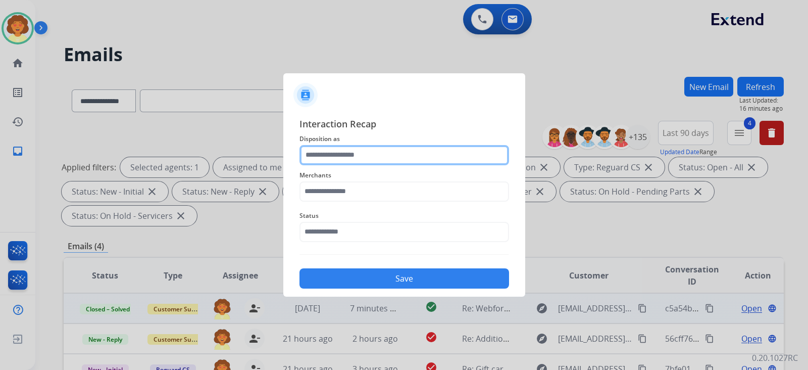
click at [419, 145] on input "text" at bounding box center [404, 155] width 210 height 20
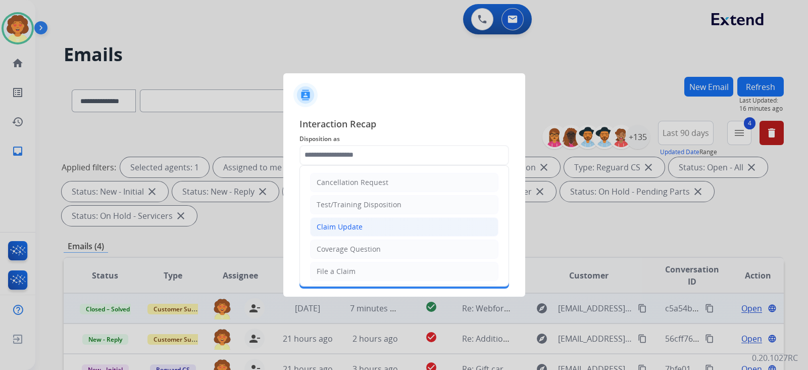
click at [399, 236] on li "Claim Update" at bounding box center [404, 226] width 188 height 19
type input "**********"
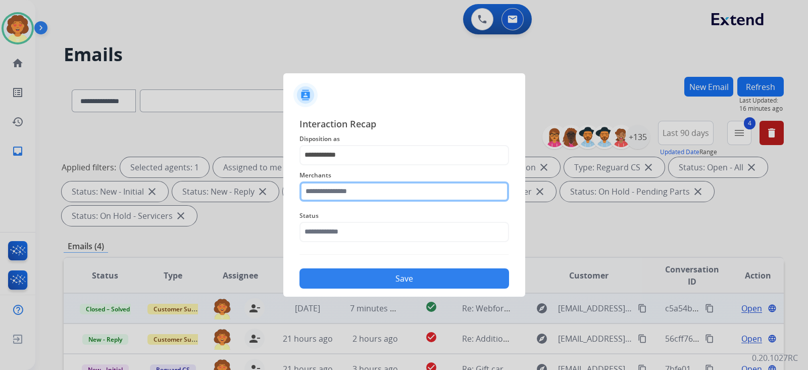
click at [333, 187] on input "text" at bounding box center [404, 191] width 210 height 20
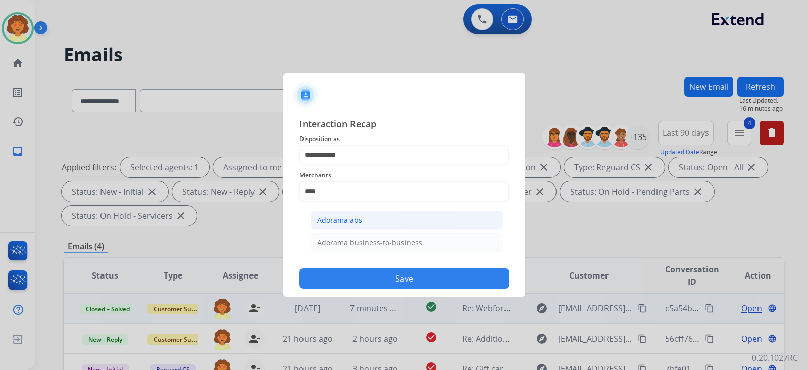
click at [362, 225] on div "Adorama abs" at bounding box center [339, 220] width 45 height 10
type input "**********"
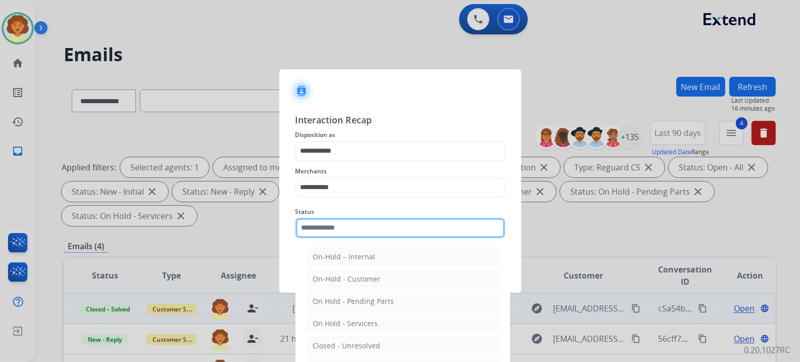
click at [353, 238] on input "text" at bounding box center [400, 228] width 210 height 20
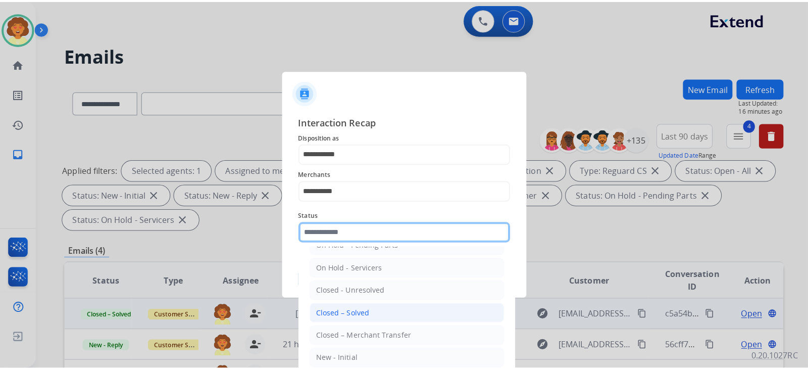
scroll to position [160, 0]
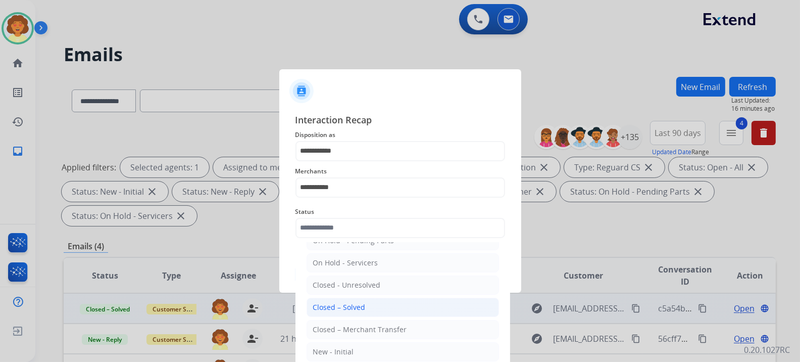
click at [366, 302] on div "Closed – Solved" at bounding box center [339, 307] width 53 height 10
type input "**********"
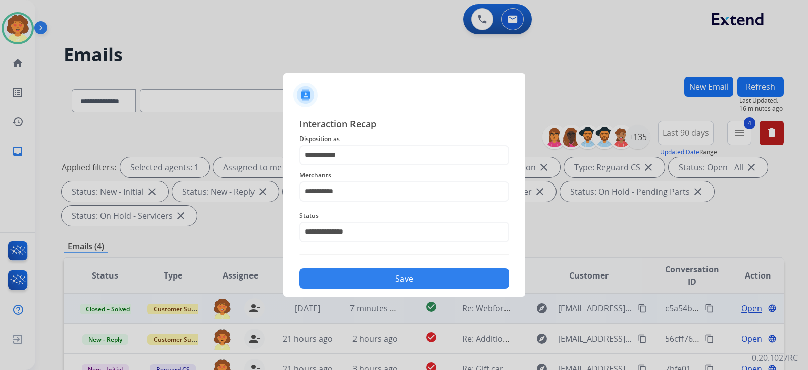
click at [401, 288] on button "Save" at bounding box center [404, 278] width 210 height 20
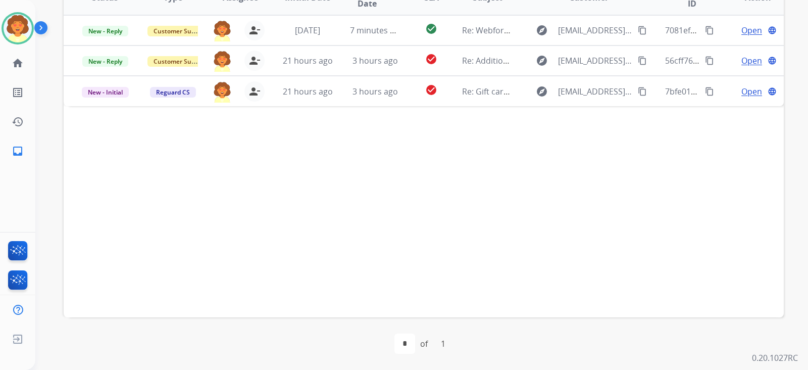
scroll to position [441, 0]
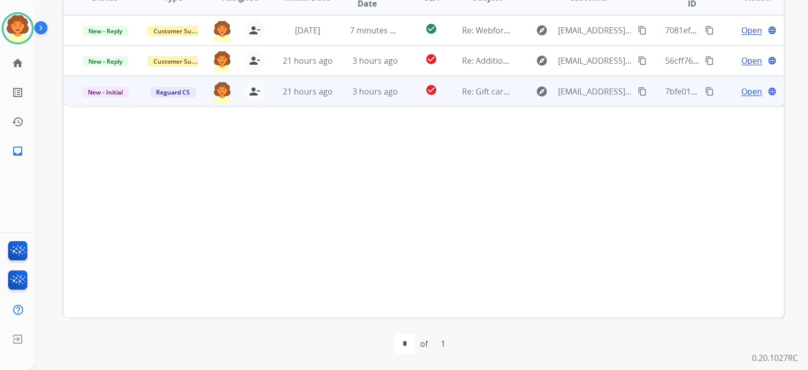
click at [741, 93] on span "Open" at bounding box center [751, 91] width 21 height 12
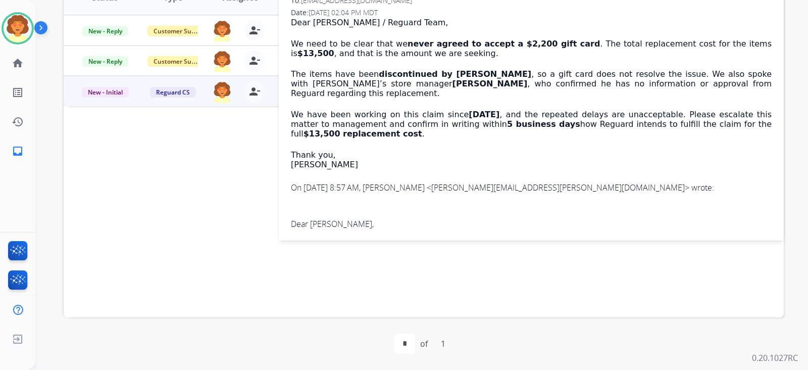
scroll to position [316, 0]
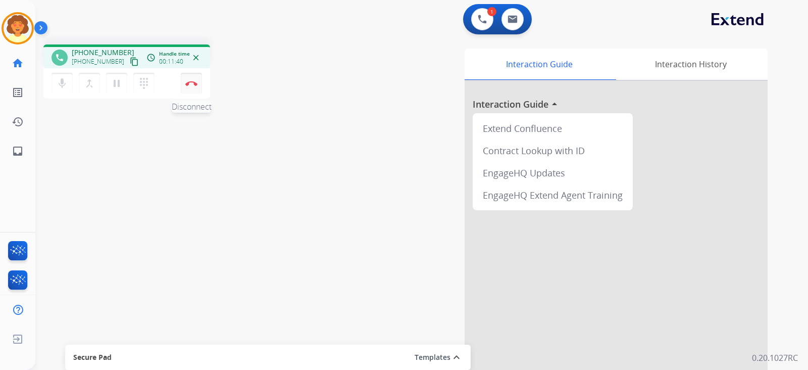
click at [188, 86] on img at bounding box center [191, 83] width 12 height 5
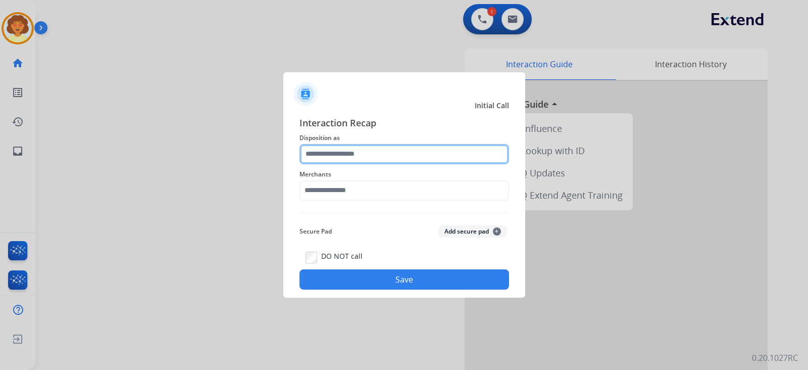
click at [384, 144] on input "text" at bounding box center [404, 154] width 210 height 20
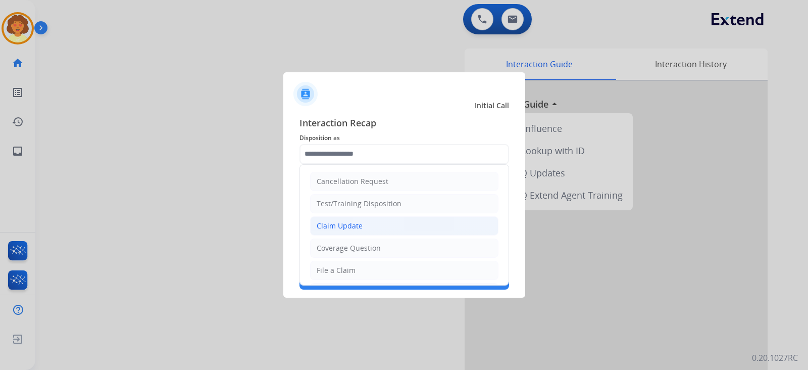
click at [347, 231] on div "Claim Update" at bounding box center [340, 226] width 46 height 10
type input "**********"
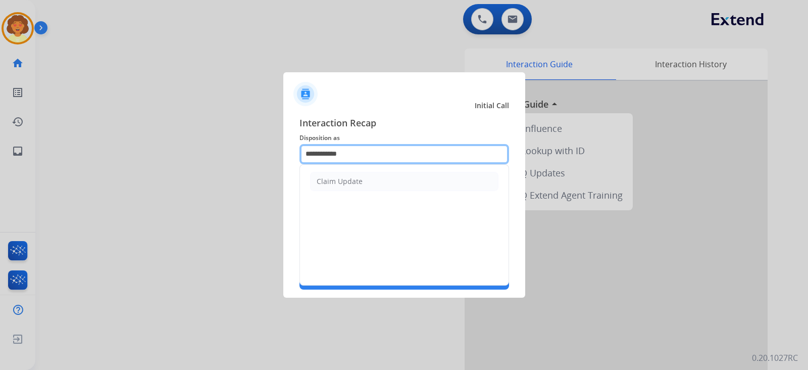
drag, startPoint x: 407, startPoint y: 129, endPoint x: 290, endPoint y: 112, distance: 118.0
click at [290, 110] on div "**********" at bounding box center [404, 203] width 242 height 190
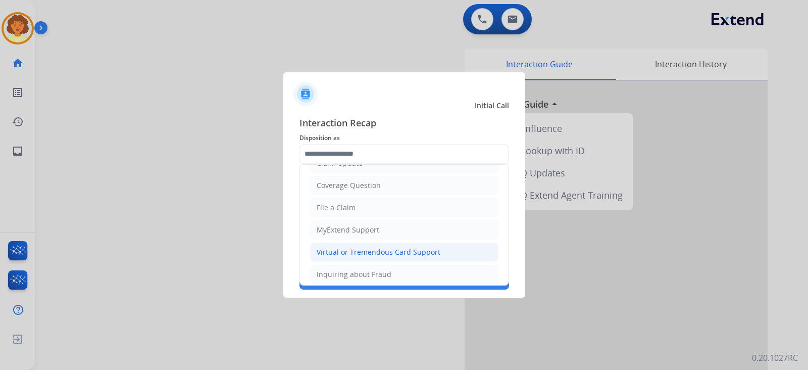
click at [363, 257] on div "Virtual or Tremendous Card Support" at bounding box center [379, 252] width 124 height 10
type input "**********"
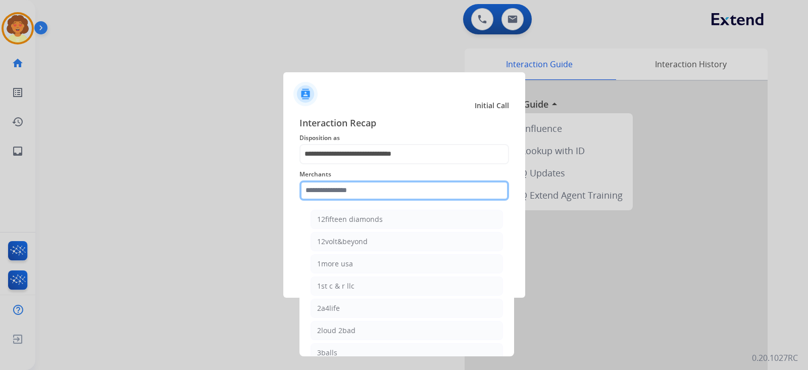
click at [339, 181] on input "text" at bounding box center [404, 190] width 210 height 20
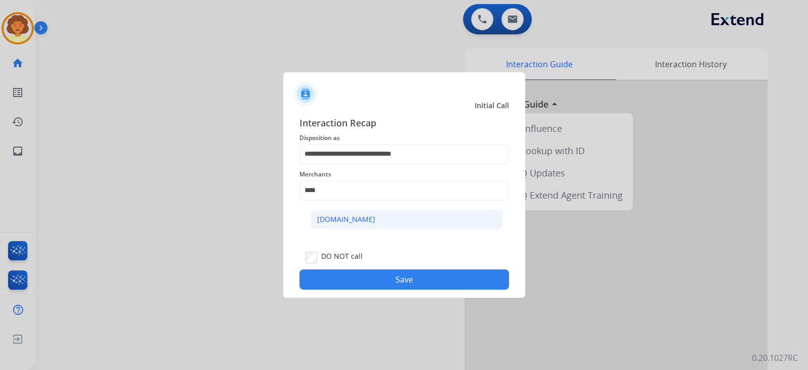
click at [375, 224] on div "[DOMAIN_NAME]" at bounding box center [346, 219] width 58 height 10
type input "**********"
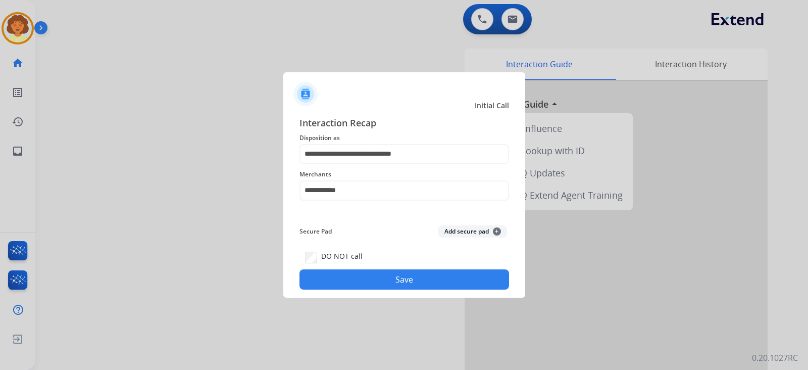
click at [392, 289] on button "Save" at bounding box center [404, 279] width 210 height 20
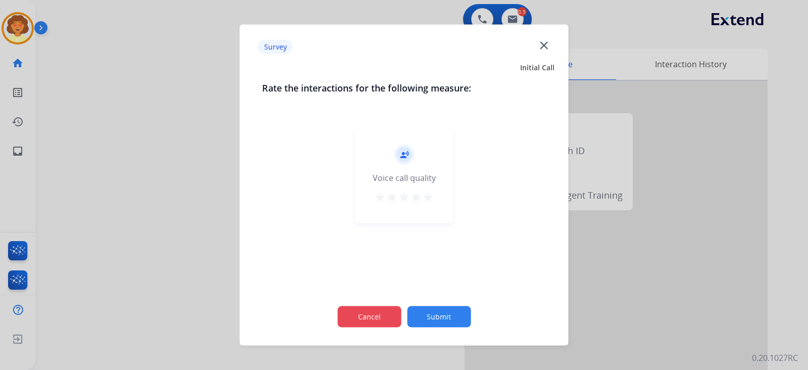
click at [356, 324] on button "Cancel" at bounding box center [369, 316] width 64 height 21
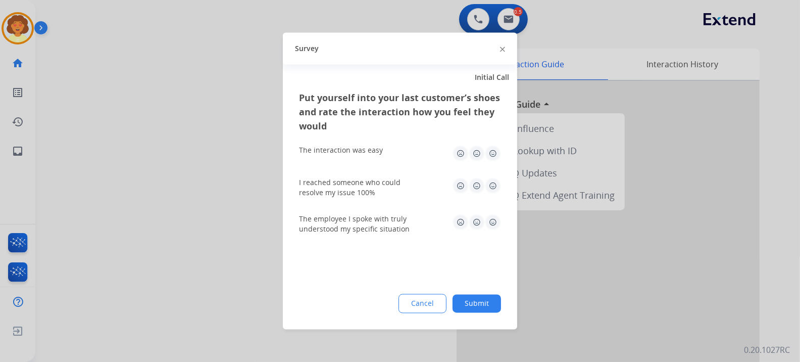
click at [593, 39] on div at bounding box center [400, 181] width 800 height 362
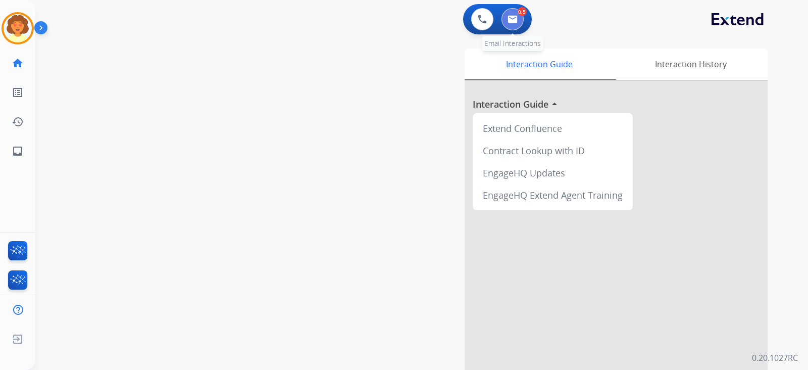
click at [508, 23] on img at bounding box center [513, 19] width 10 height 8
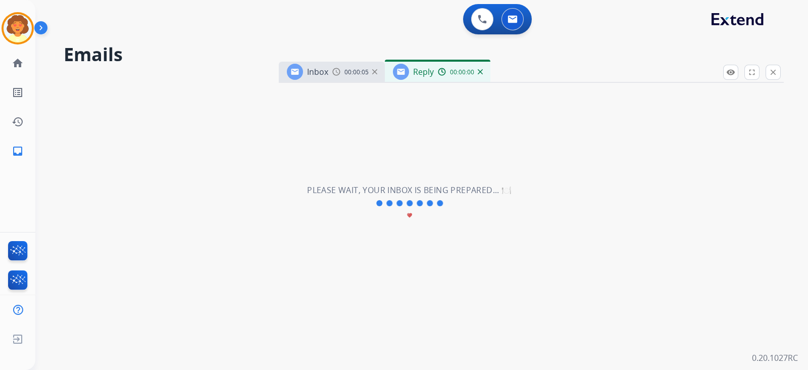
select select "**********"
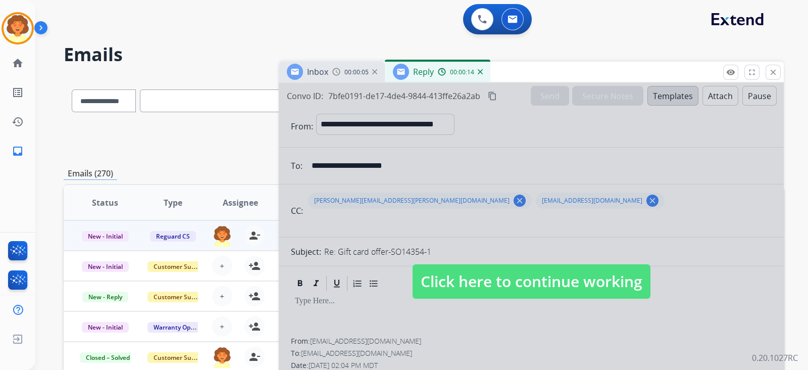
click at [336, 243] on div at bounding box center [531, 271] width 505 height 377
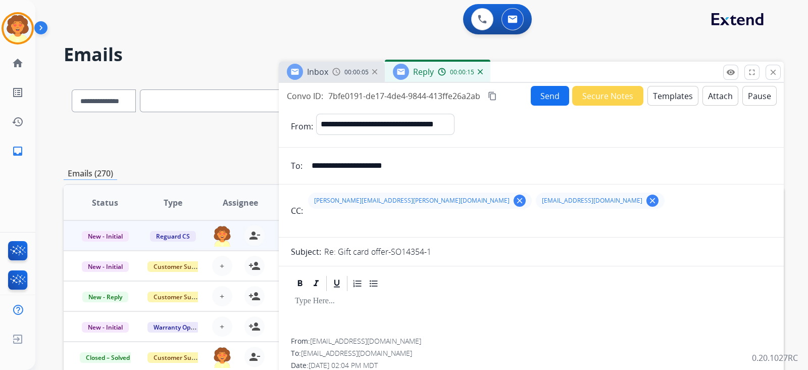
select select
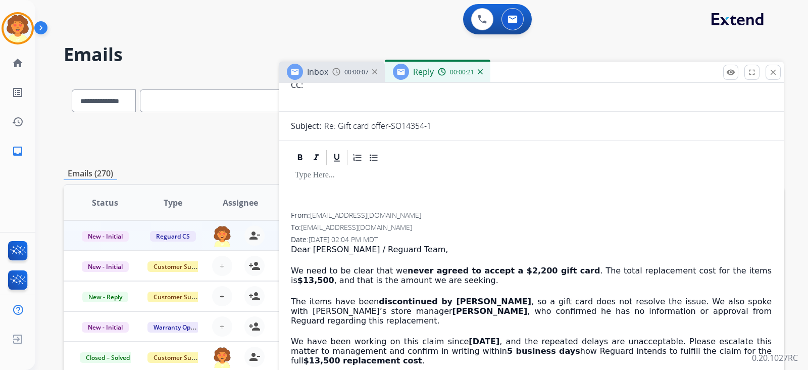
click at [515, 79] on mat-icon "clear" at bounding box center [519, 74] width 9 height 9
click at [429, 79] on mat-icon "clear" at bounding box center [424, 74] width 9 height 9
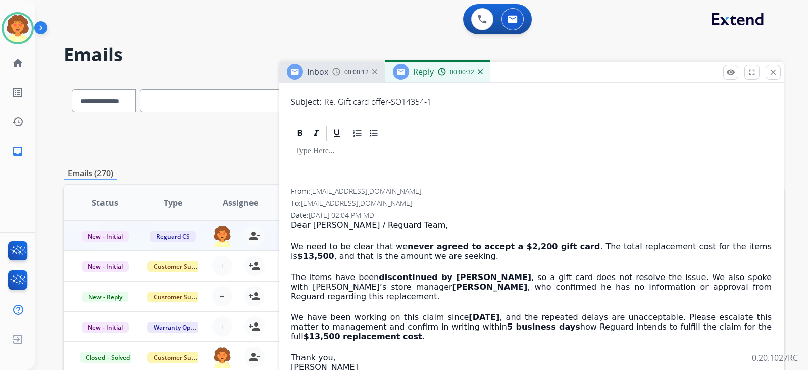
scroll to position [252, 0]
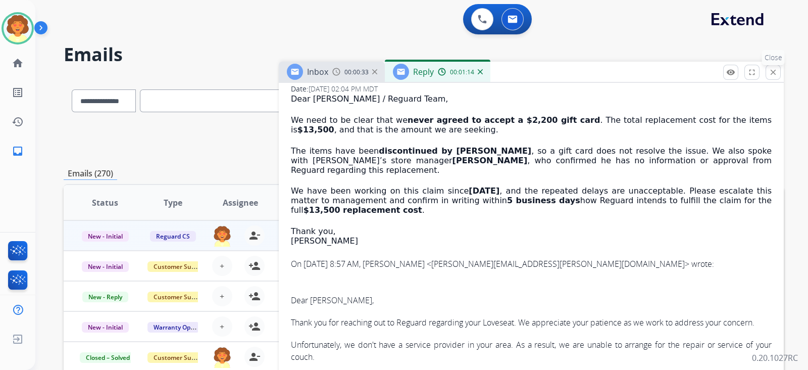
click at [769, 77] on mat-icon "close" at bounding box center [773, 72] width 9 height 9
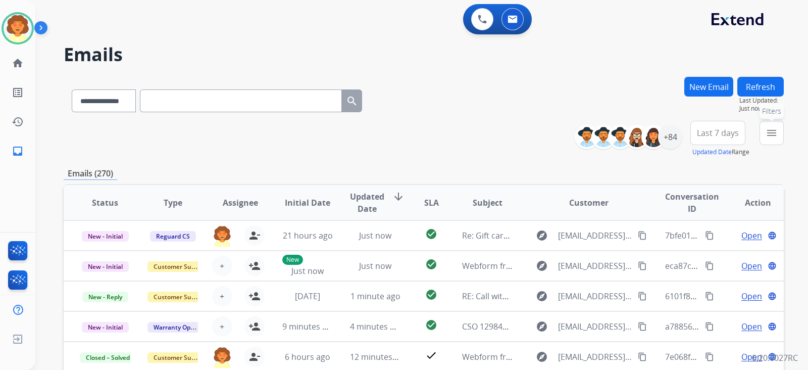
click at [760, 145] on button "menu Filters" at bounding box center [772, 133] width 24 height 24
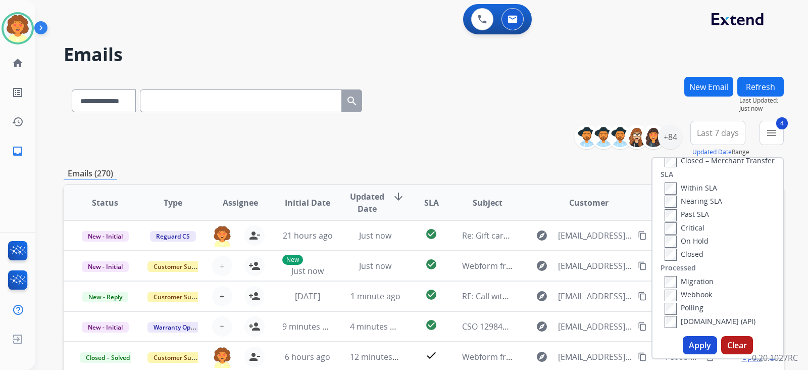
scroll to position [126, 0]
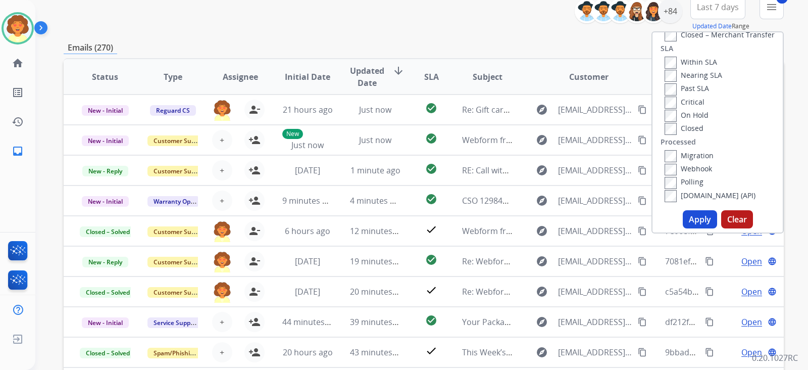
click at [683, 228] on button "Apply" at bounding box center [700, 219] width 34 height 18
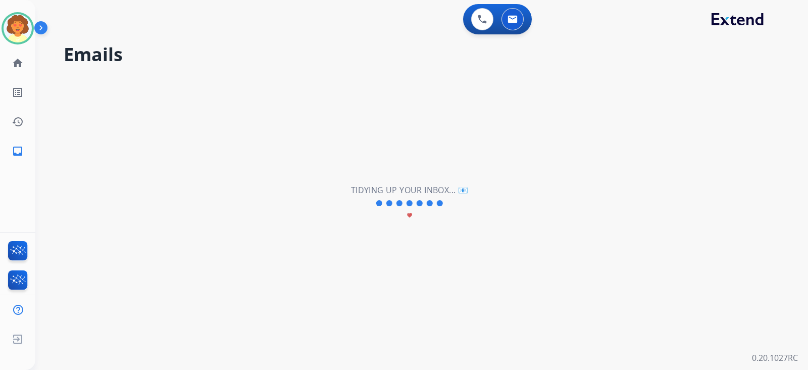
scroll to position [0, 0]
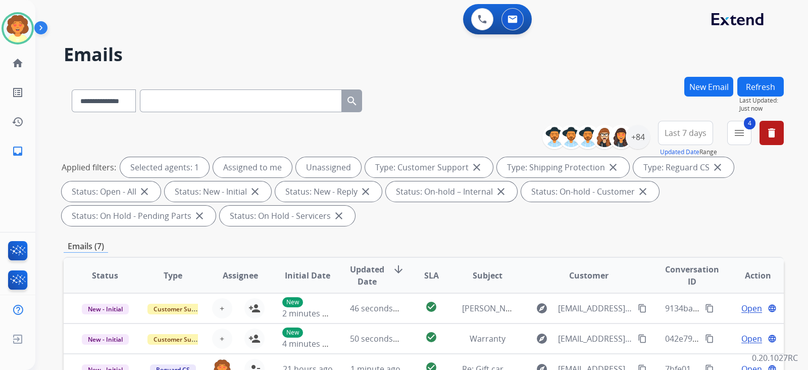
click at [658, 145] on button "Last 7 days" at bounding box center [685, 133] width 55 height 24
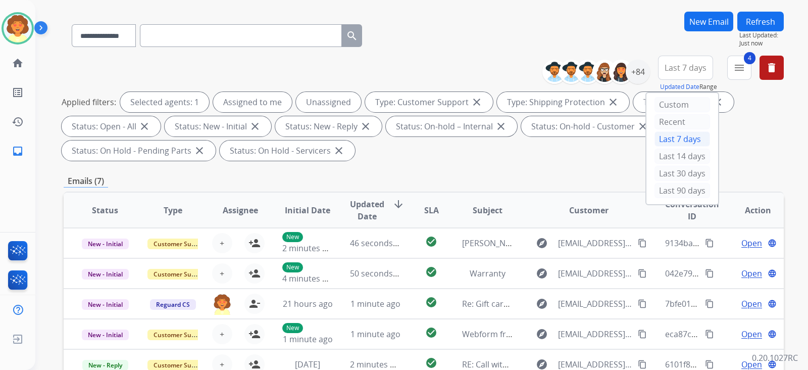
scroll to position [126, 0]
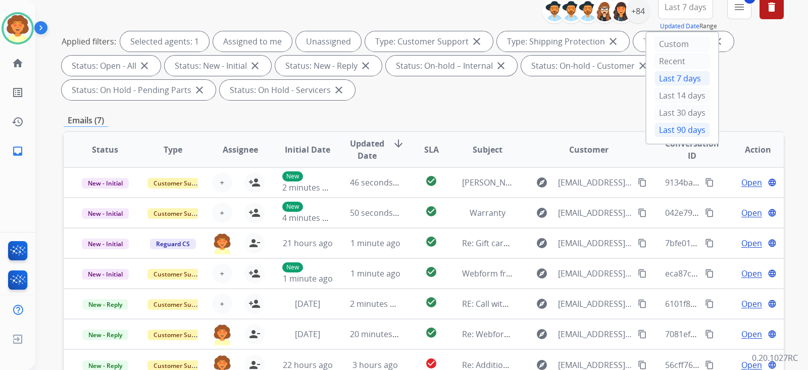
click at [654, 137] on div "Last 90 days" at bounding box center [682, 129] width 56 height 15
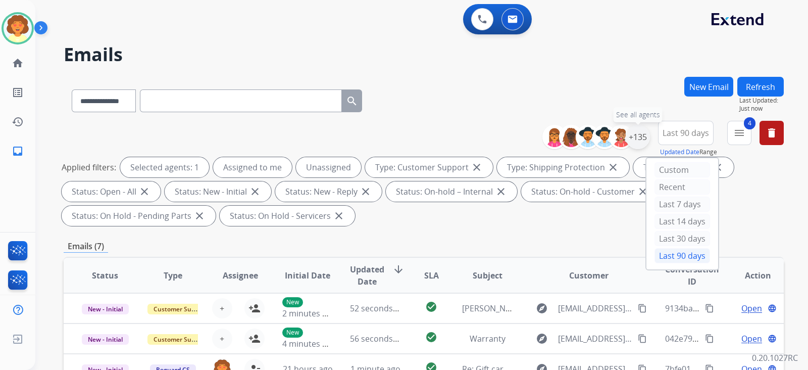
click at [626, 149] on div "+135" at bounding box center [638, 137] width 24 height 24
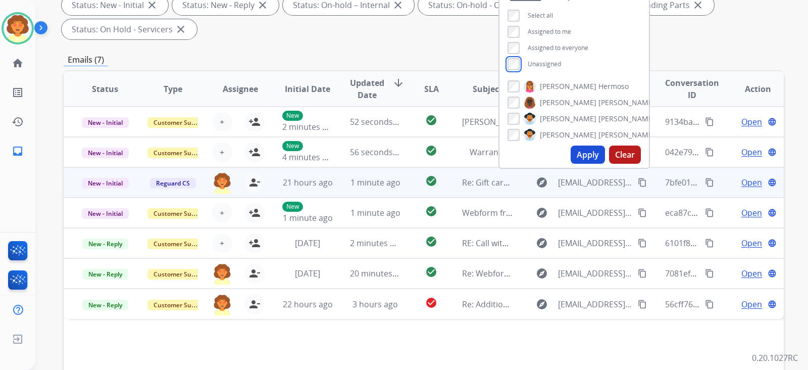
scroll to position [189, 0]
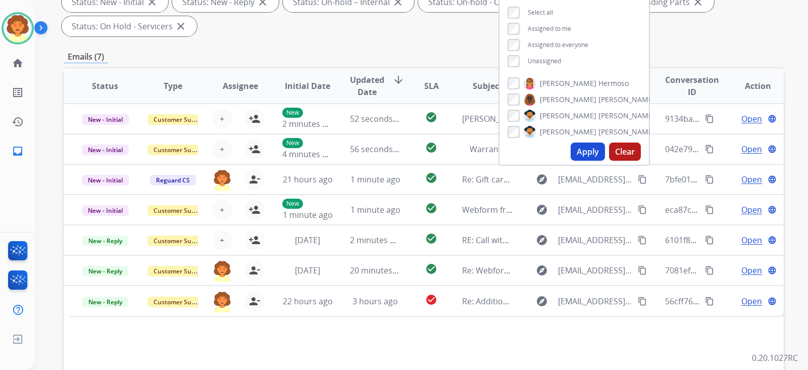
click at [571, 161] on button "Apply" at bounding box center [588, 151] width 34 height 18
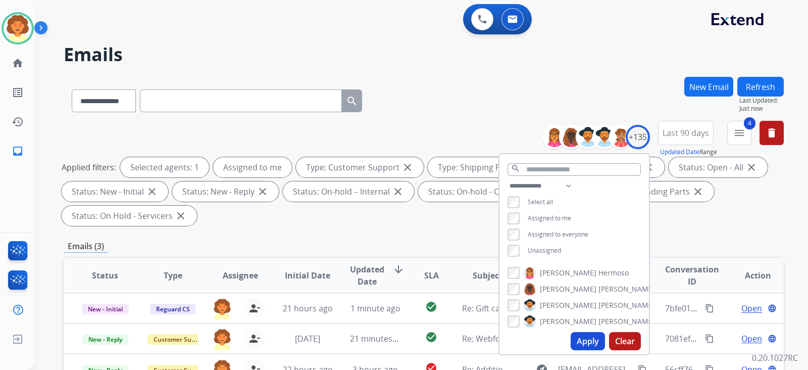
scroll to position [126, 0]
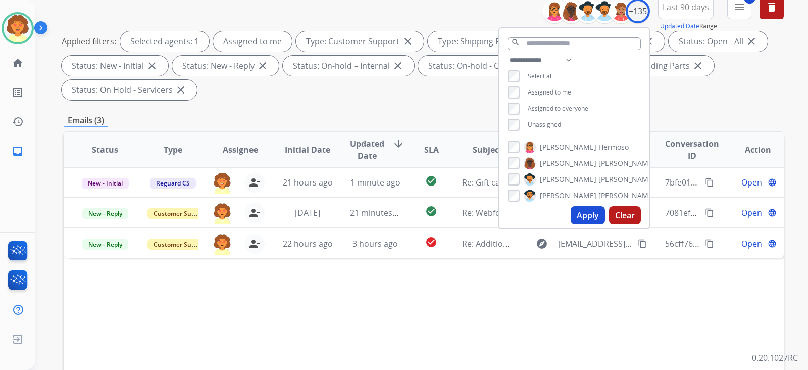
click at [655, 100] on div "Applied filters: Selected agents: 1 Assigned to me Type: Customer Support close…" at bounding box center [422, 65] width 720 height 69
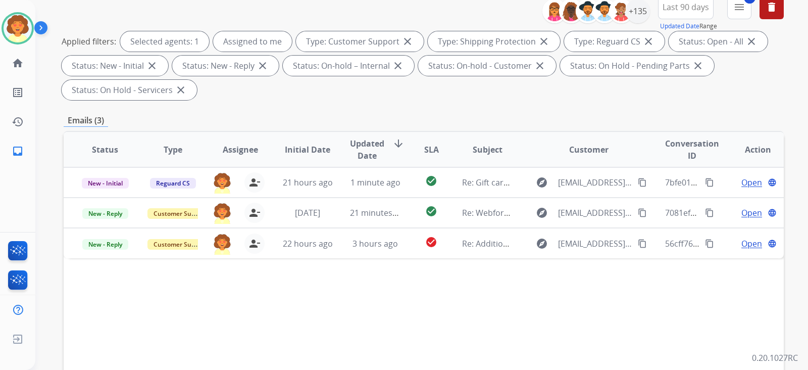
scroll to position [316, 0]
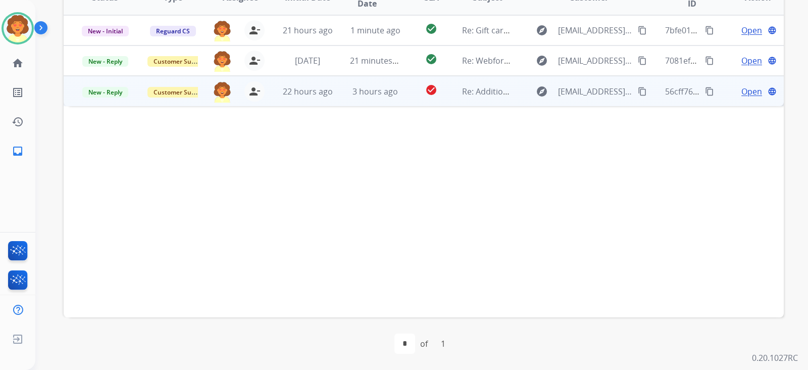
click at [741, 97] on span "Open" at bounding box center [751, 91] width 21 height 12
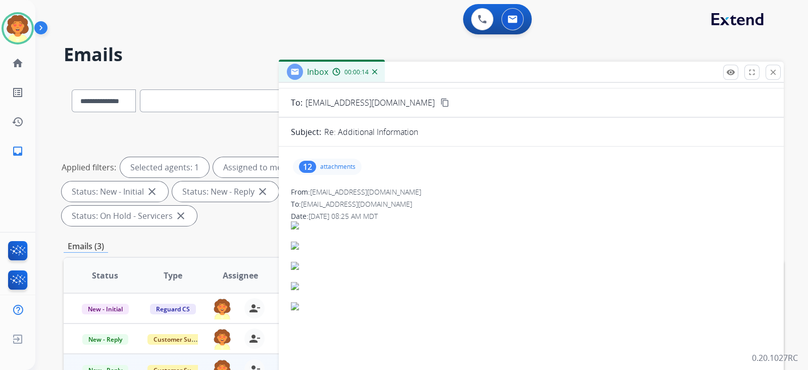
scroll to position [63, 0]
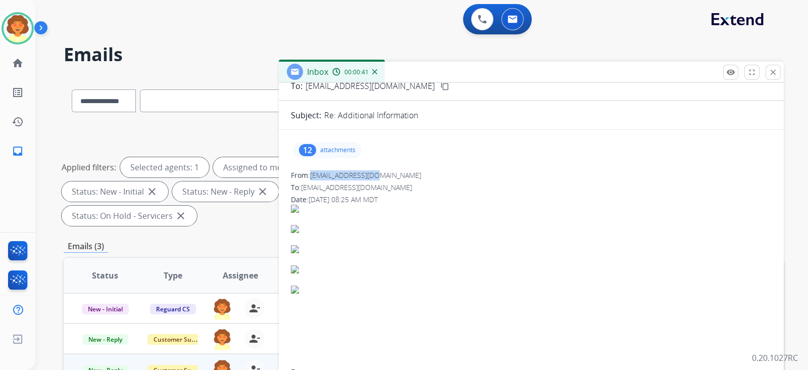
drag, startPoint x: 316, startPoint y: 266, endPoint x: 420, endPoint y: 267, distance: 103.5
click at [420, 180] on div "From: [EMAIL_ADDRESS][DOMAIN_NAME]" at bounding box center [531, 175] width 481 height 10
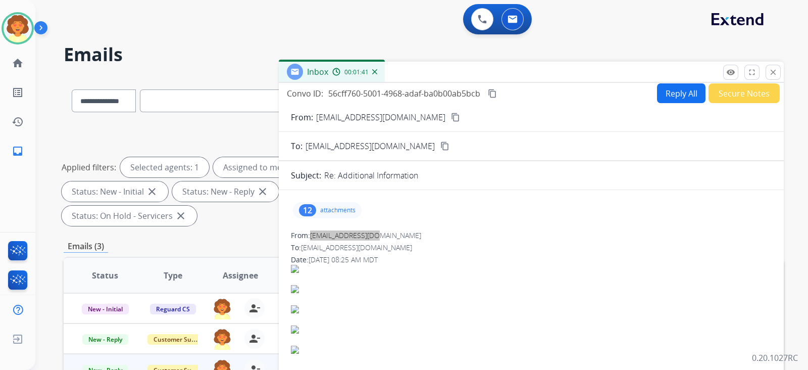
scroll to position [0, 0]
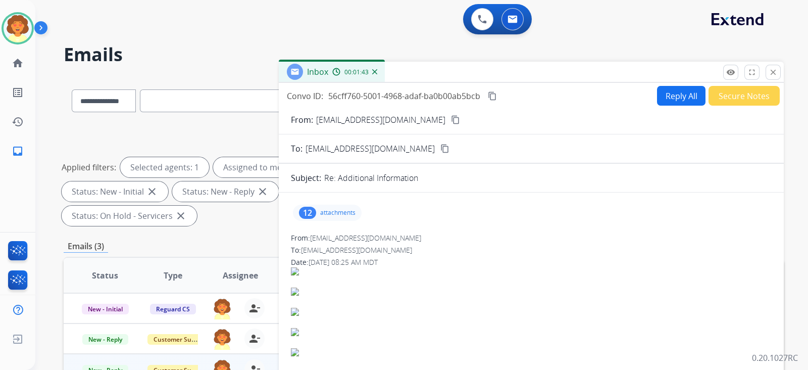
click at [307, 219] on div "12" at bounding box center [307, 213] width 17 height 12
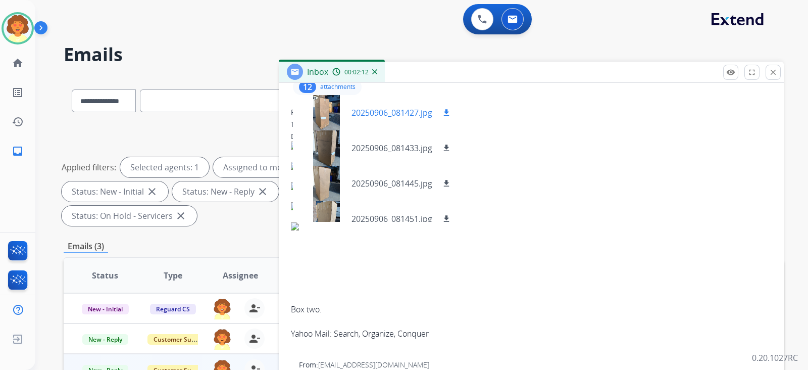
click at [451, 117] on mat-icon "download" at bounding box center [446, 112] width 9 height 9
click at [451, 153] on mat-icon "download" at bounding box center [446, 147] width 9 height 9
click at [451, 188] on mat-icon "download" at bounding box center [446, 183] width 9 height 9
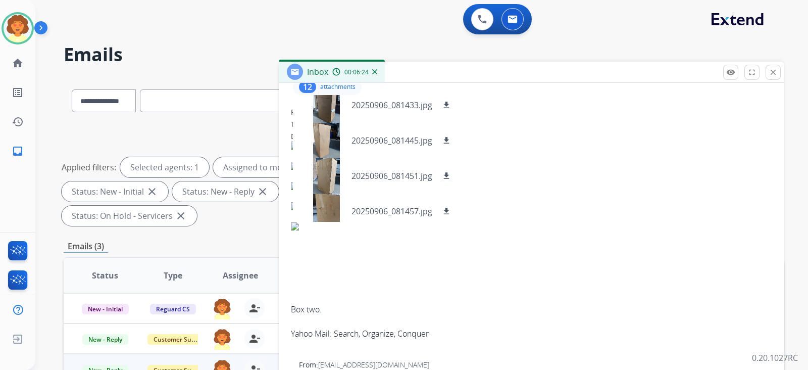
scroll to position [63, 0]
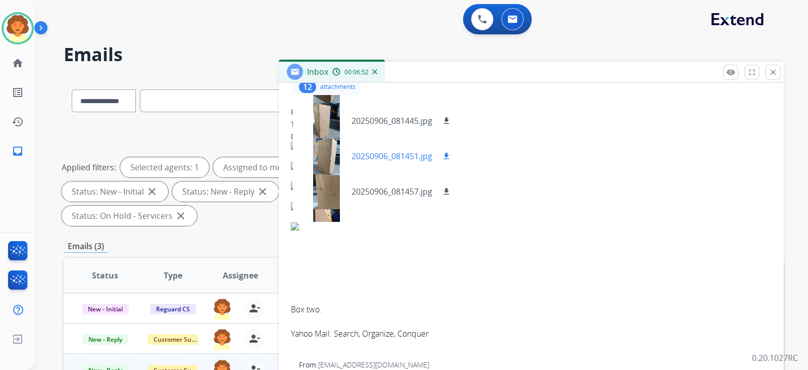
click at [451, 161] on mat-icon "download" at bounding box center [446, 155] width 9 height 9
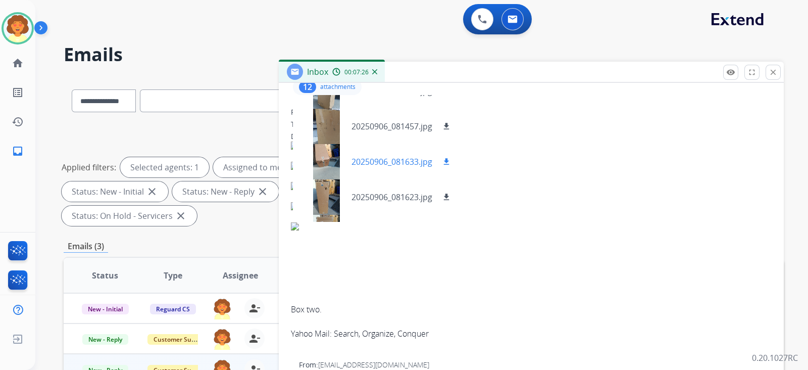
scroll to position [108, 0]
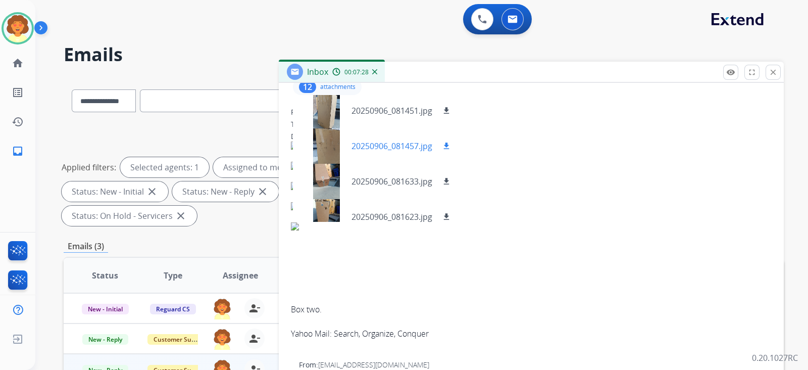
click at [451, 150] on mat-icon "download" at bounding box center [446, 145] width 9 height 9
click at [451, 186] on mat-icon "download" at bounding box center [446, 181] width 9 height 9
click at [451, 221] on mat-icon "download" at bounding box center [446, 216] width 9 height 9
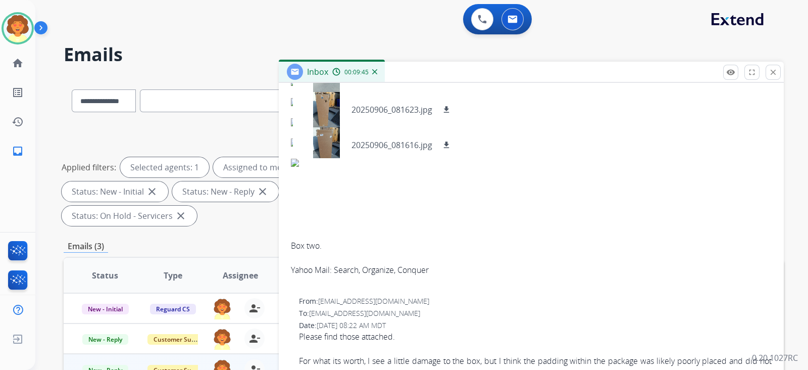
scroll to position [172, 0]
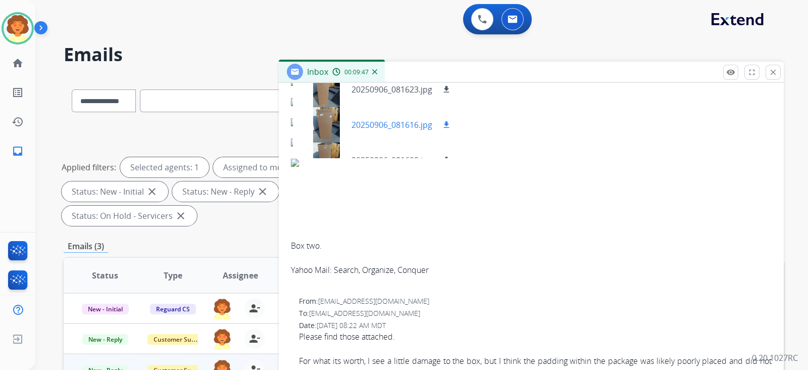
click at [451, 129] on mat-icon "download" at bounding box center [446, 124] width 9 height 9
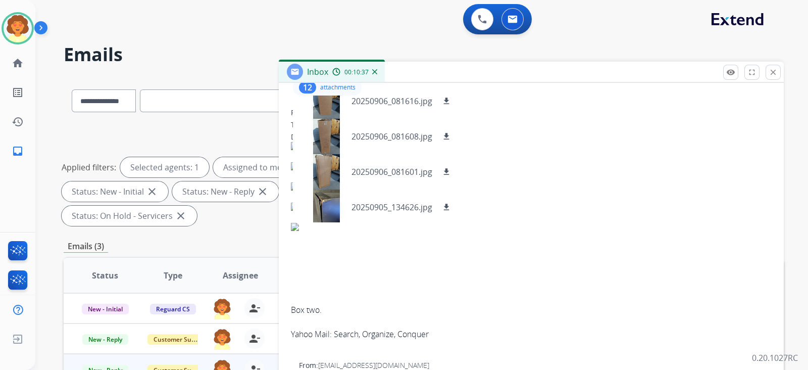
scroll to position [126, 0]
click at [451, 176] on mat-icon "download" at bounding box center [446, 171] width 9 height 9
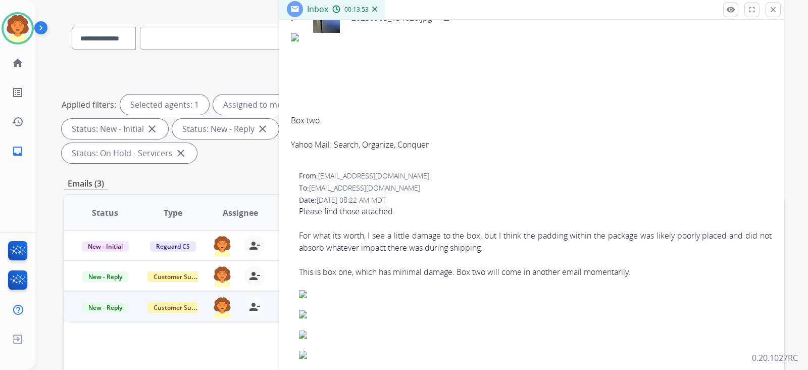
scroll to position [316, 0]
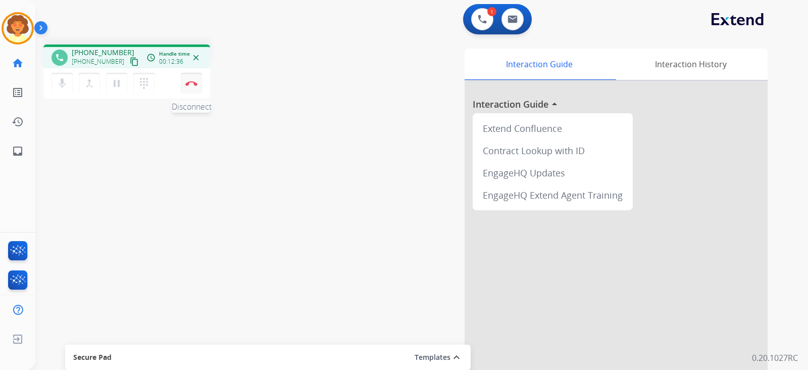
click at [187, 94] on button "Disconnect" at bounding box center [191, 83] width 21 height 21
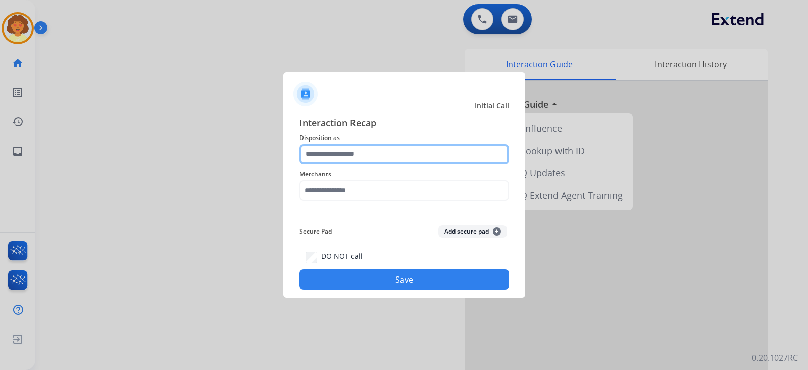
click at [392, 144] on input "text" at bounding box center [404, 154] width 210 height 20
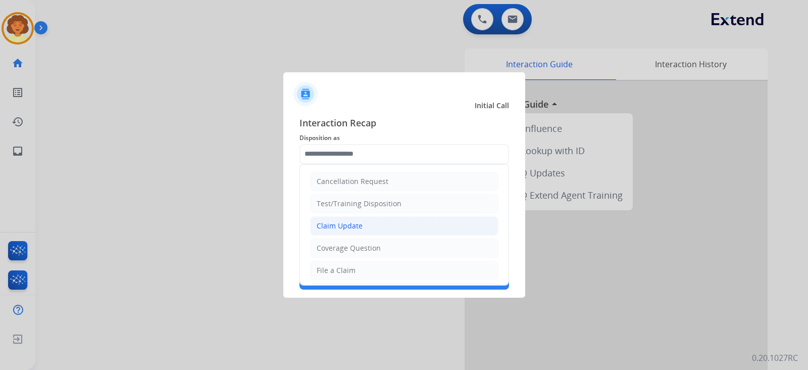
click at [352, 231] on div "Claim Update" at bounding box center [340, 226] width 46 height 10
type input "**********"
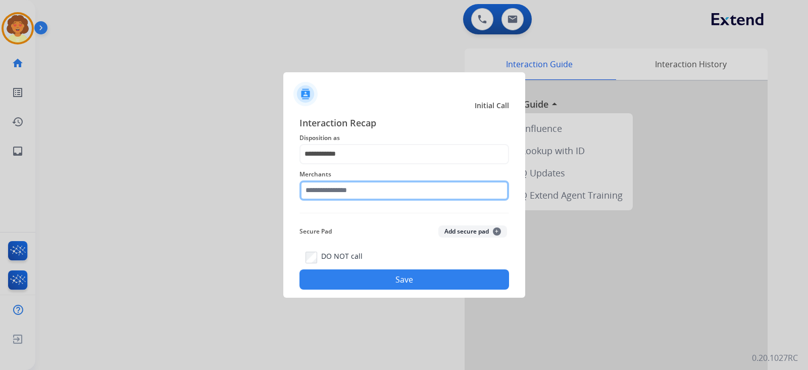
click at [333, 188] on input "text" at bounding box center [404, 190] width 210 height 20
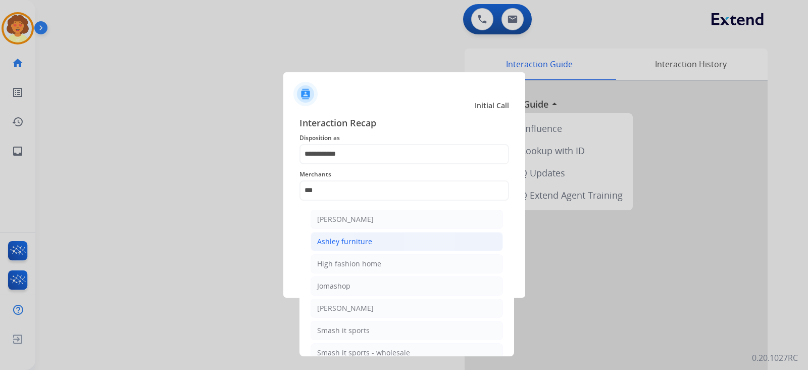
click at [420, 251] on li "Ashley furniture" at bounding box center [407, 241] width 192 height 19
type input "**********"
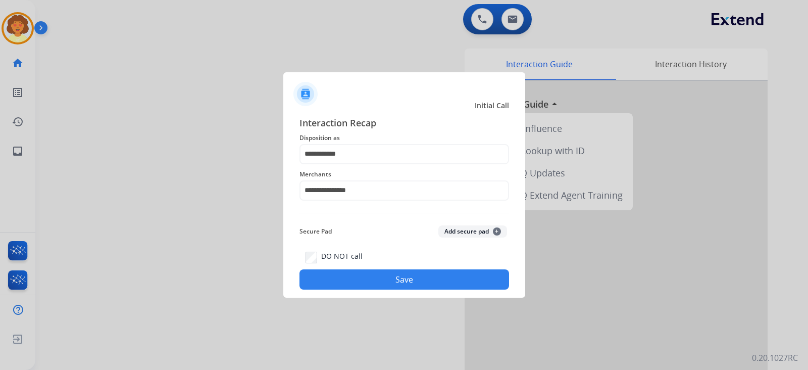
click at [397, 289] on button "Save" at bounding box center [404, 279] width 210 height 20
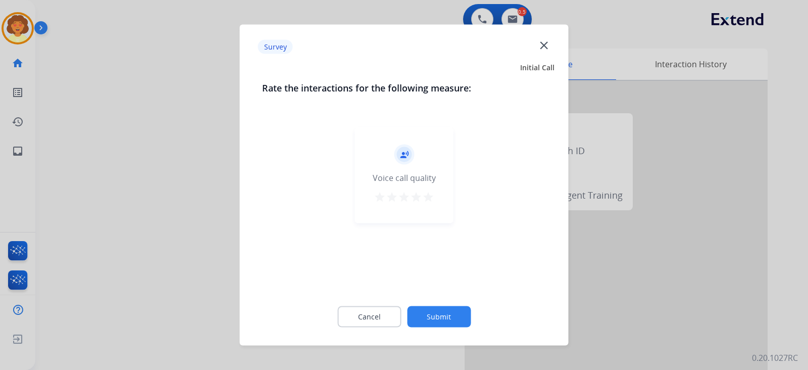
click at [443, 318] on button "Submit" at bounding box center [439, 316] width 64 height 21
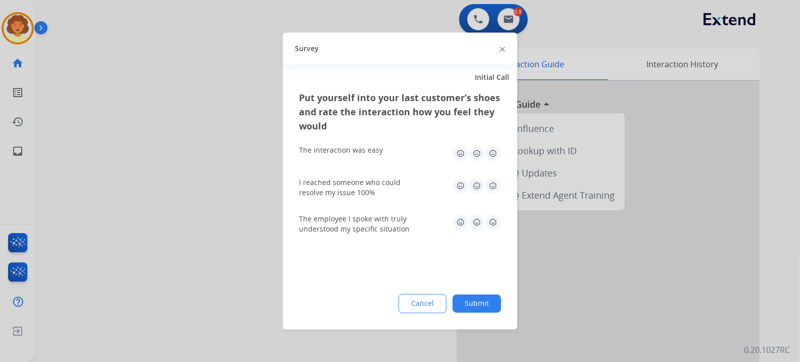
click at [500, 52] on img at bounding box center [502, 48] width 5 height 5
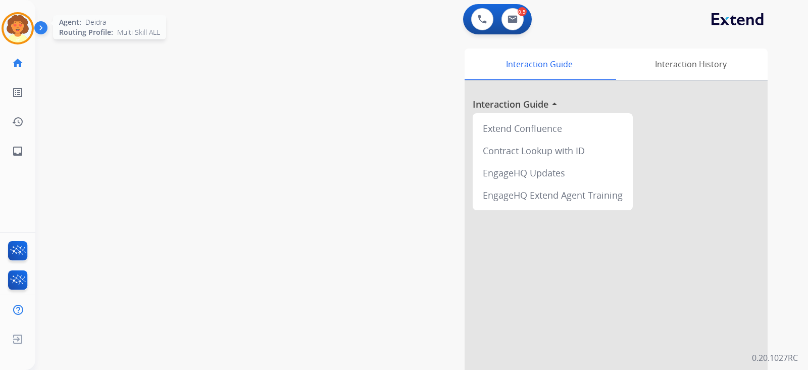
click at [28, 42] on img at bounding box center [18, 28] width 28 height 28
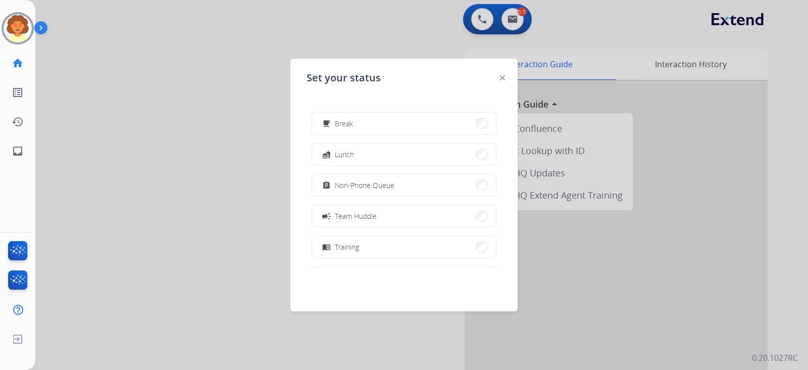
scroll to position [204, 0]
click at [456, 248] on button "work_off Offline" at bounding box center [404, 246] width 184 height 22
